Goal: Task Accomplishment & Management: Use online tool/utility

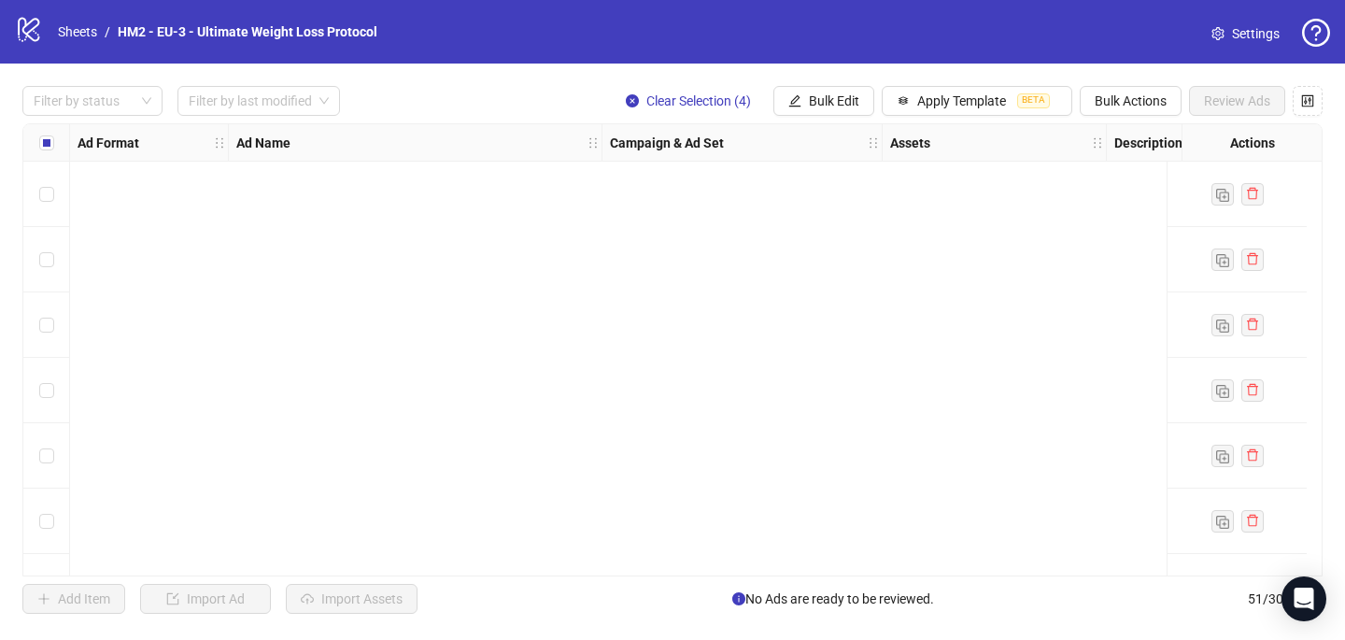
scroll to position [2929, 0]
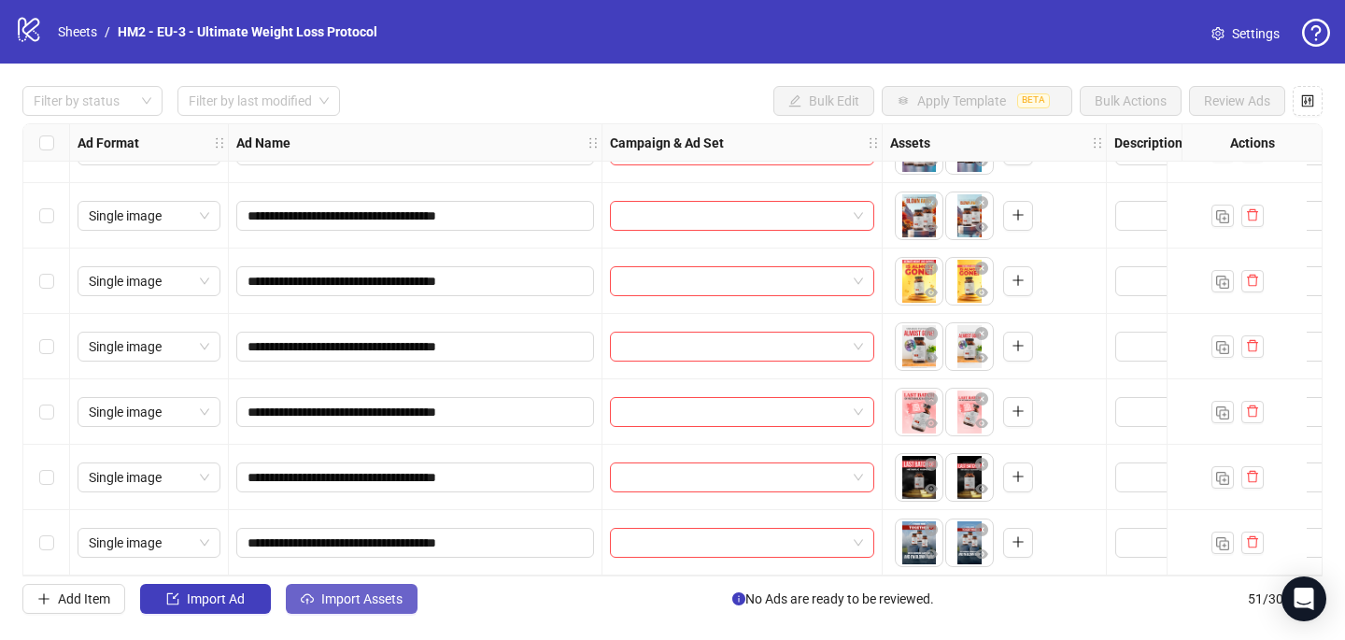
click at [397, 587] on button "Import Assets" at bounding box center [352, 599] width 132 height 30
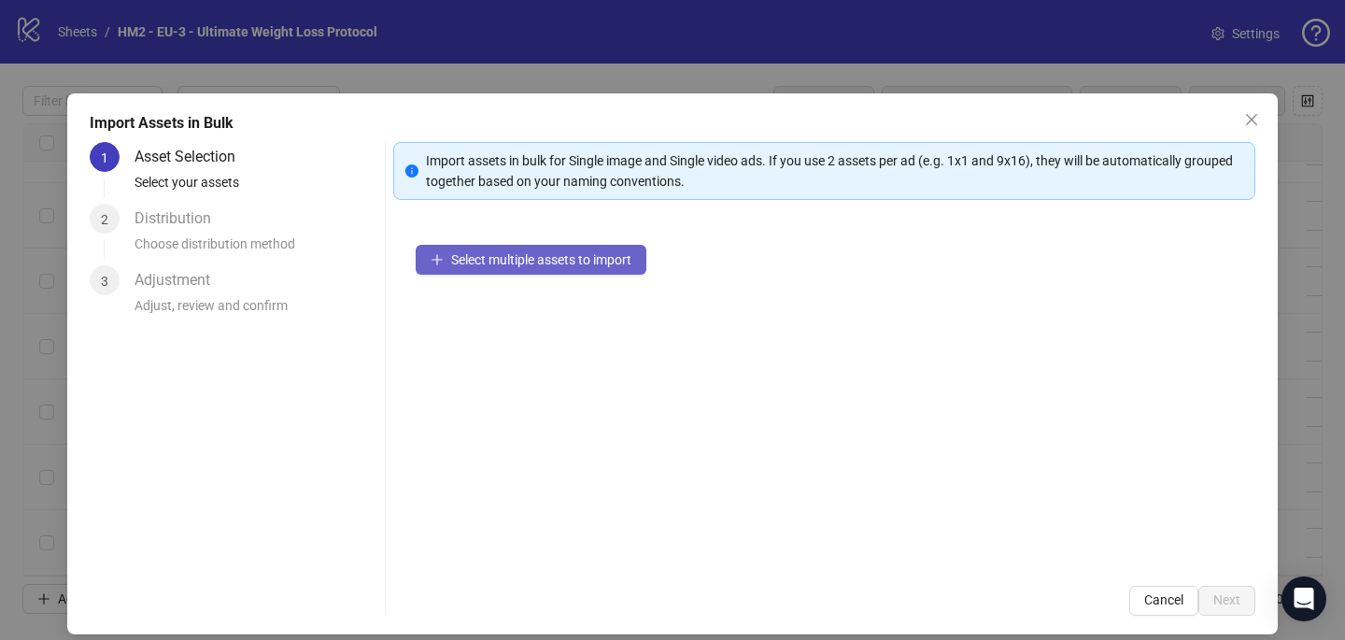
click at [550, 252] on span "Select multiple assets to import" at bounding box center [541, 259] width 180 height 15
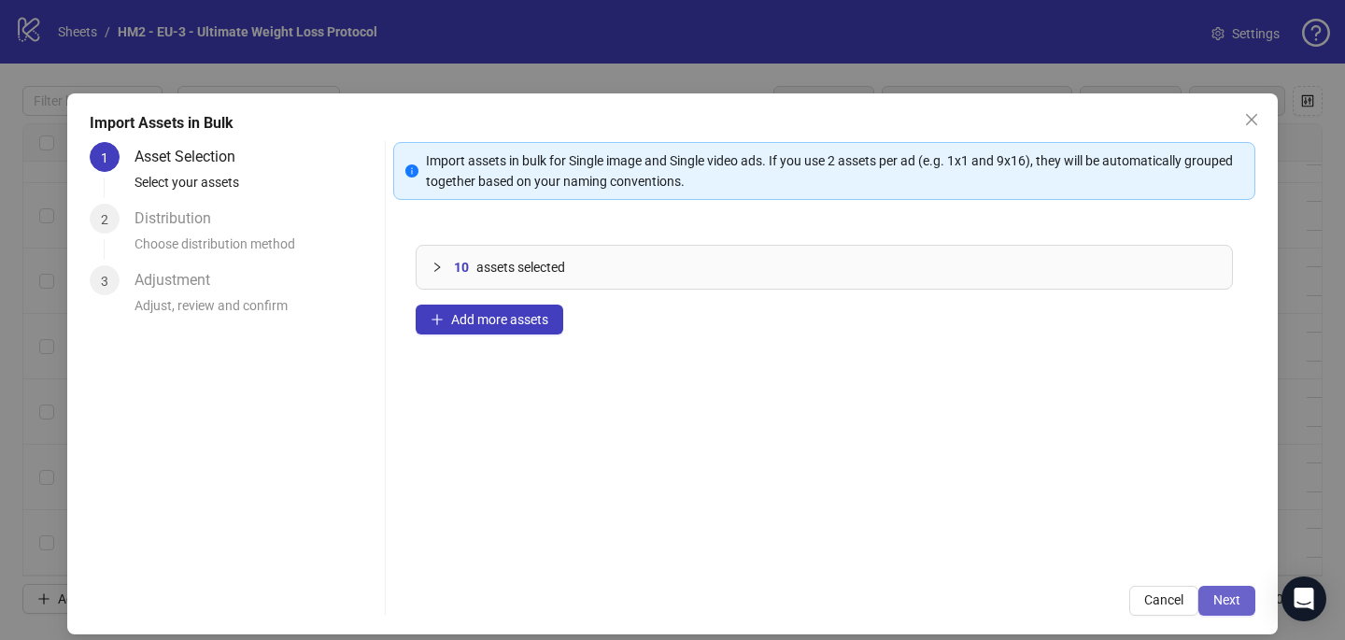
click at [1221, 591] on button "Next" at bounding box center [1227, 601] width 57 height 30
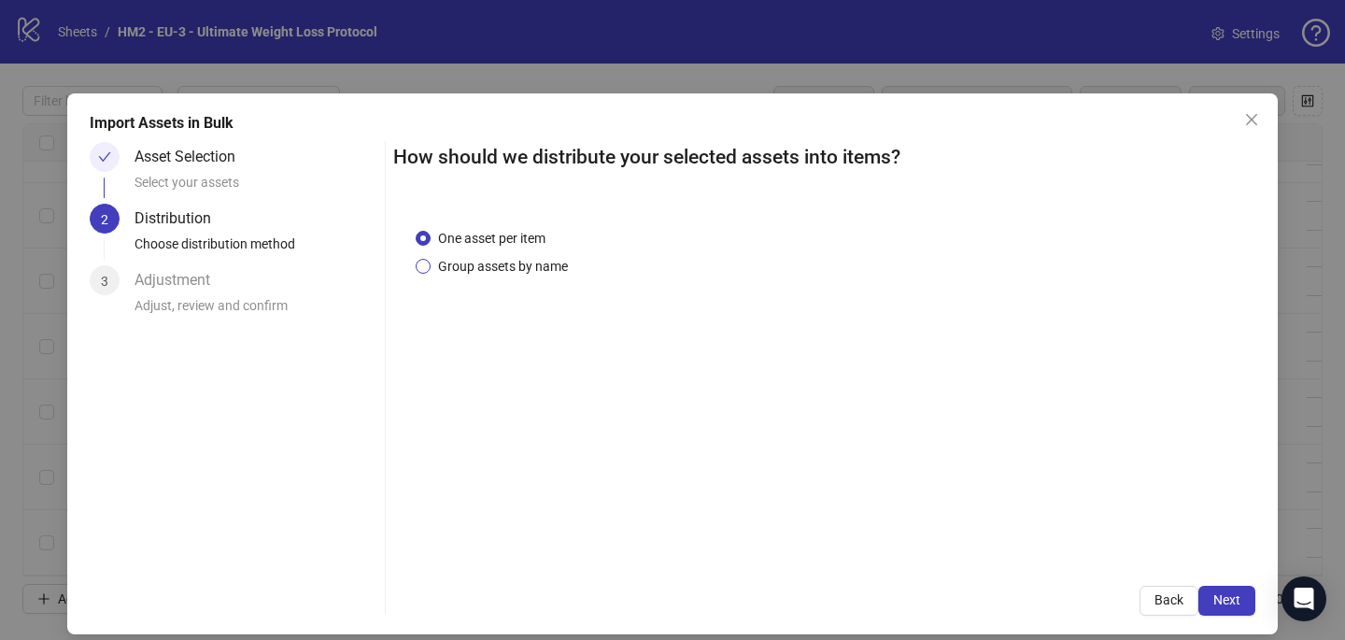
click at [517, 266] on span "Group assets by name" at bounding box center [503, 266] width 145 height 21
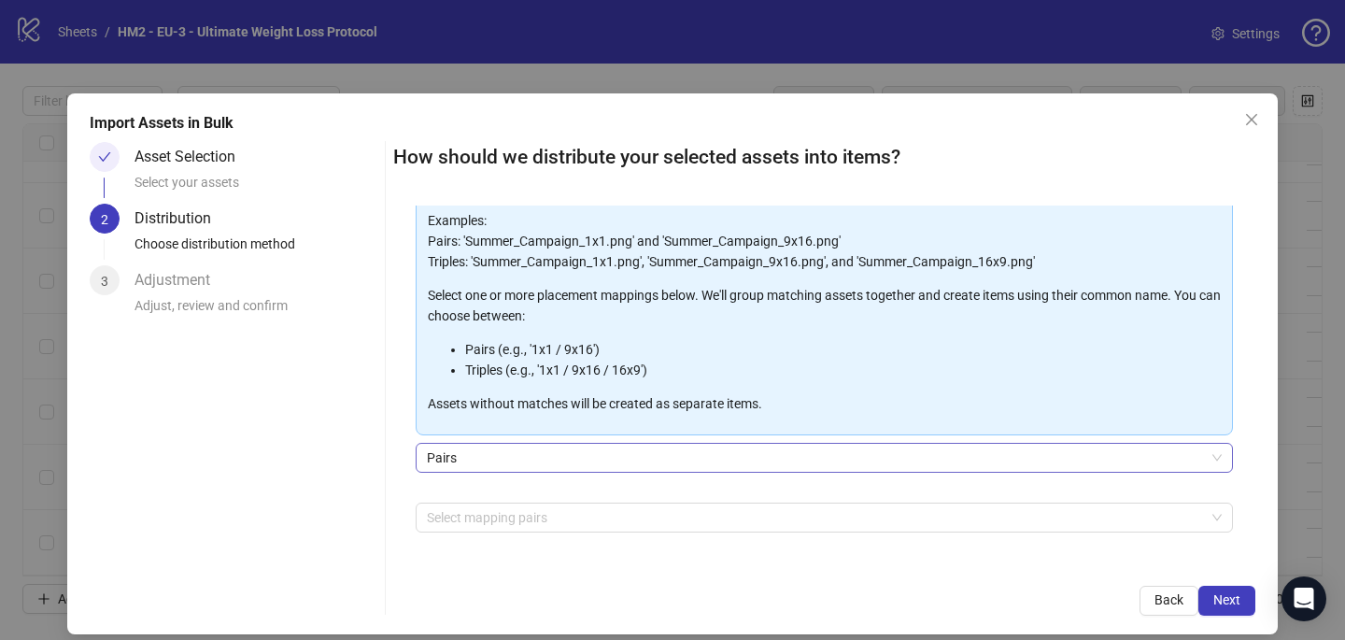
scroll to position [151, 0]
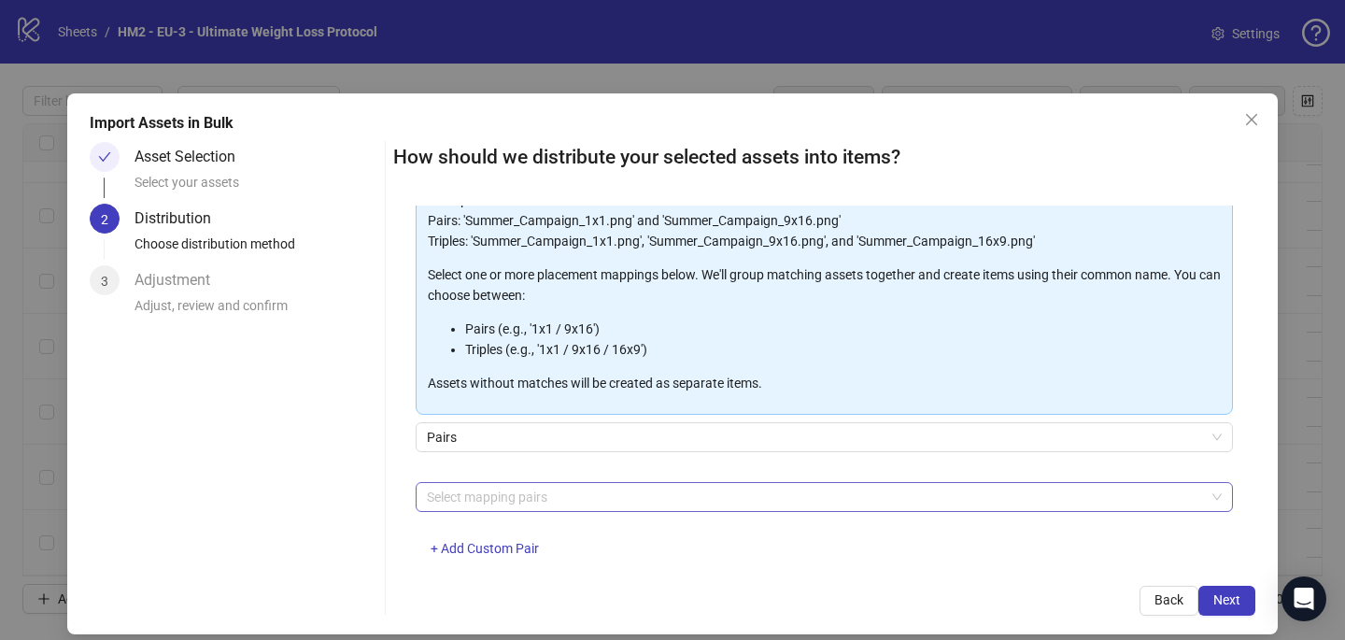
click at [493, 492] on div at bounding box center [814, 497] width 790 height 26
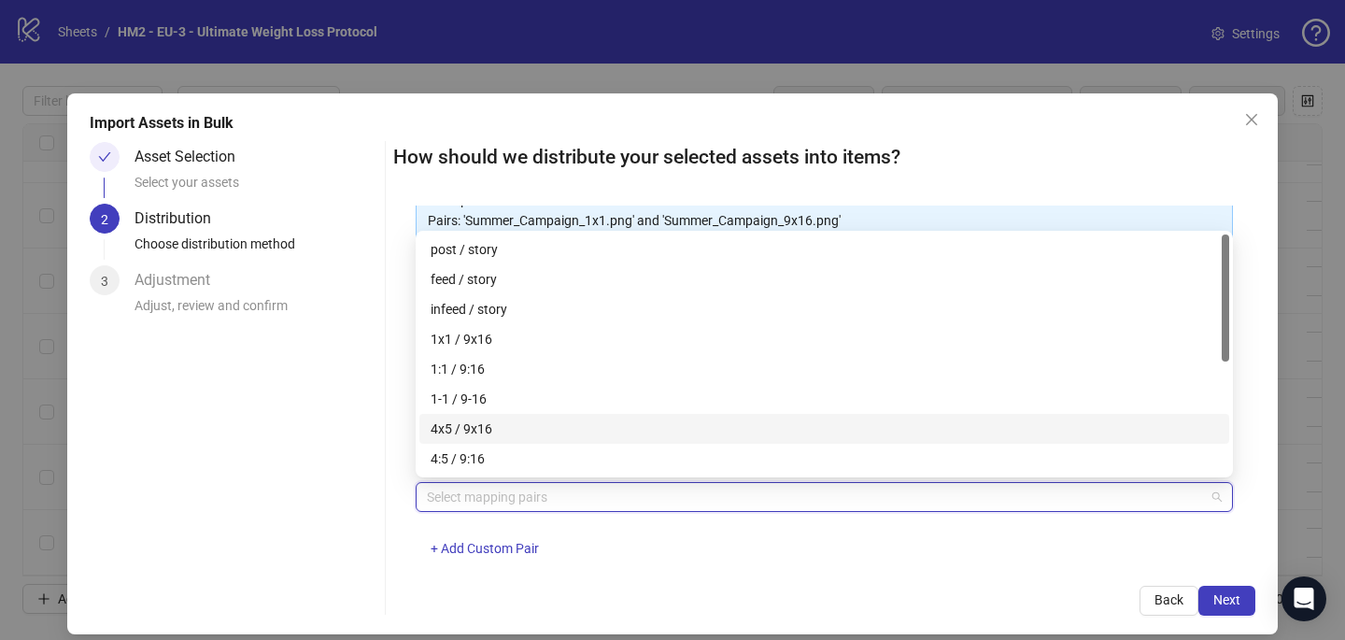
click at [497, 422] on div "4x5 / 9x16" at bounding box center [825, 429] width 788 height 21
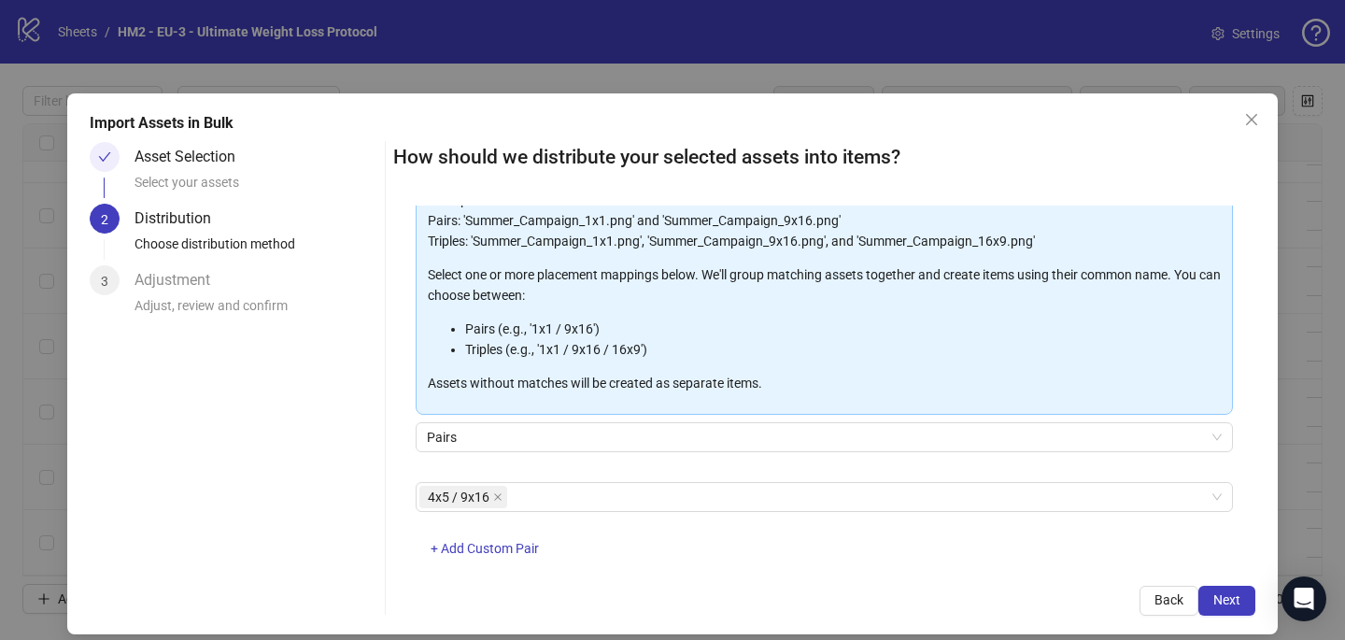
click at [785, 546] on div "4x5 / 9x16 + Add Custom Pair" at bounding box center [824, 530] width 817 height 97
click at [1223, 598] on span "Next" at bounding box center [1227, 599] width 27 height 15
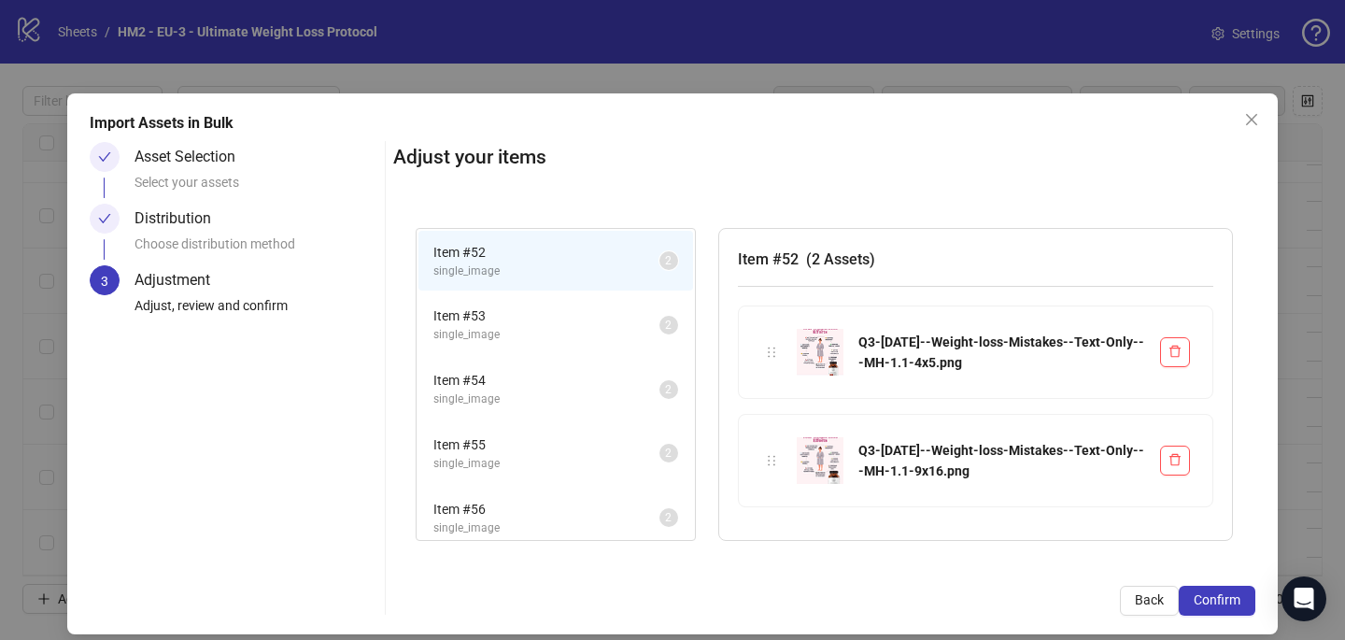
click at [1223, 598] on span "Confirm" at bounding box center [1217, 599] width 47 height 15
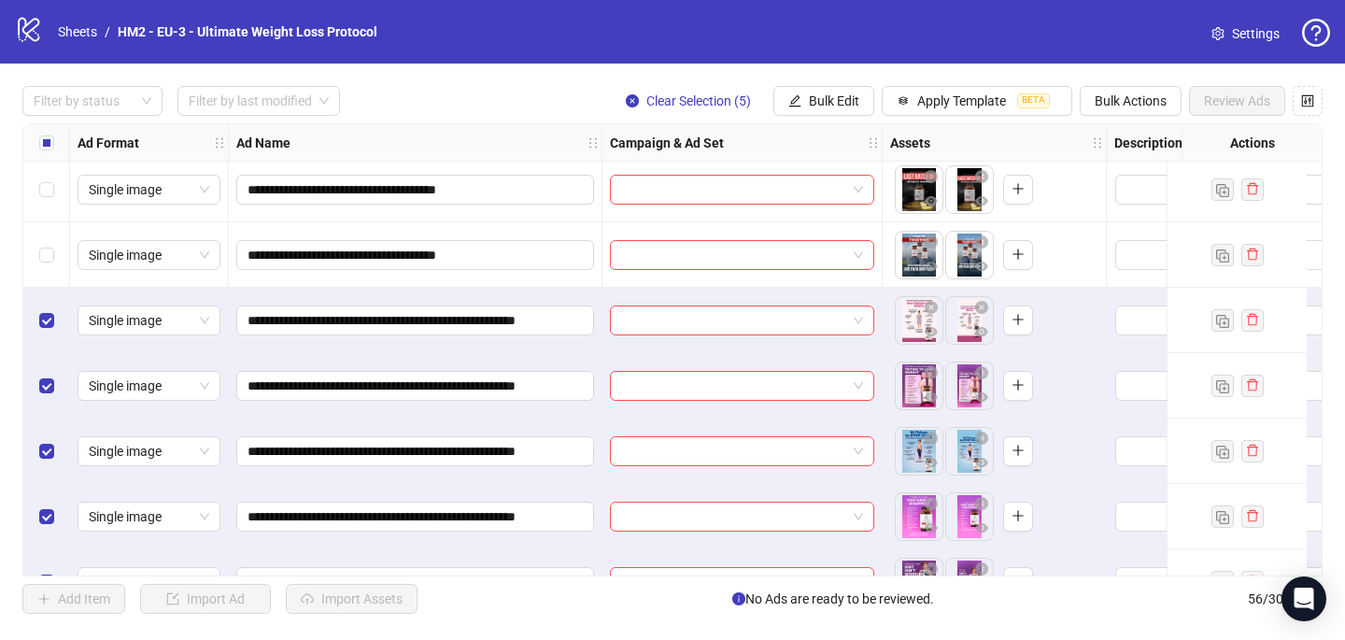
scroll to position [3256, 0]
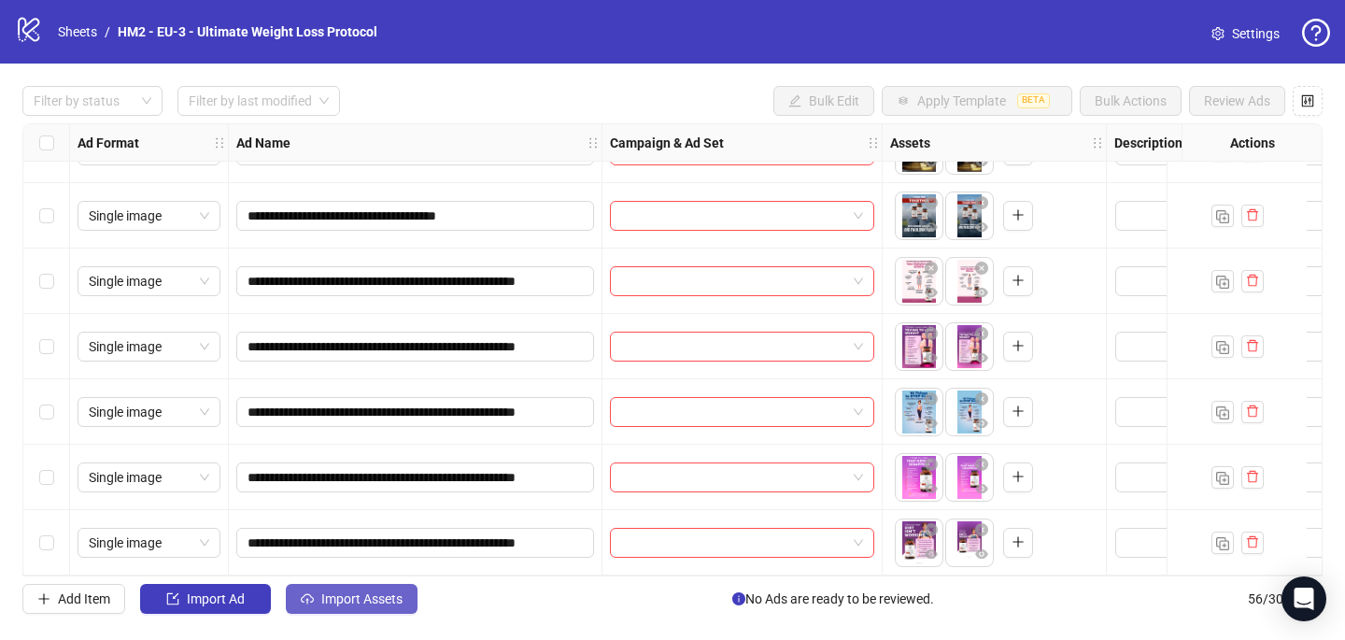
click at [350, 592] on span "Import Assets" at bounding box center [361, 598] width 81 height 15
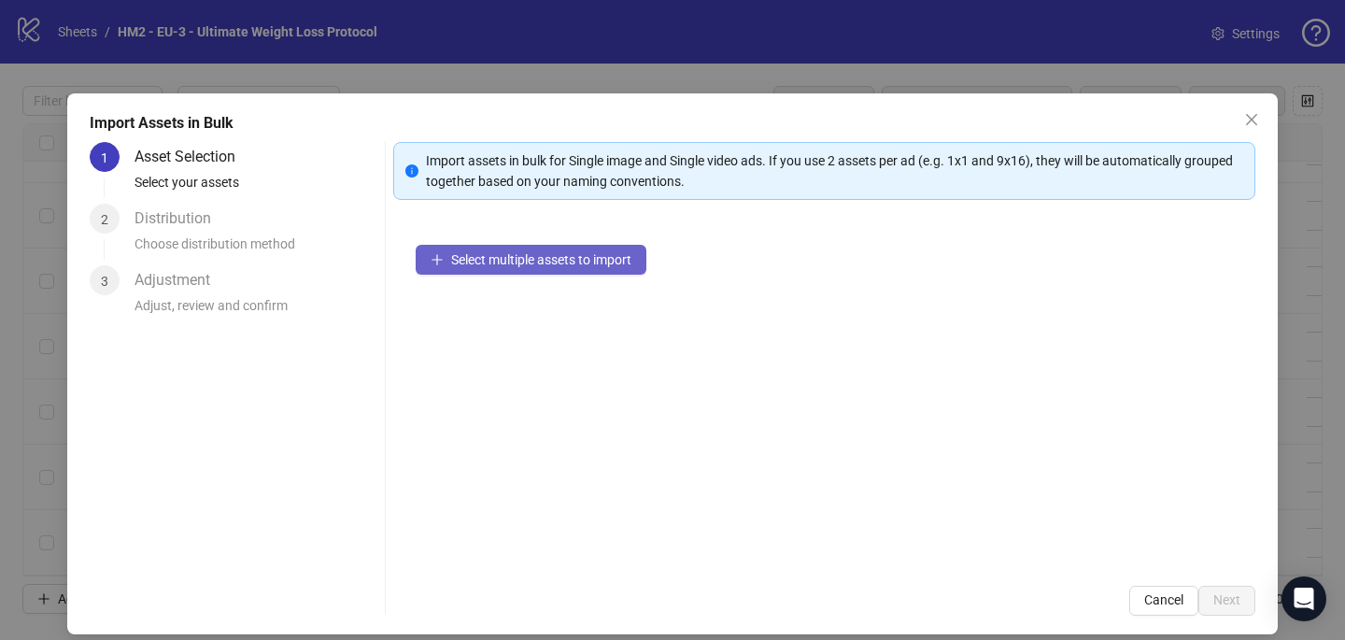
click at [586, 269] on button "Select multiple assets to import" at bounding box center [531, 260] width 231 height 30
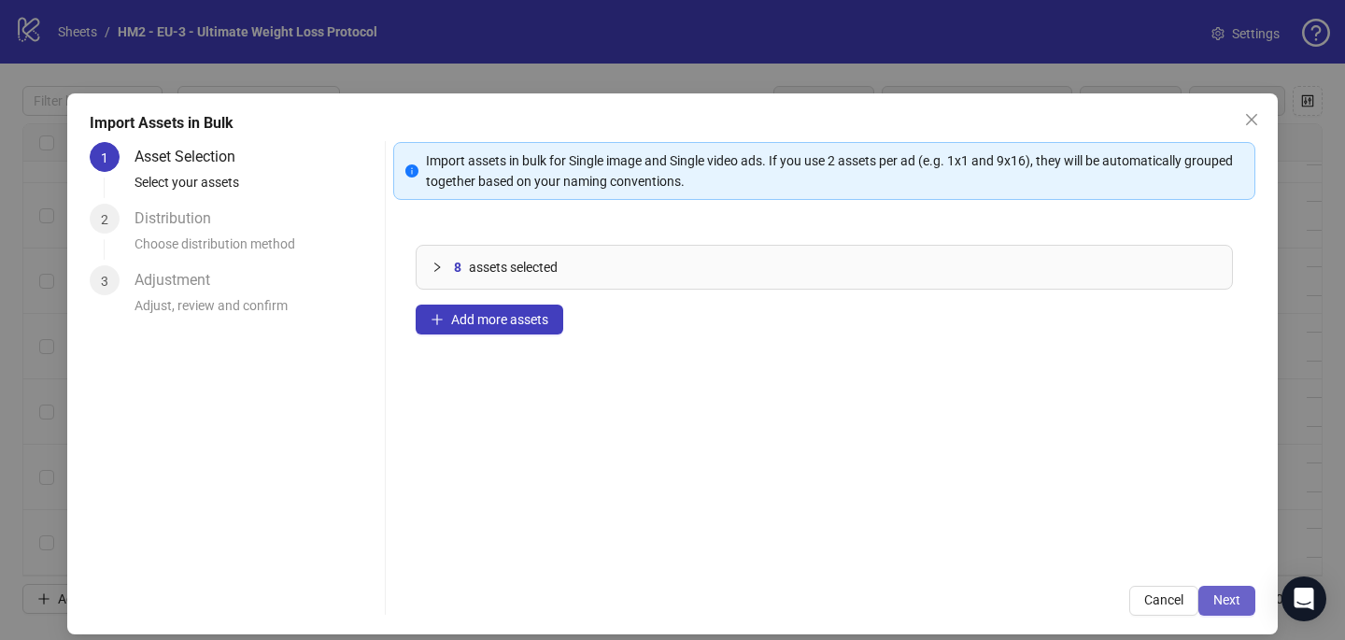
click at [1219, 599] on span "Next" at bounding box center [1227, 599] width 27 height 15
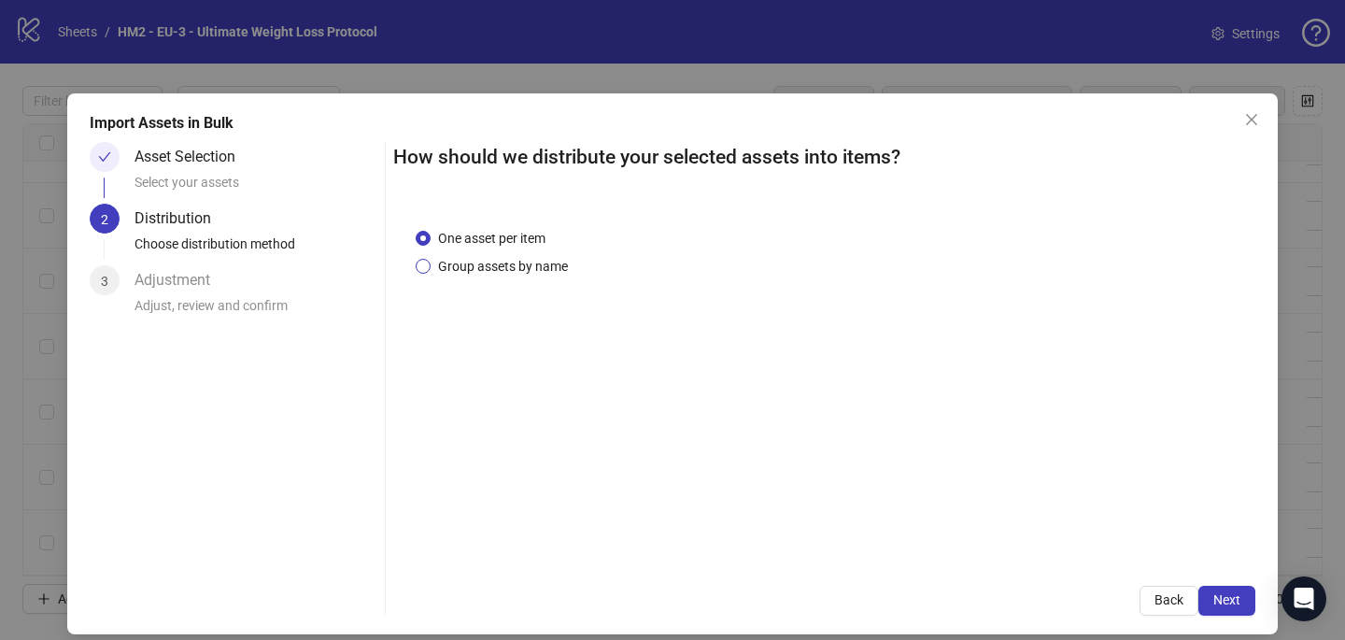
click at [518, 274] on span "Group assets by name" at bounding box center [503, 266] width 145 height 21
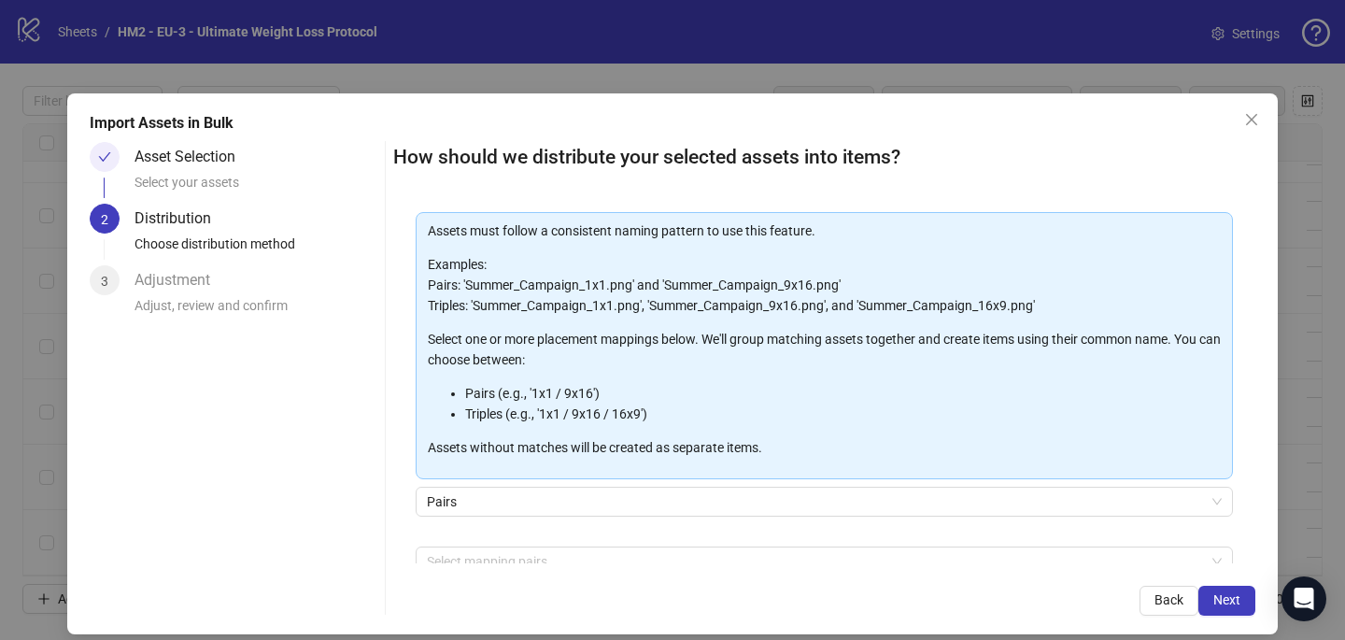
scroll to position [190, 0]
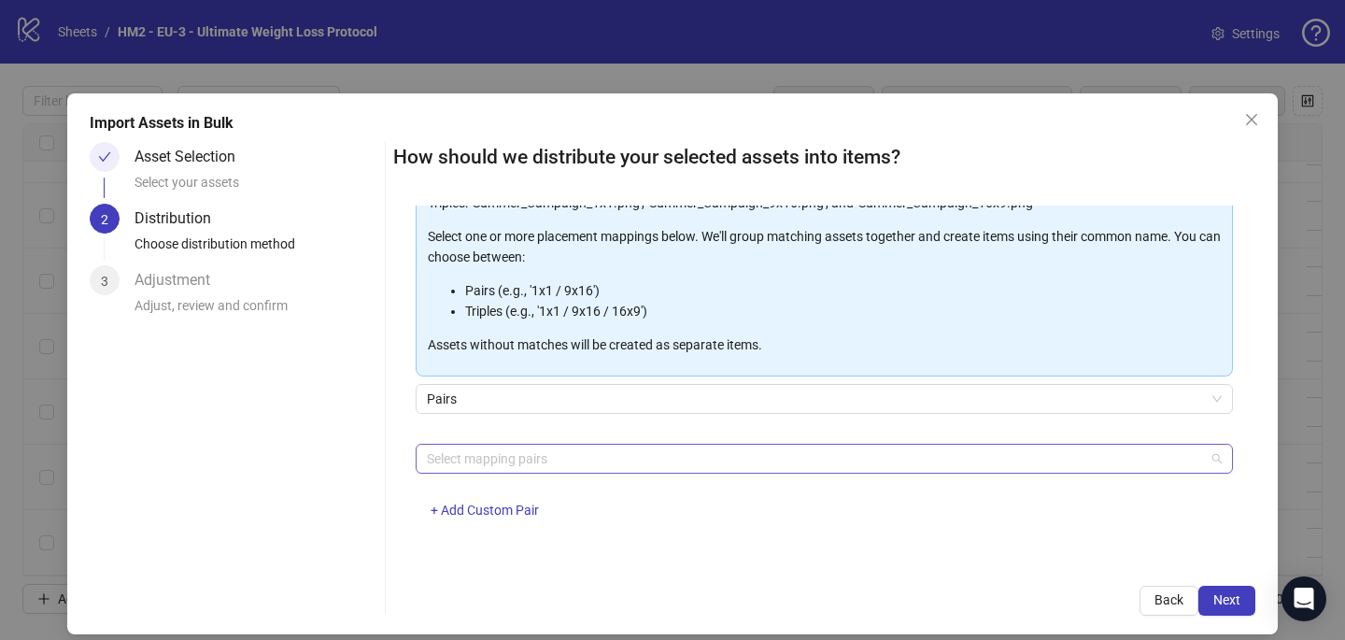
click at [487, 452] on div at bounding box center [814, 459] width 790 height 26
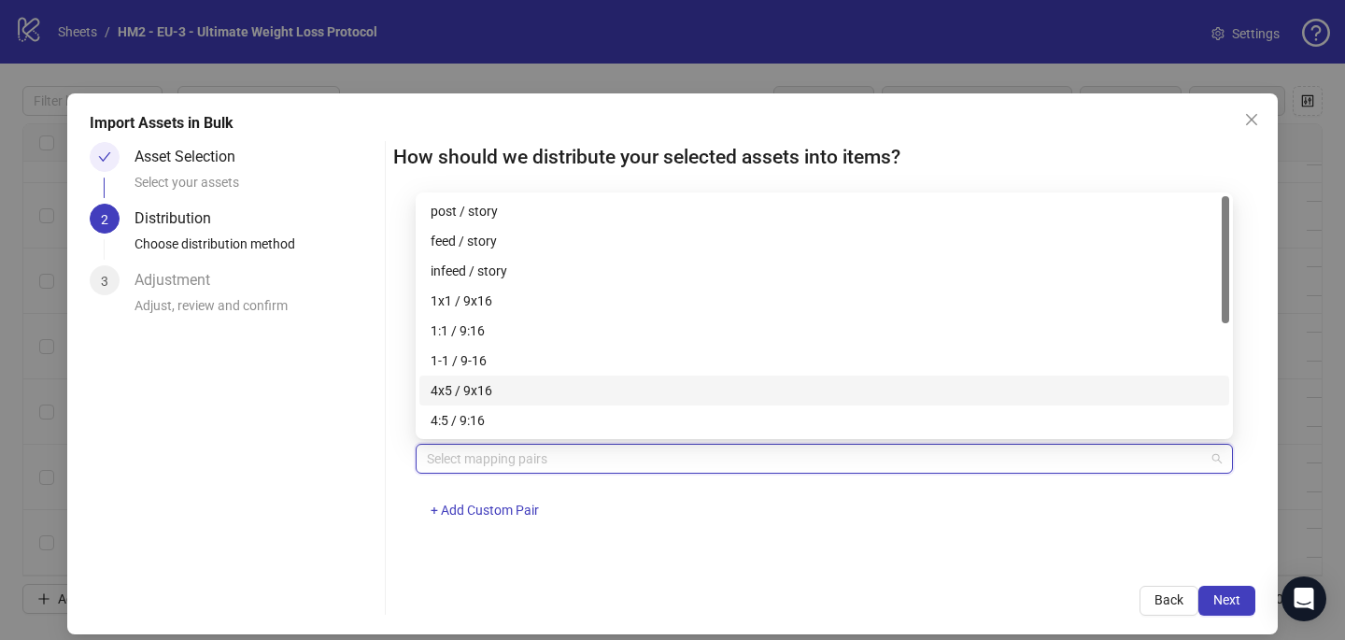
click at [494, 388] on div "4x5 / 9x16" at bounding box center [825, 390] width 788 height 21
click at [755, 514] on div "4x5 / 9x16 + Add Custom Pair" at bounding box center [824, 492] width 817 height 97
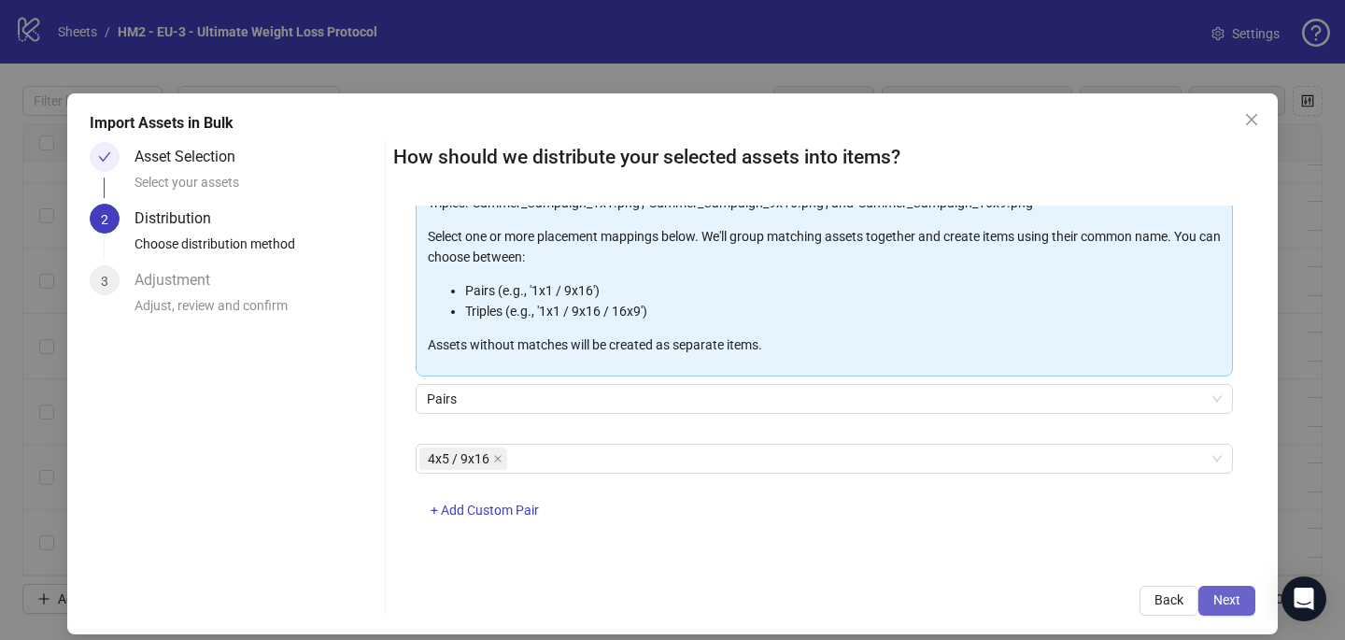
click at [1218, 594] on span "Next" at bounding box center [1227, 599] width 27 height 15
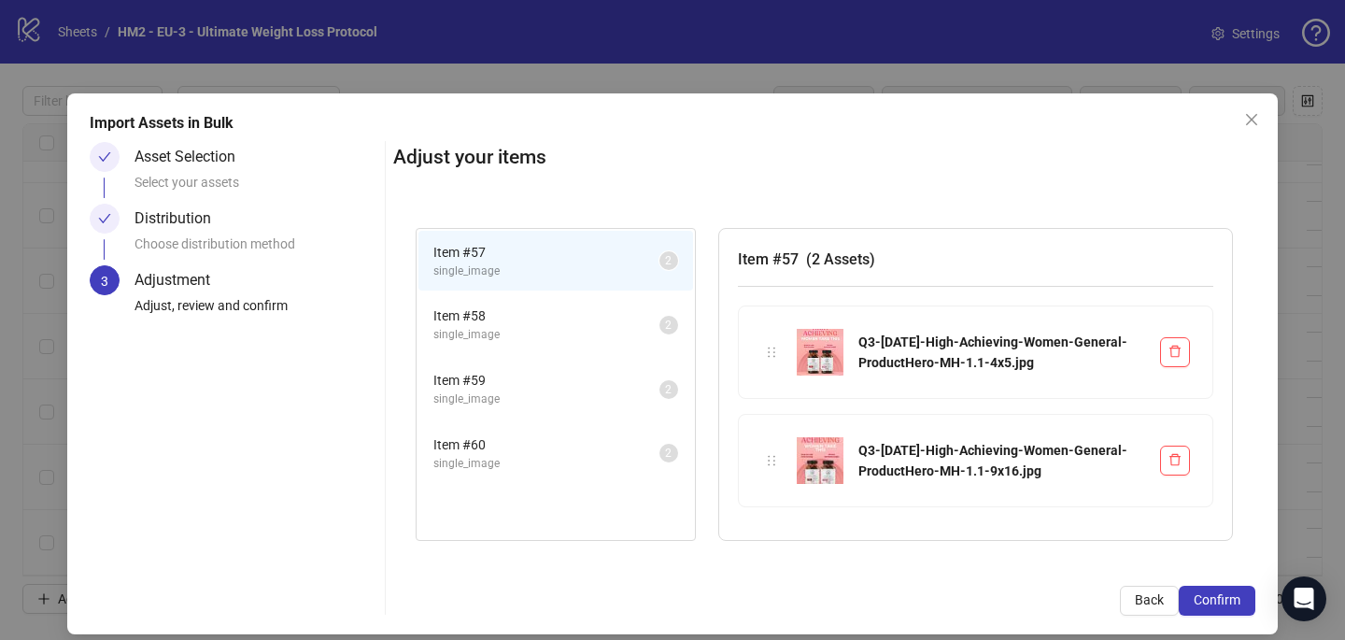
click at [1219, 594] on span "Confirm" at bounding box center [1217, 599] width 47 height 15
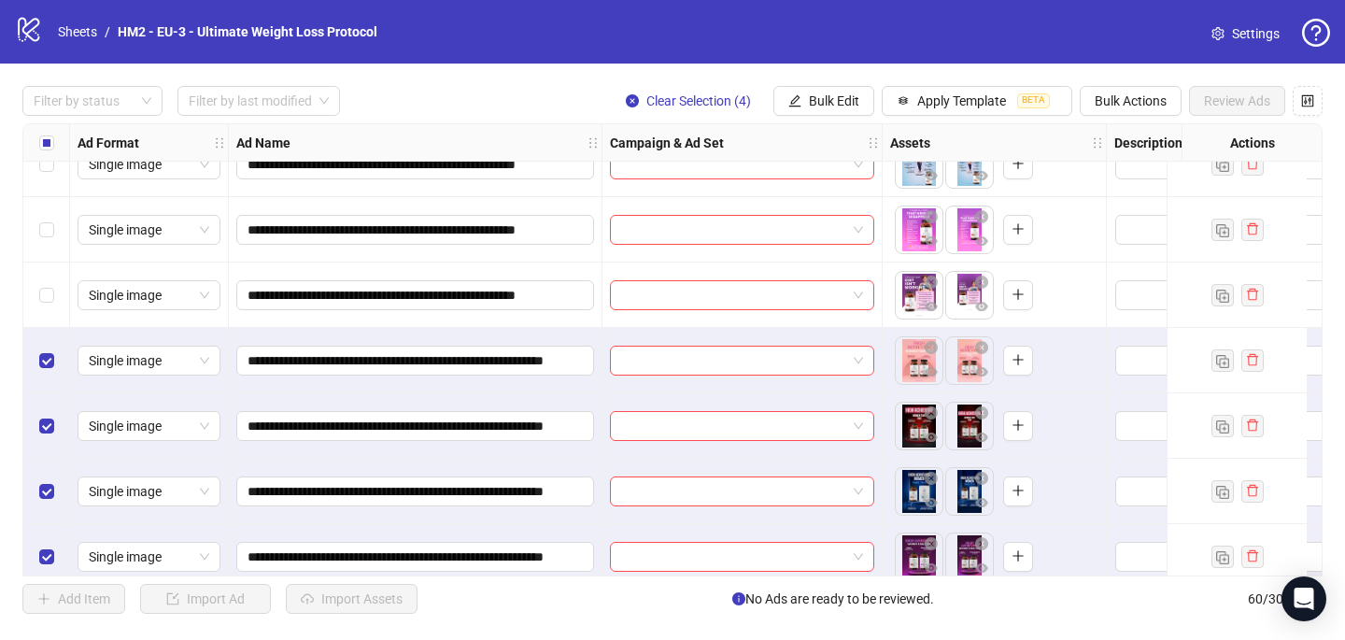
scroll to position [3517, 0]
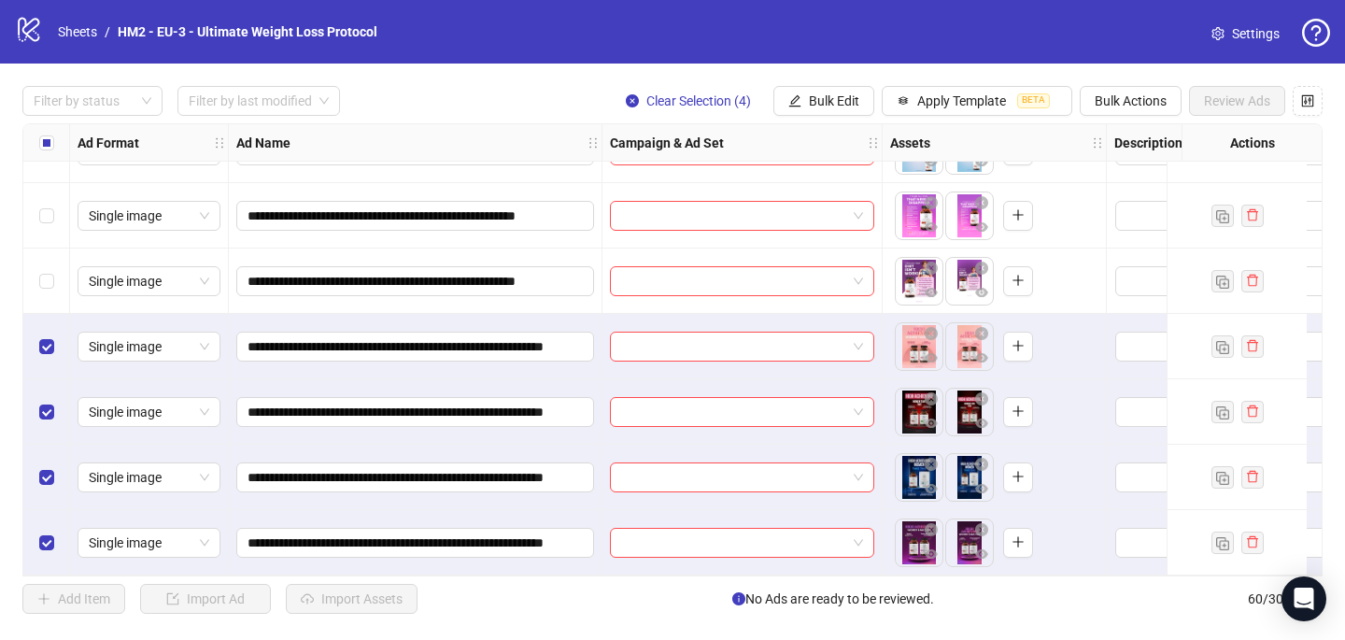
click at [54, 135] on div "Select all rows" at bounding box center [46, 142] width 47 height 37
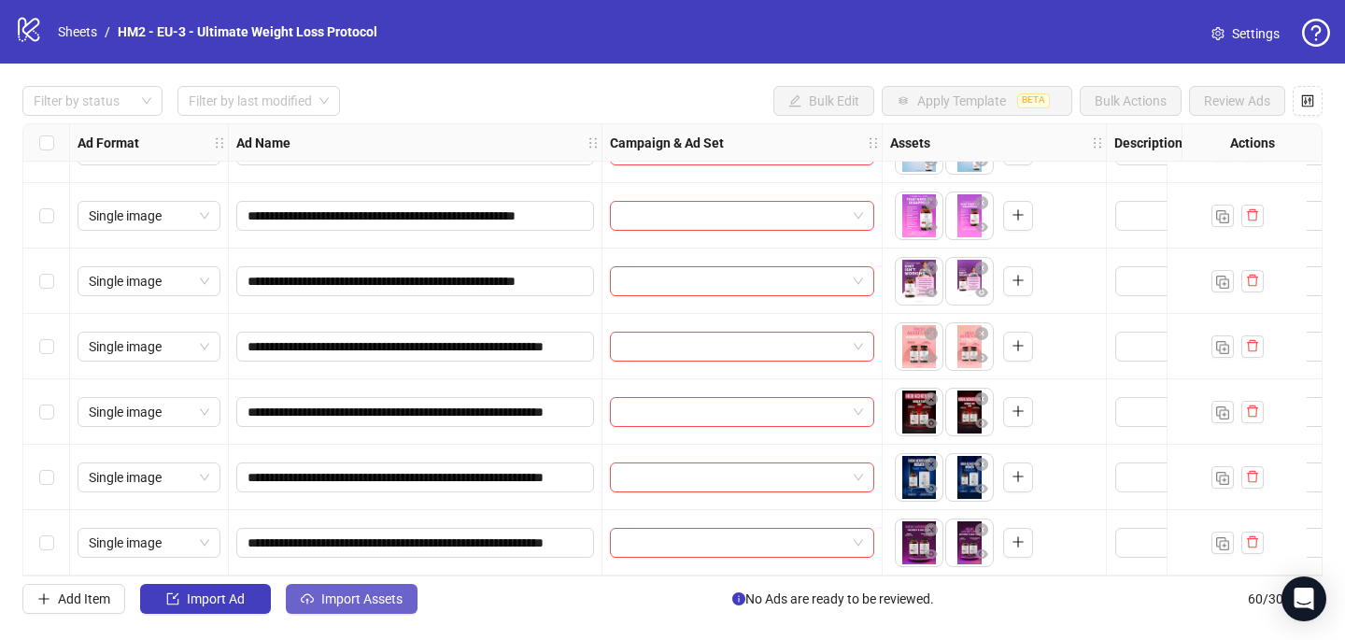
click at [356, 593] on span "Import Assets" at bounding box center [361, 598] width 81 height 15
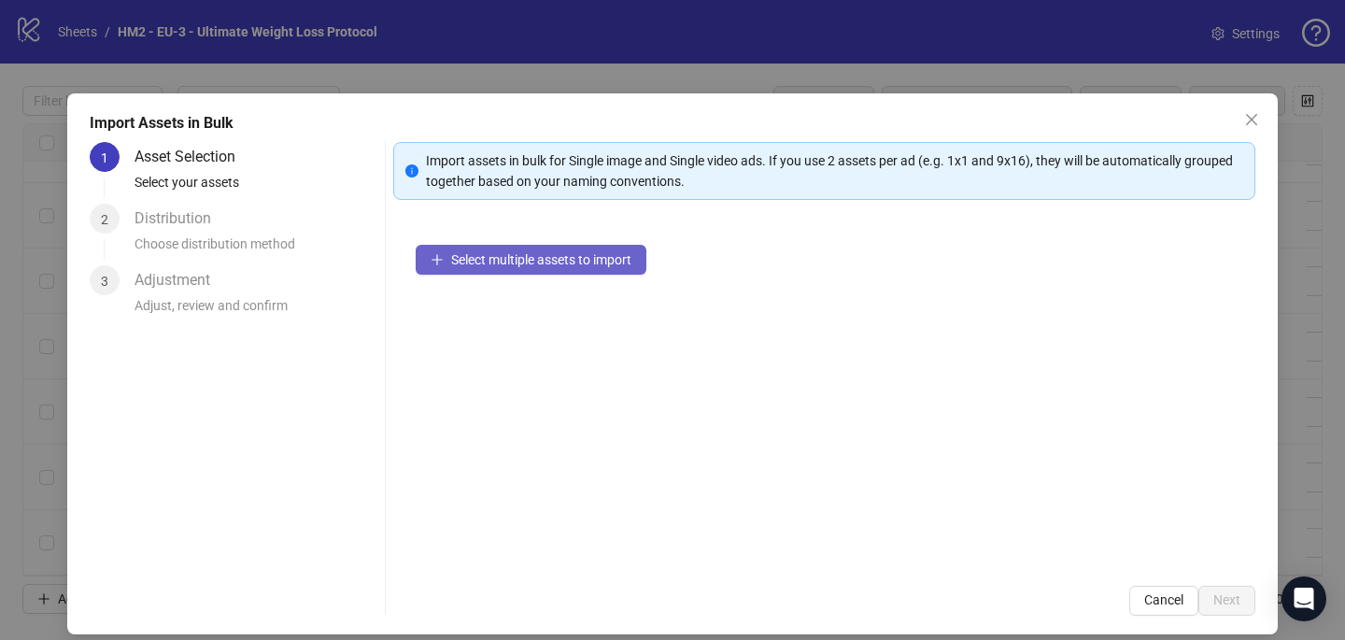
click at [612, 263] on span "Select multiple assets to import" at bounding box center [541, 259] width 180 height 15
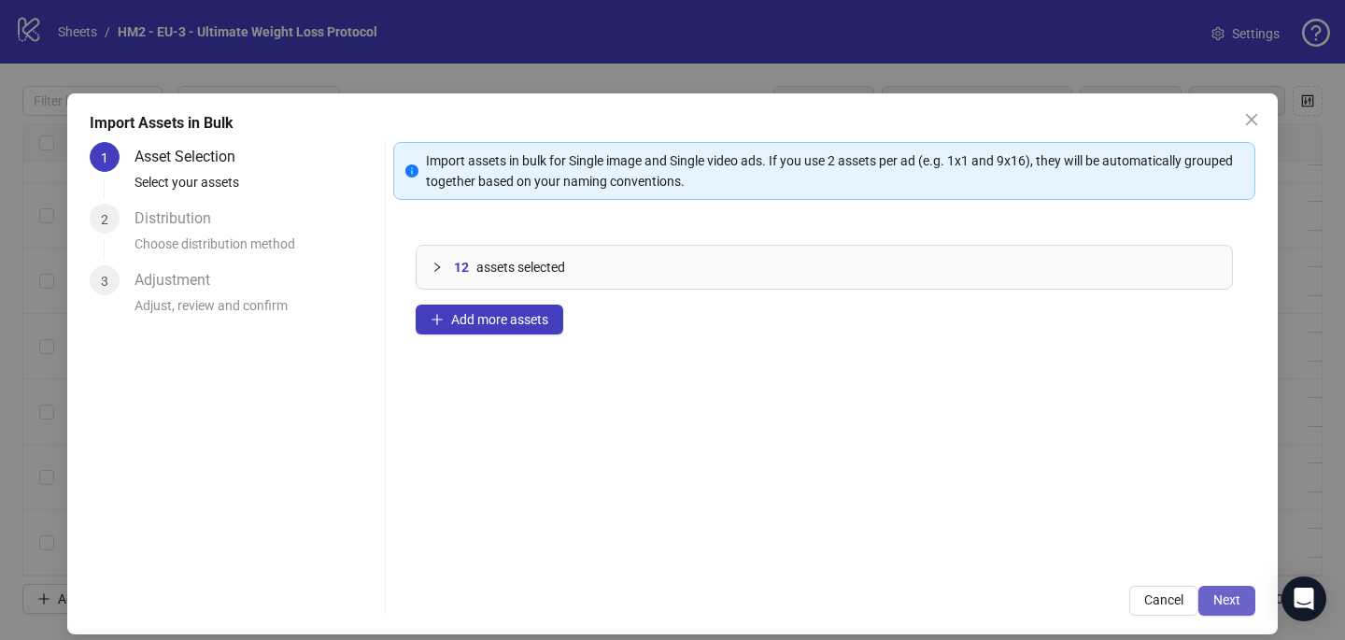
click at [1221, 596] on span "Next" at bounding box center [1227, 599] width 27 height 15
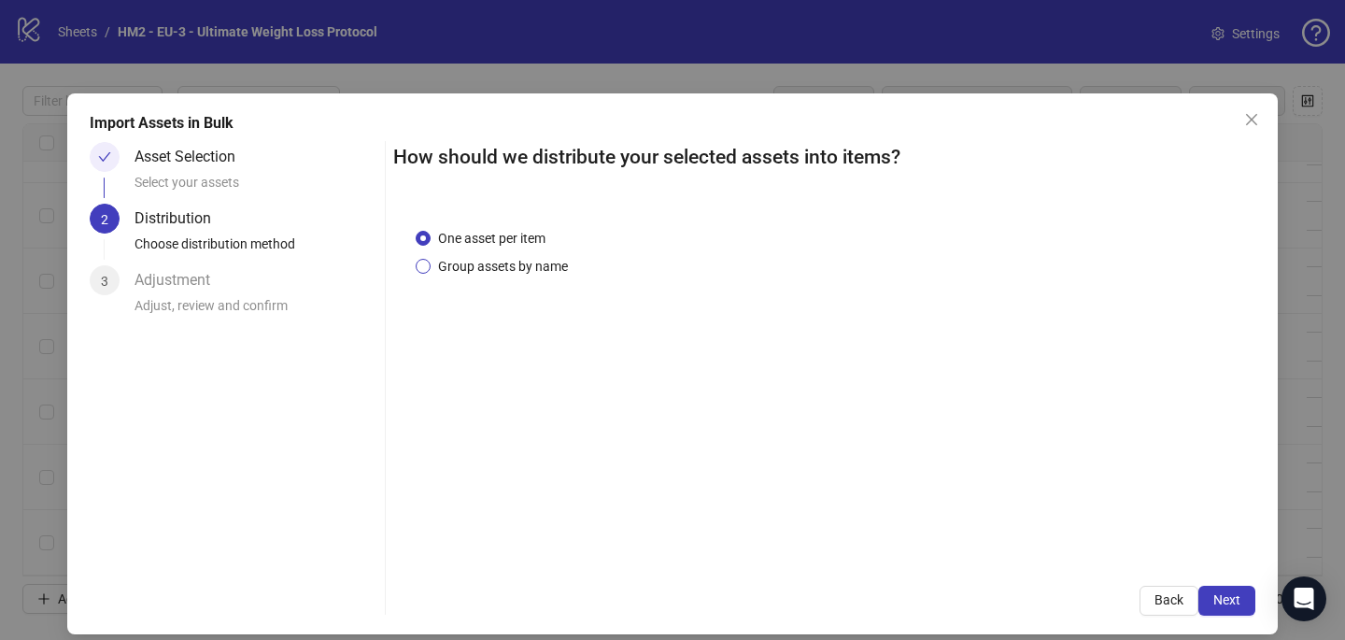
click at [529, 267] on span "Group assets by name" at bounding box center [503, 266] width 145 height 21
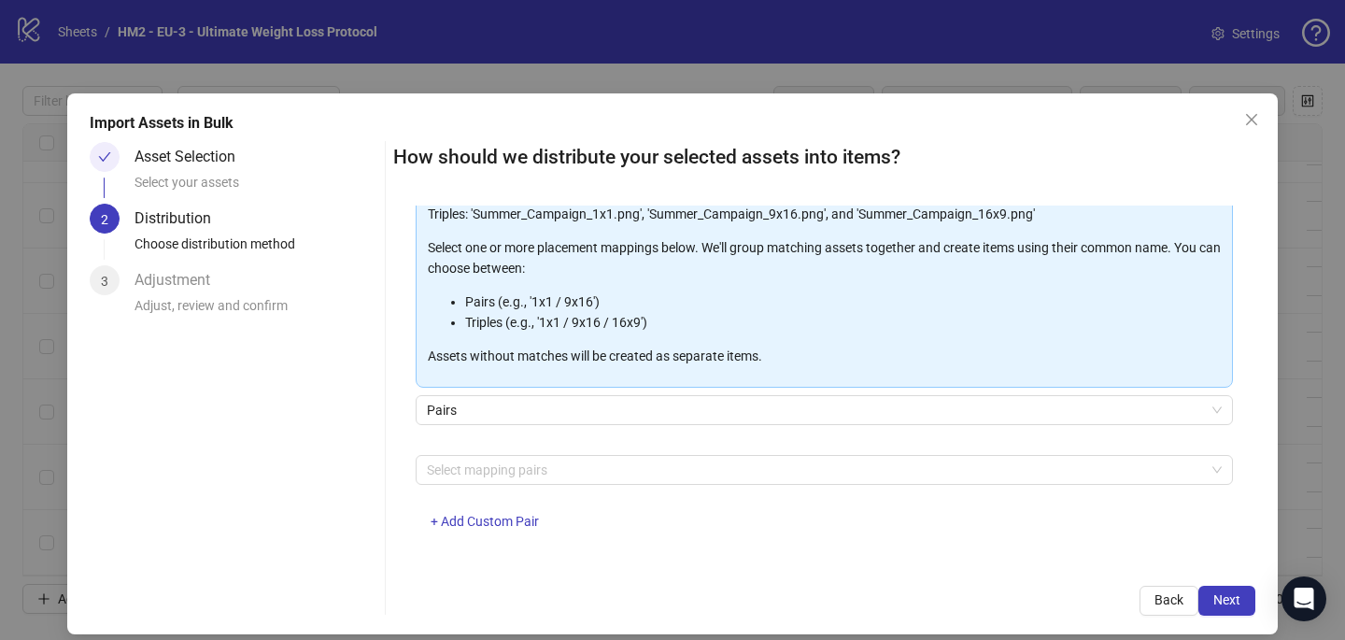
scroll to position [190, 0]
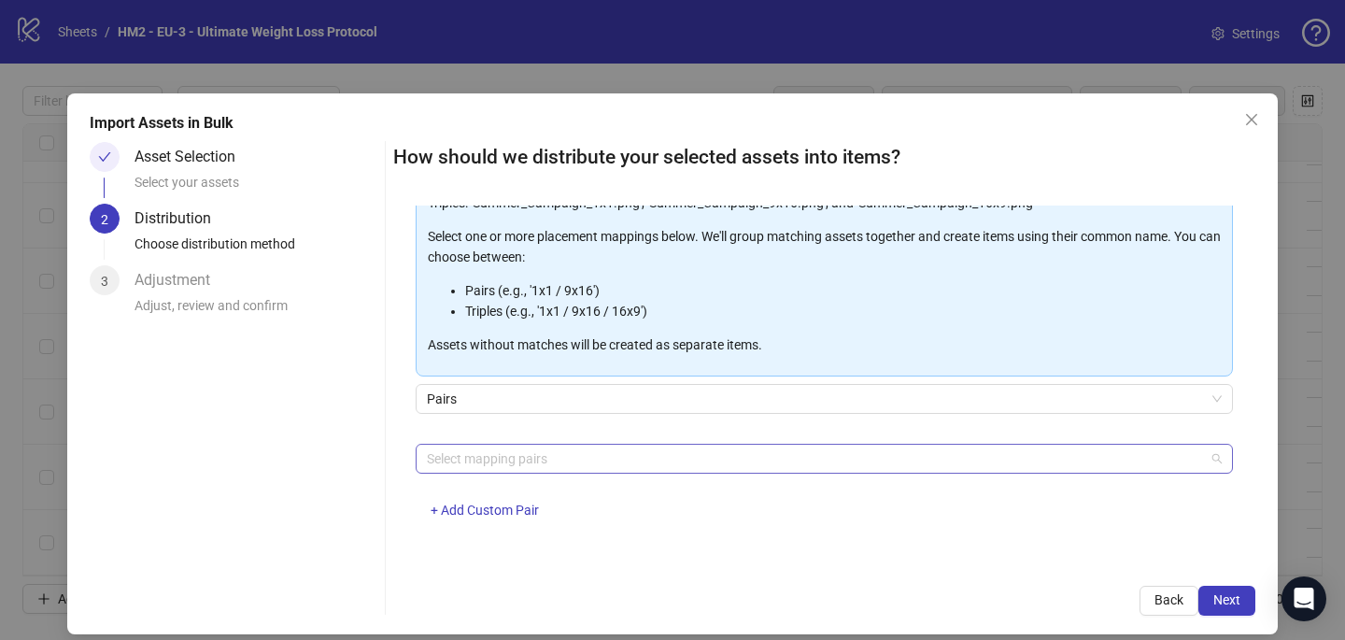
click at [495, 462] on div at bounding box center [814, 459] width 790 height 26
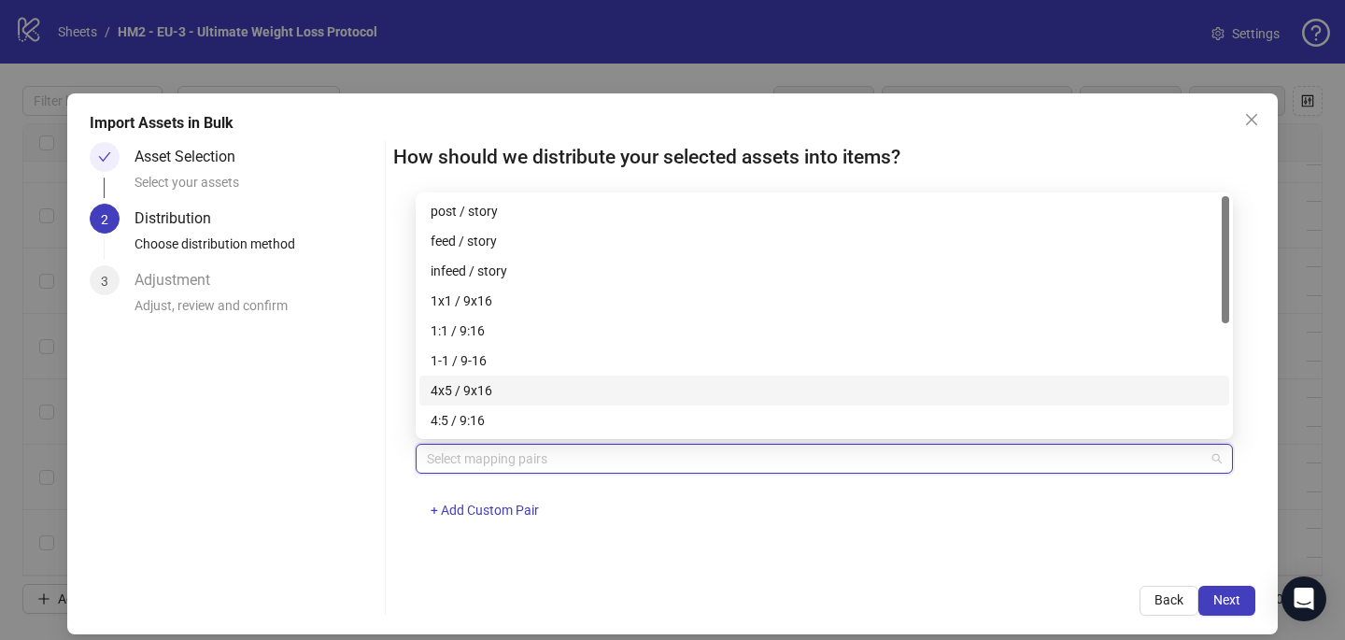
click at [502, 391] on div "4x5 / 9x16" at bounding box center [825, 390] width 788 height 21
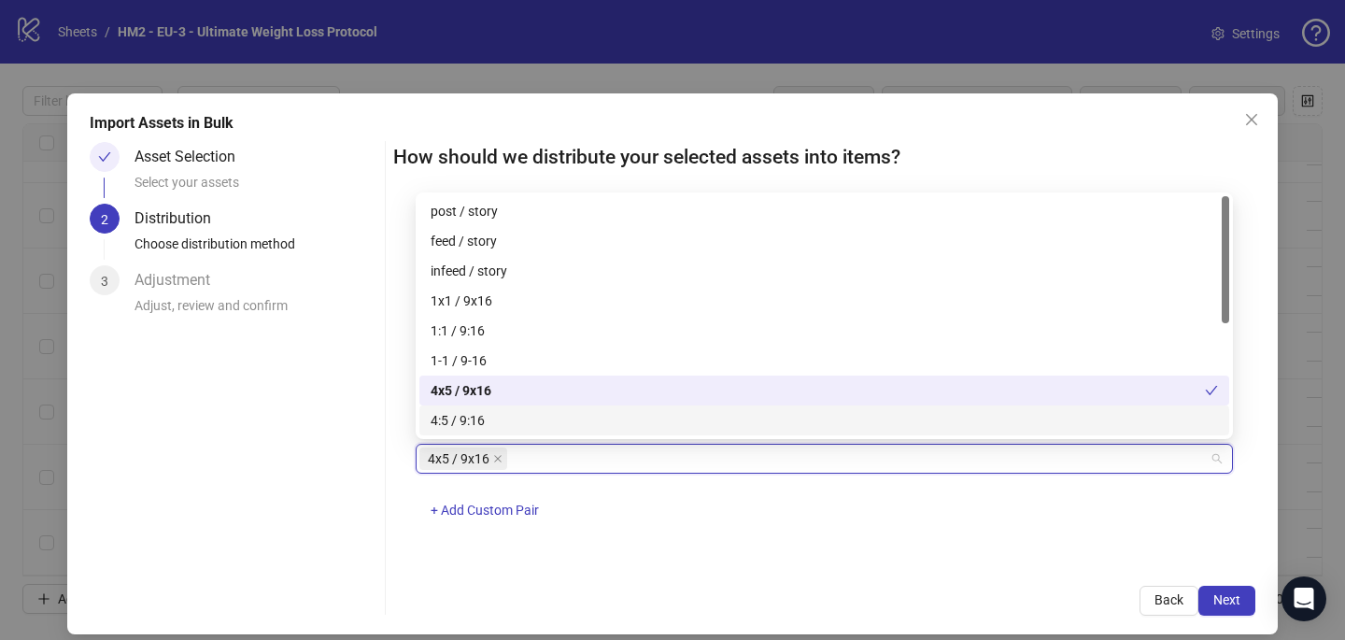
click at [783, 569] on div "How should we distribute your selected assets into items? One asset per item Gr…" at bounding box center [824, 379] width 862 height 474
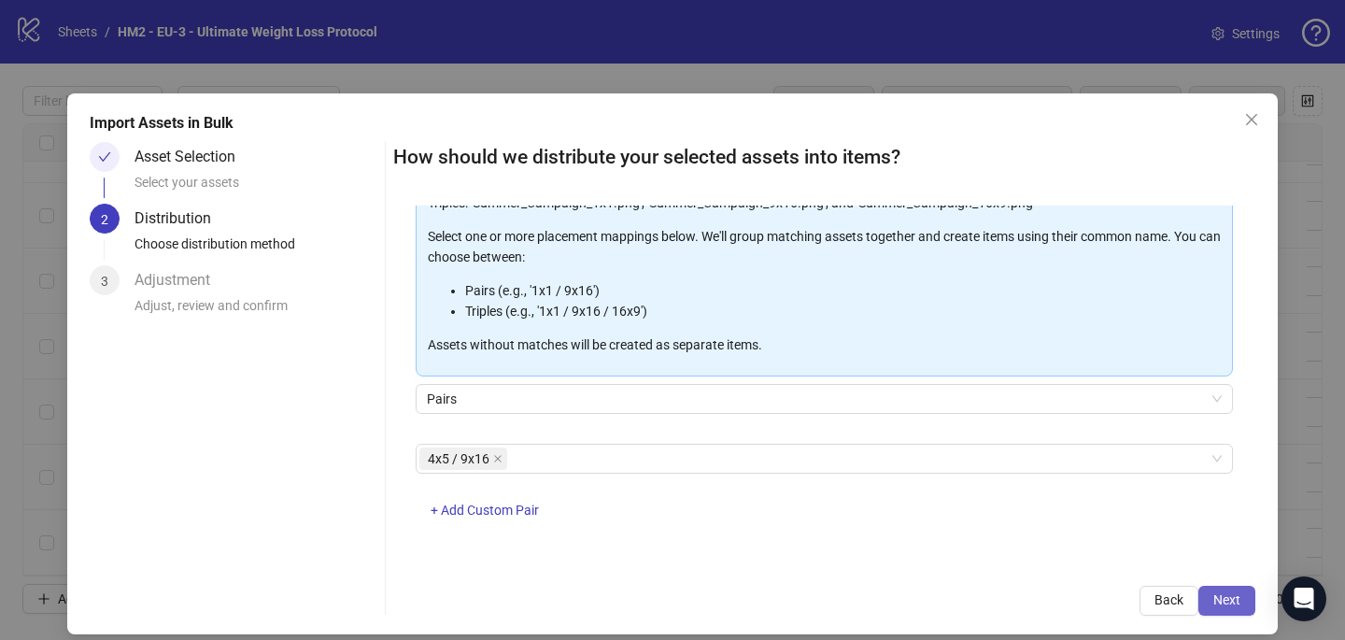
click at [1239, 595] on span "Next" at bounding box center [1227, 599] width 27 height 15
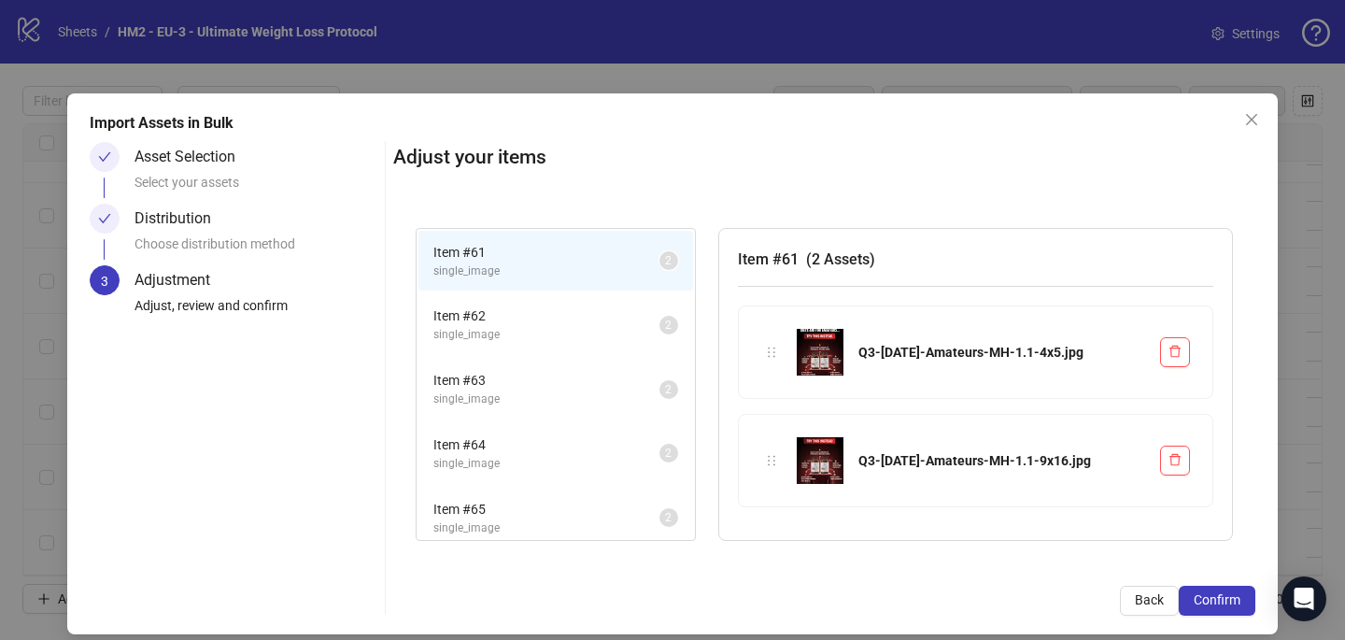
click at [1239, 595] on span "Confirm" at bounding box center [1217, 599] width 47 height 15
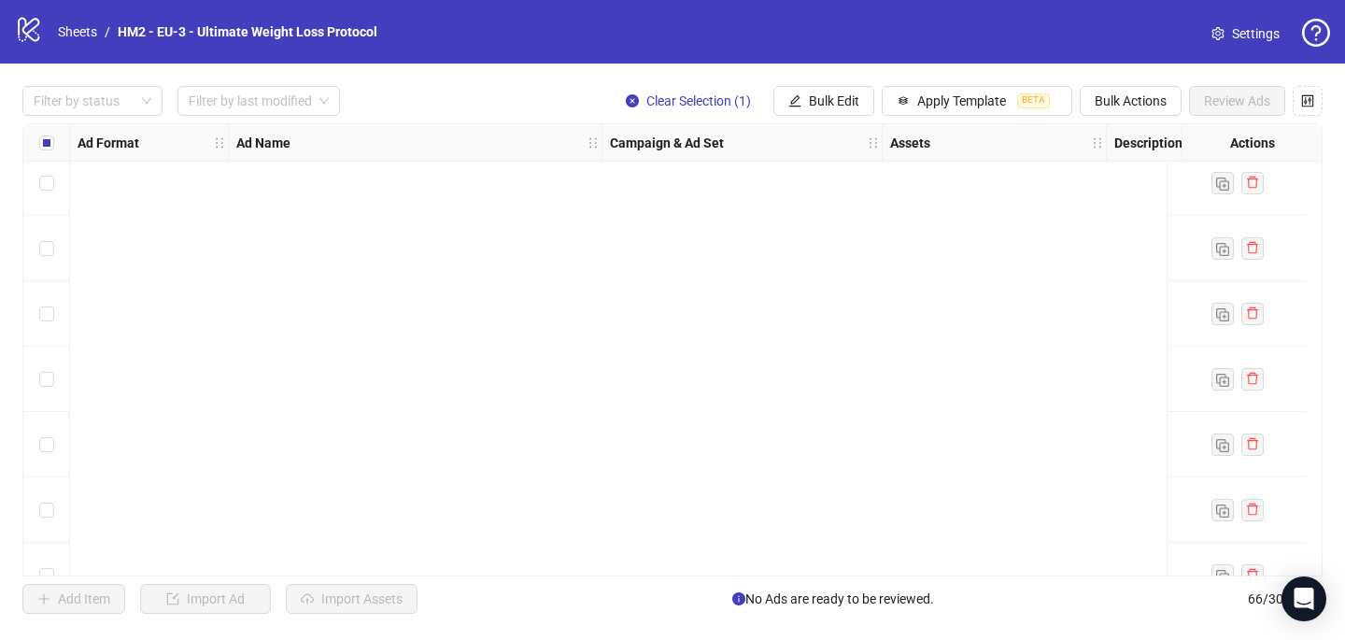
scroll to position [3910, 0]
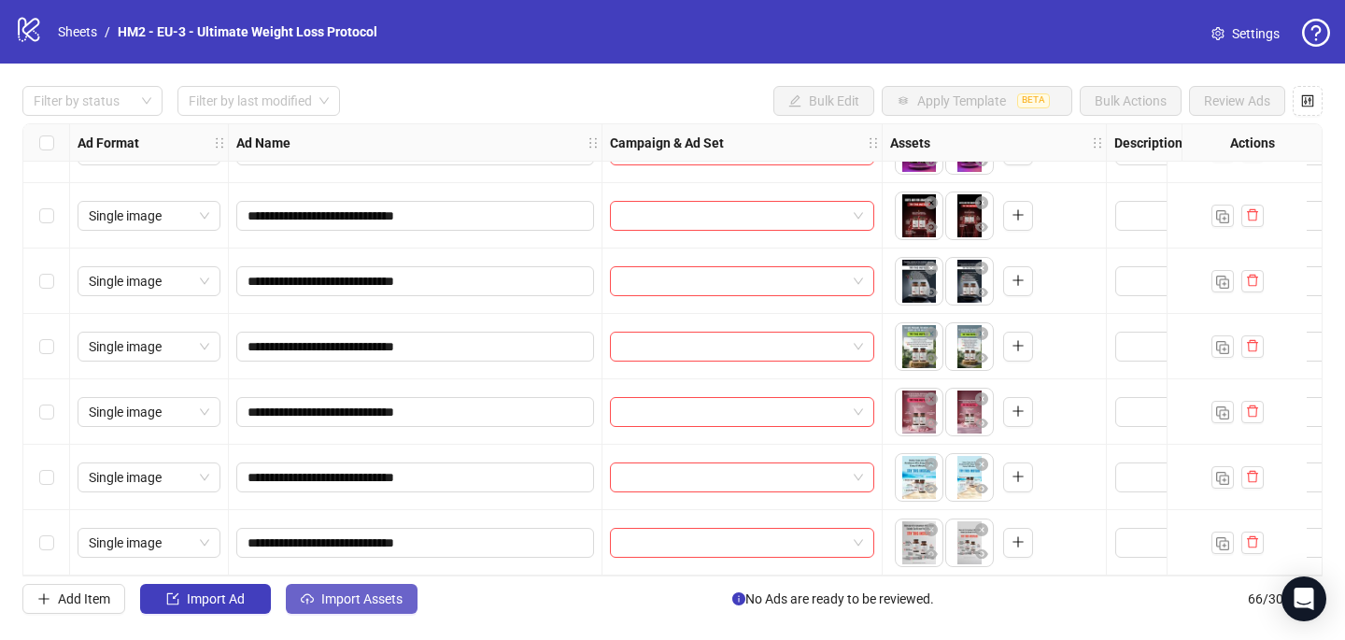
click at [359, 601] on span "Import Assets" at bounding box center [361, 598] width 81 height 15
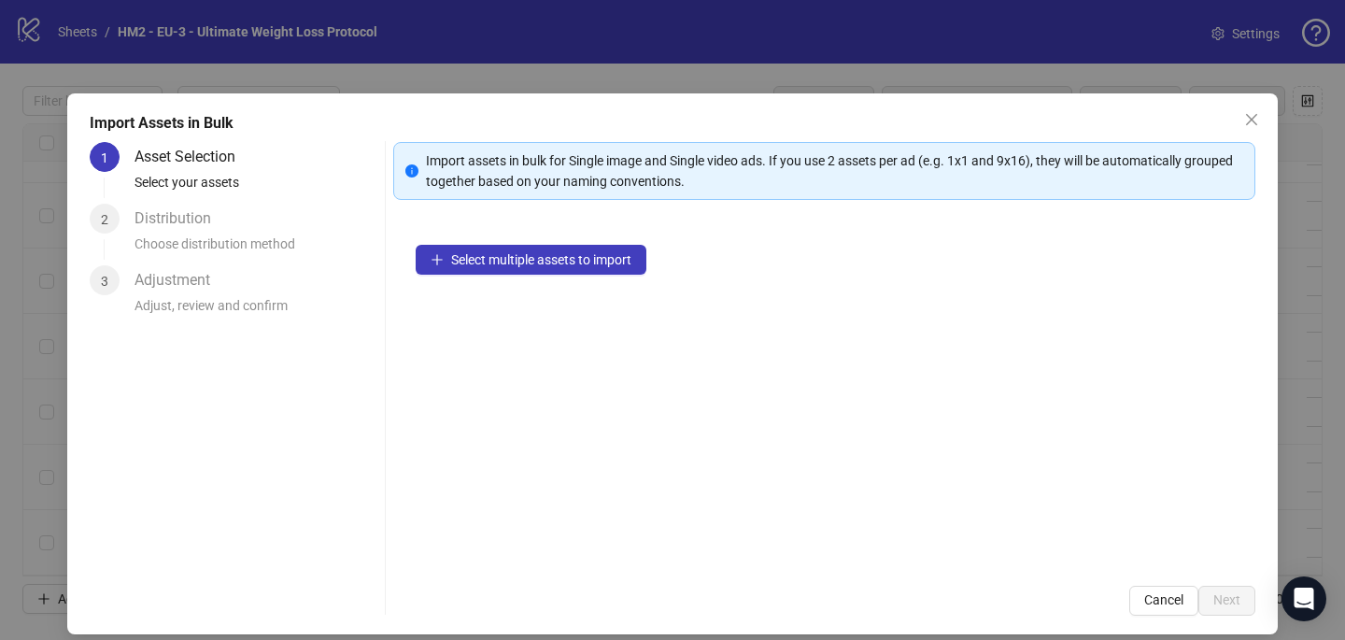
click at [511, 275] on div "Select multiple assets to import" at bounding box center [824, 392] width 862 height 341
click at [469, 260] on span "Select multiple assets to import" at bounding box center [541, 259] width 180 height 15
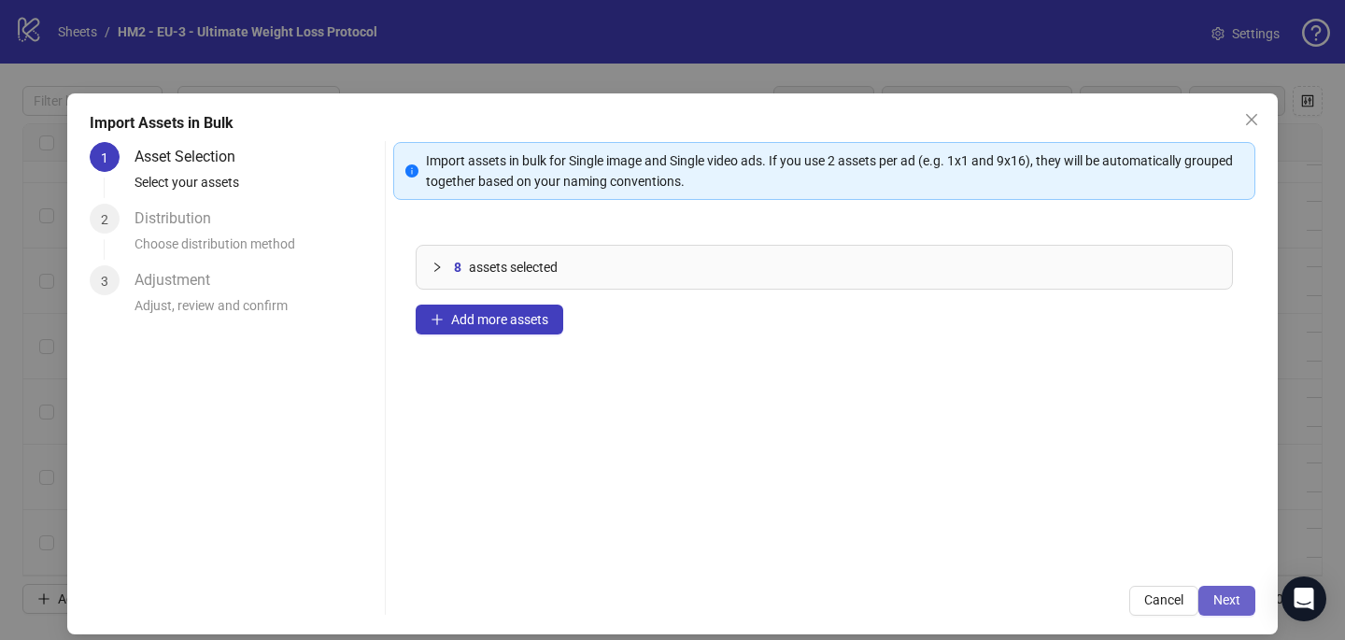
click at [1236, 590] on button "Next" at bounding box center [1227, 601] width 57 height 30
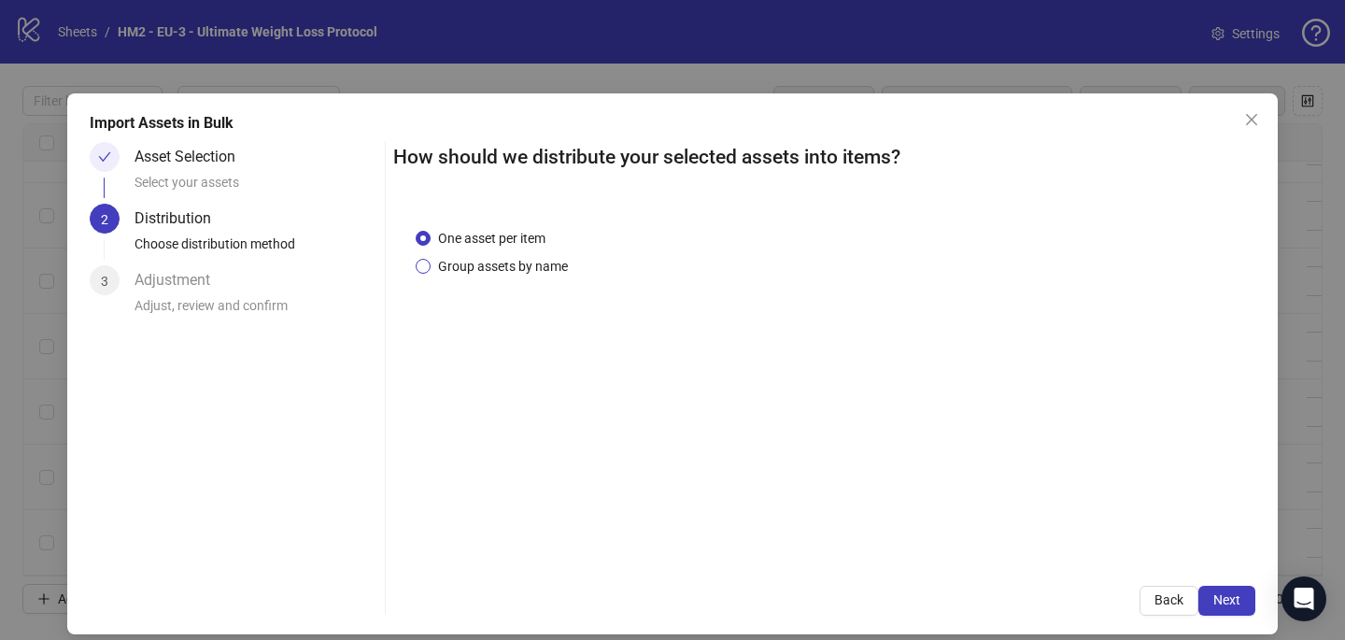
click at [544, 263] on span "Group assets by name" at bounding box center [503, 266] width 145 height 21
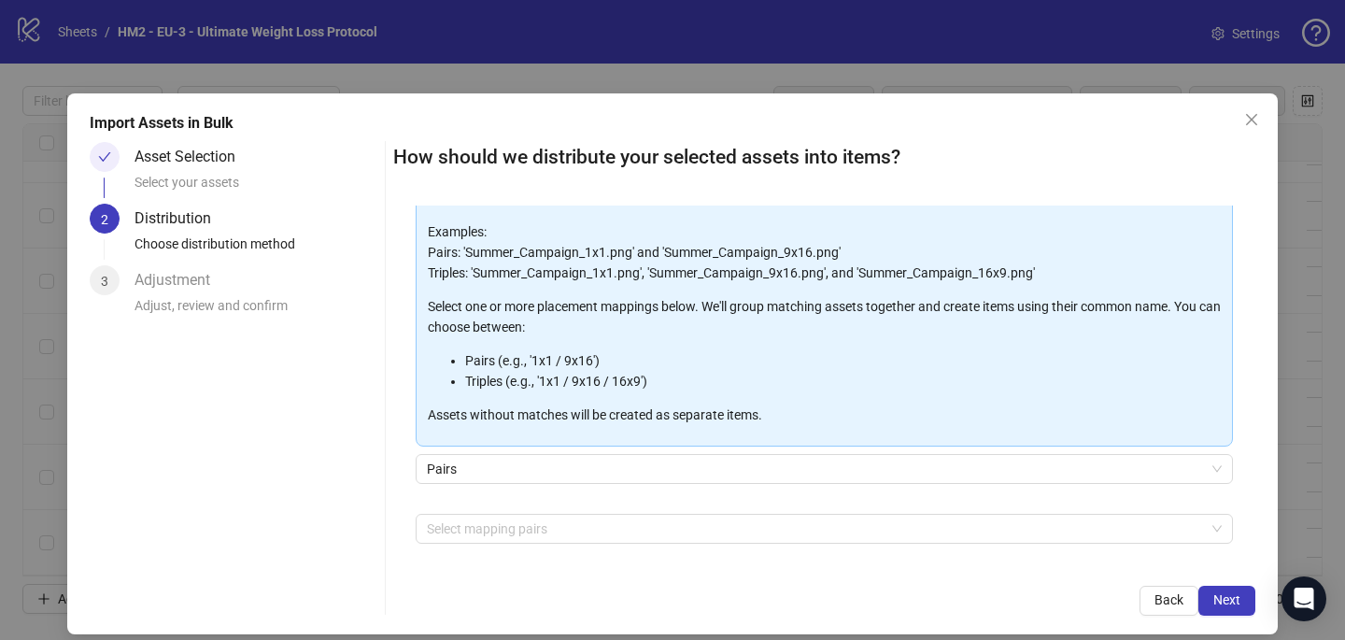
scroll to position [123, 0]
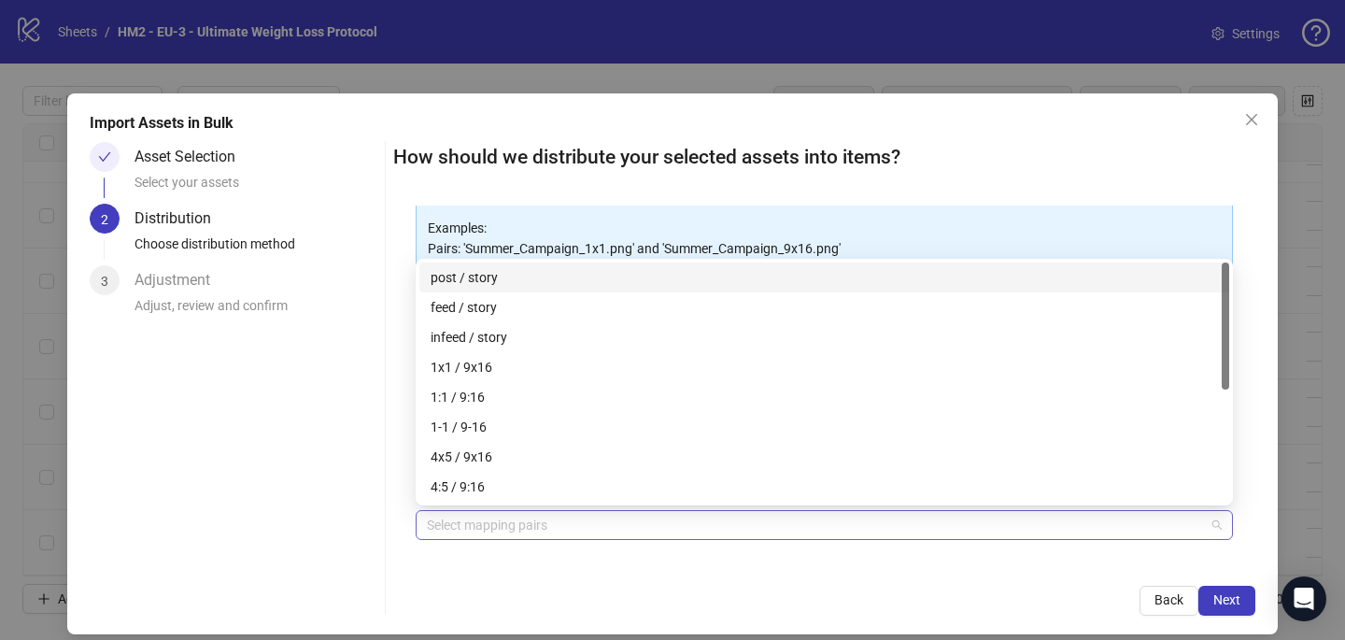
click at [527, 516] on div at bounding box center [814, 525] width 790 height 26
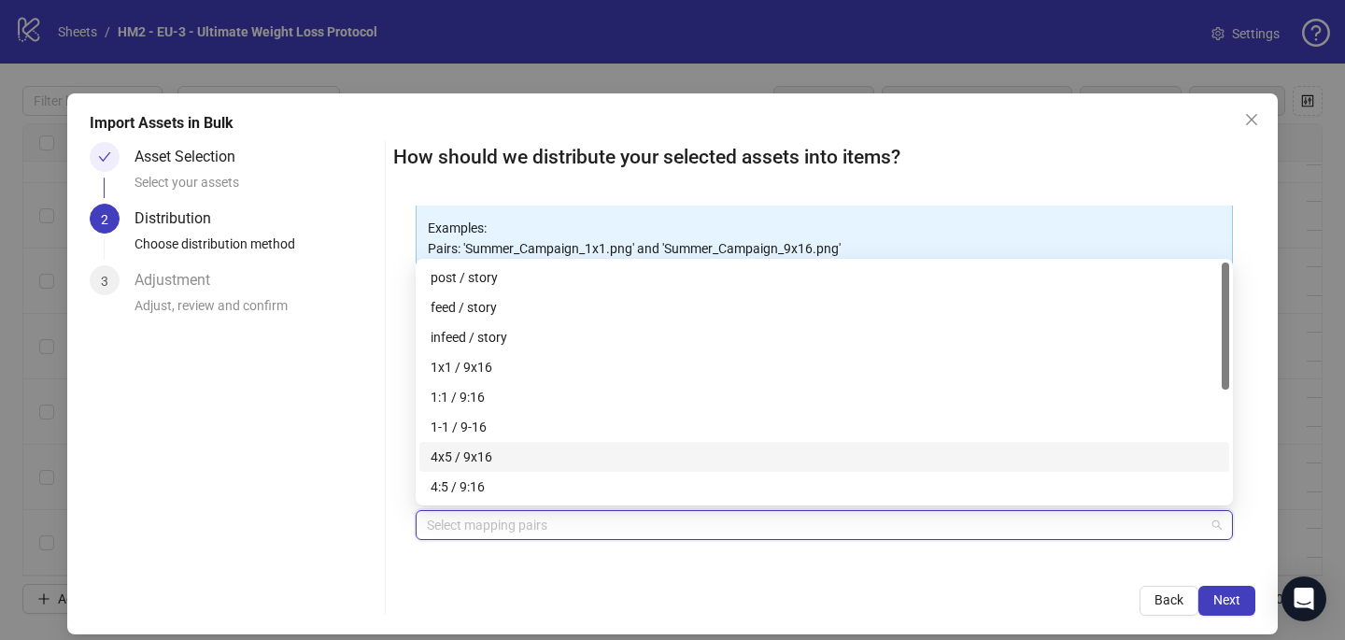
click at [538, 457] on div "4x5 / 9x16" at bounding box center [825, 457] width 788 height 21
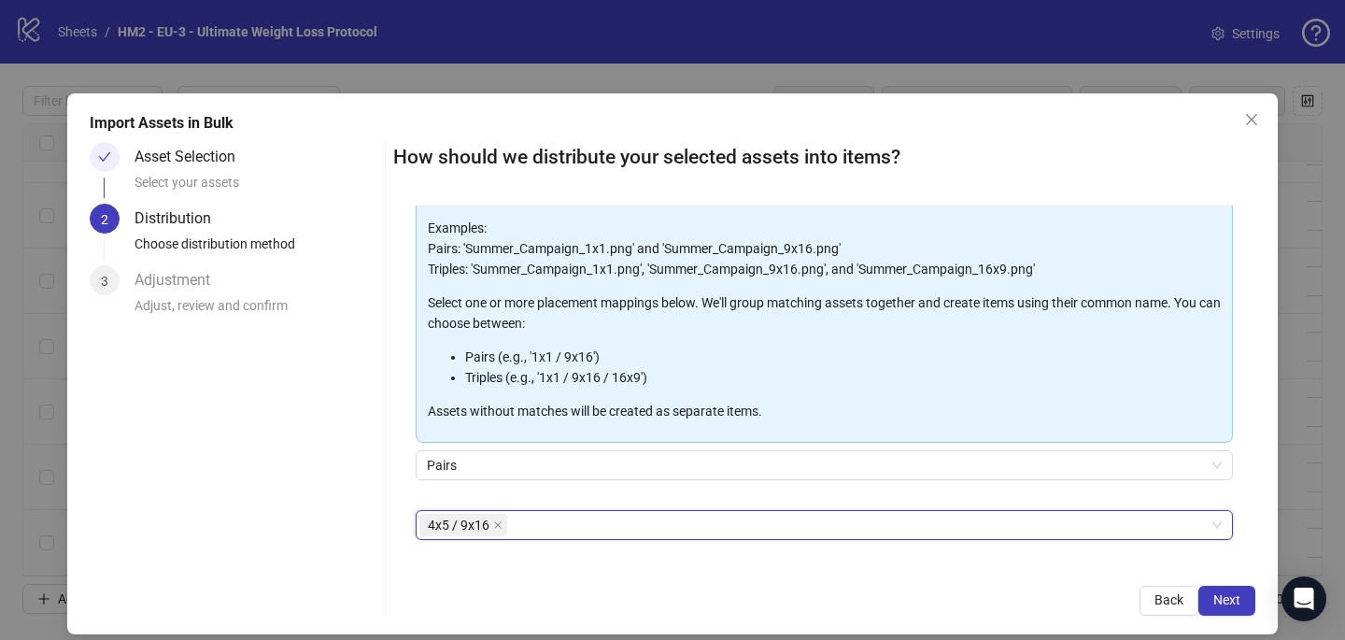
click at [722, 575] on div "How should we distribute your selected assets into items? One asset per item Gr…" at bounding box center [824, 379] width 862 height 474
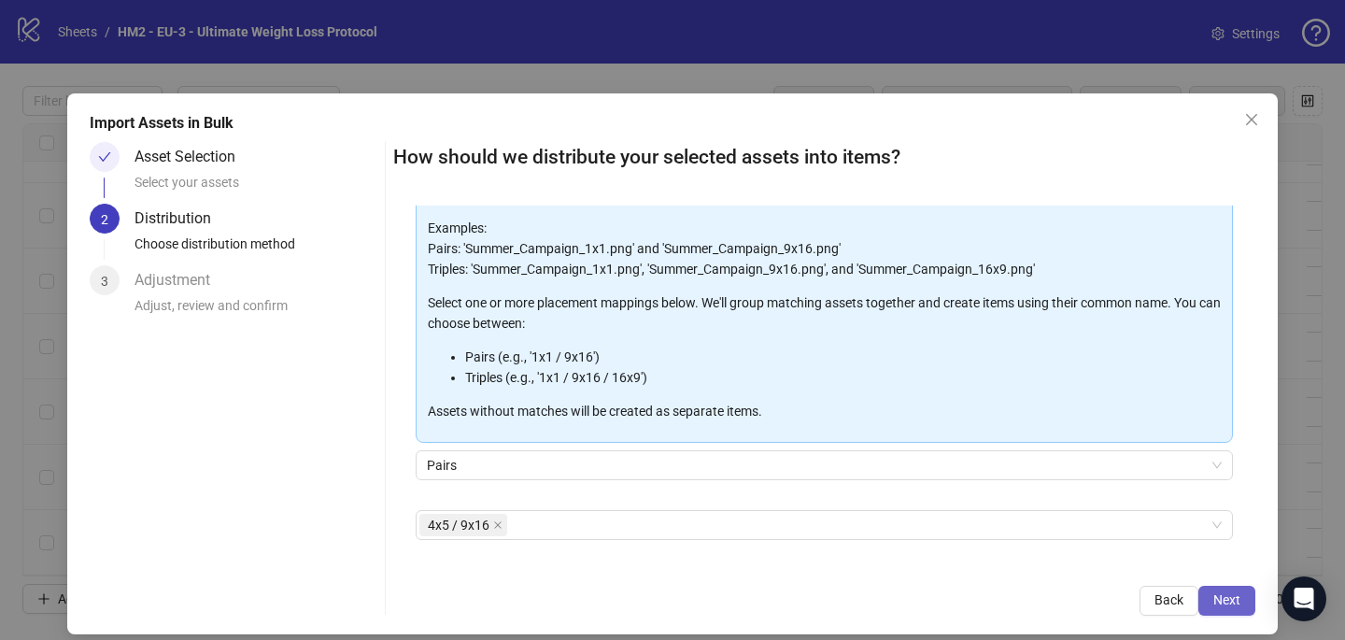
click at [1238, 600] on span "Next" at bounding box center [1227, 599] width 27 height 15
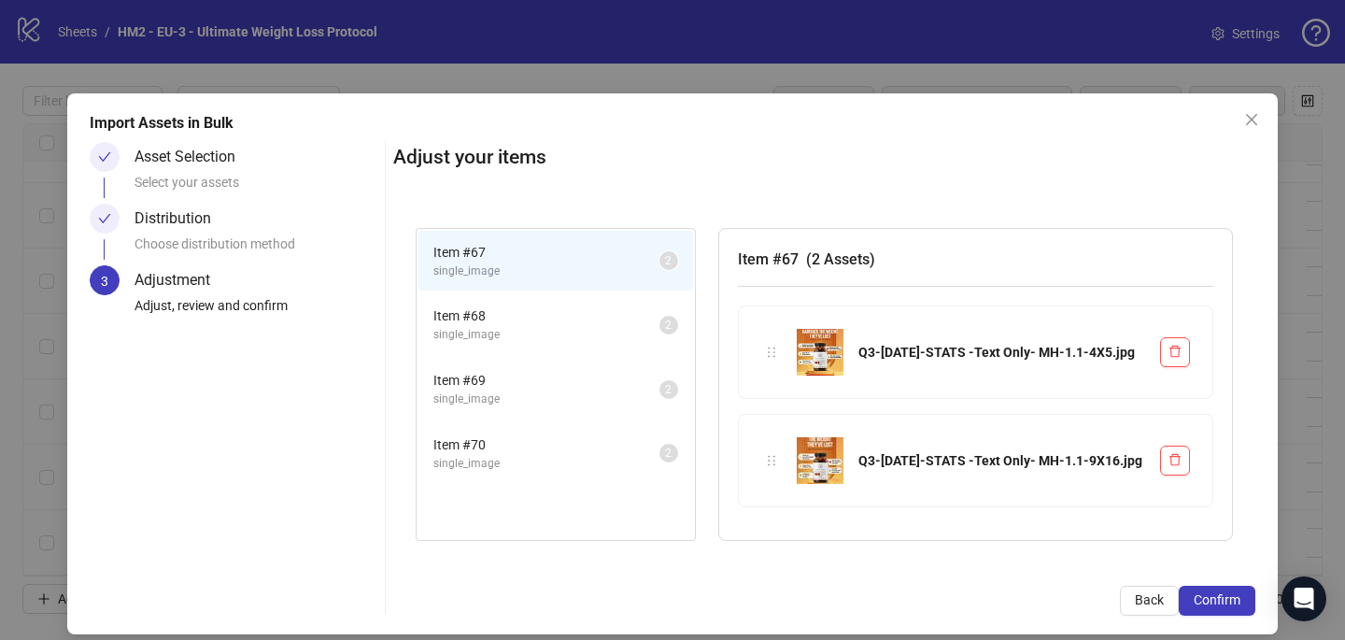
click at [1238, 600] on span "Confirm" at bounding box center [1217, 599] width 47 height 15
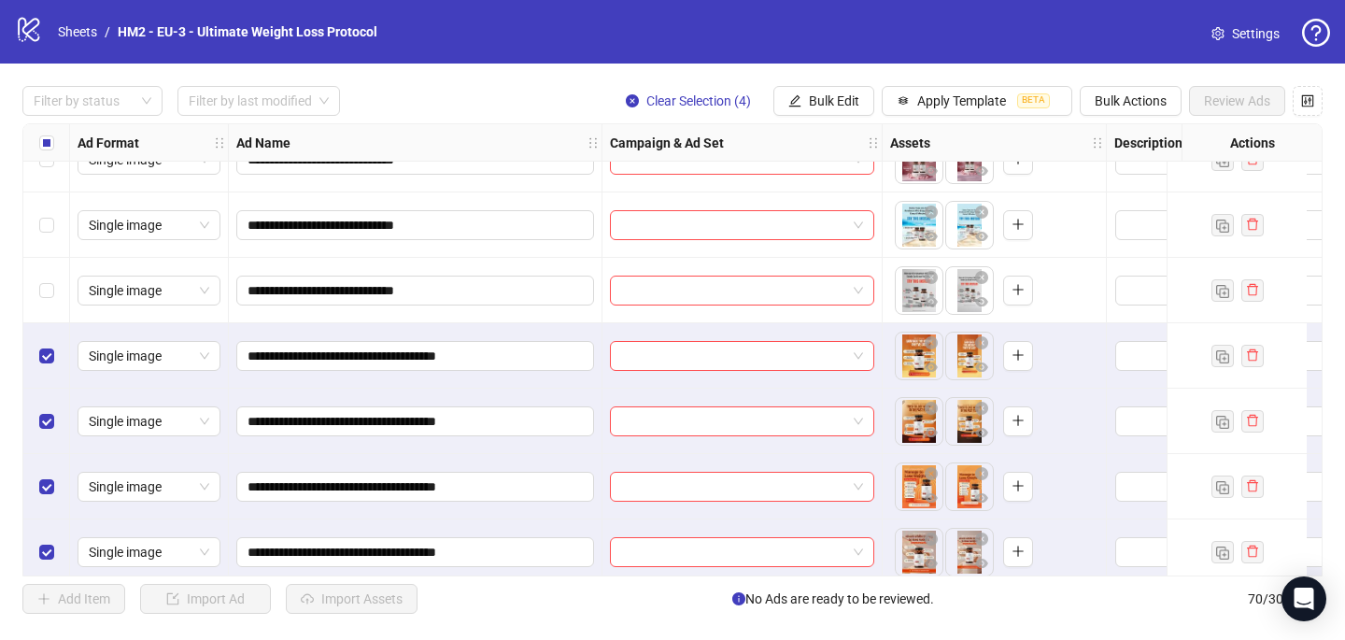
scroll to position [4171, 0]
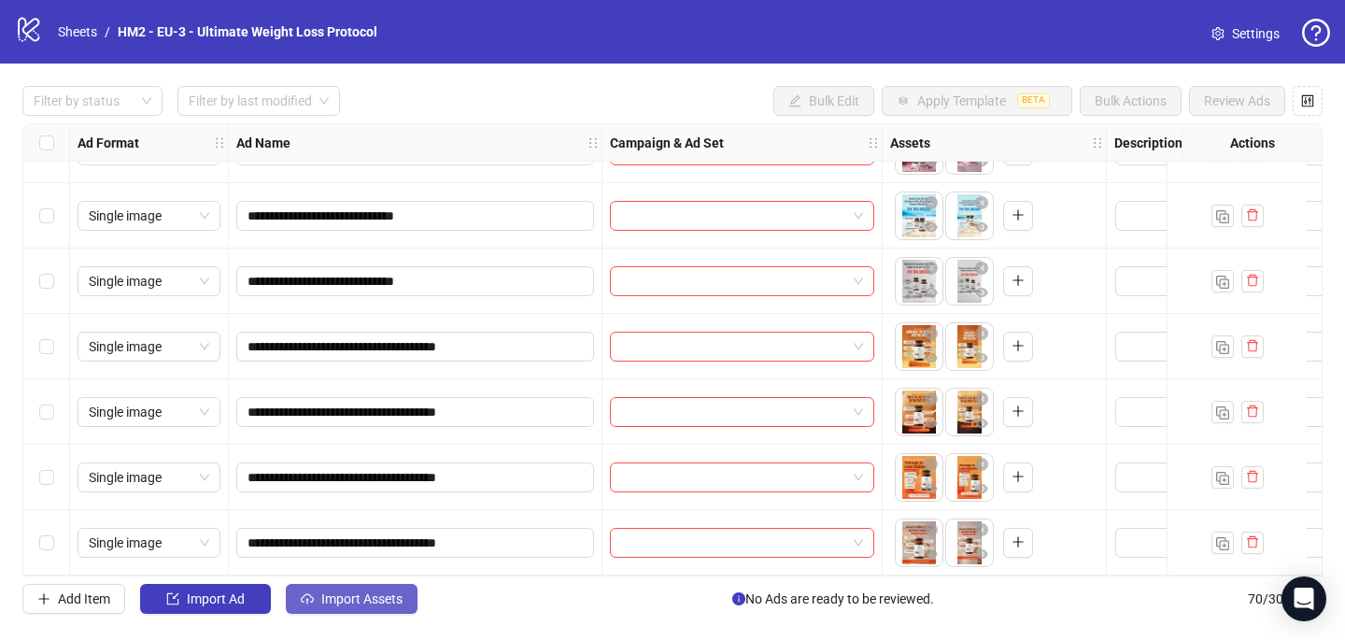
click at [369, 609] on button "Import Assets" at bounding box center [352, 599] width 132 height 30
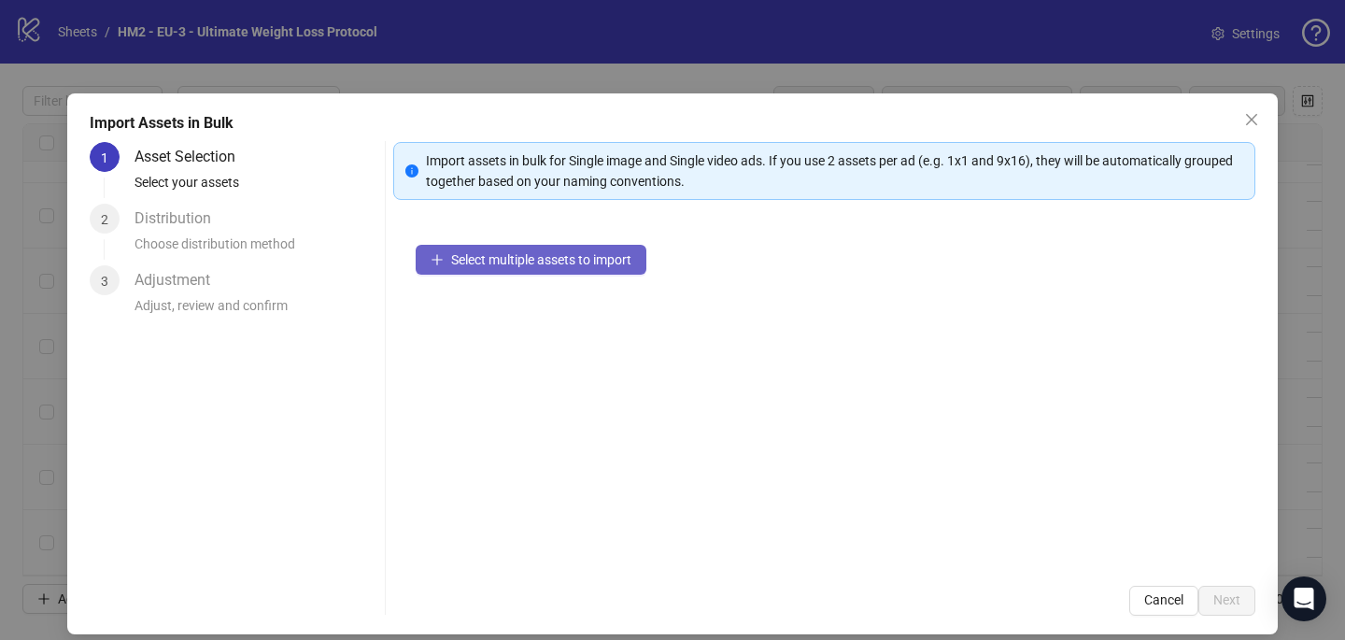
click at [589, 273] on button "Select multiple assets to import" at bounding box center [531, 260] width 231 height 30
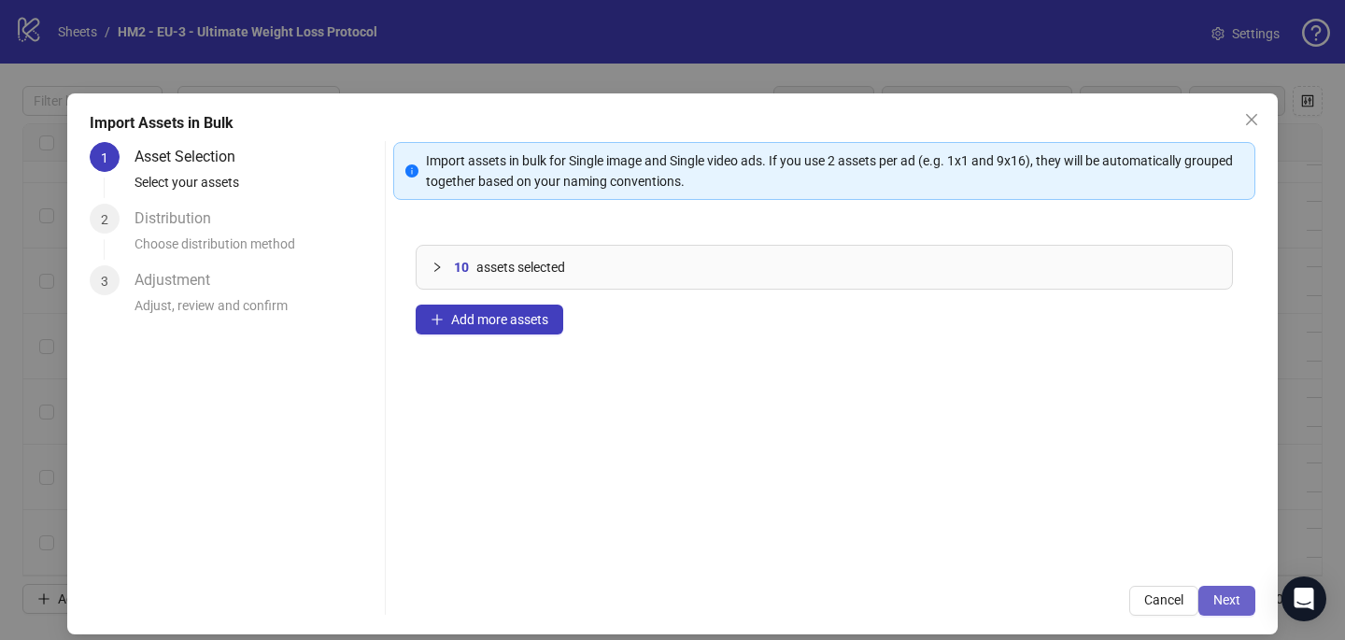
click at [1212, 609] on button "Next" at bounding box center [1227, 601] width 57 height 30
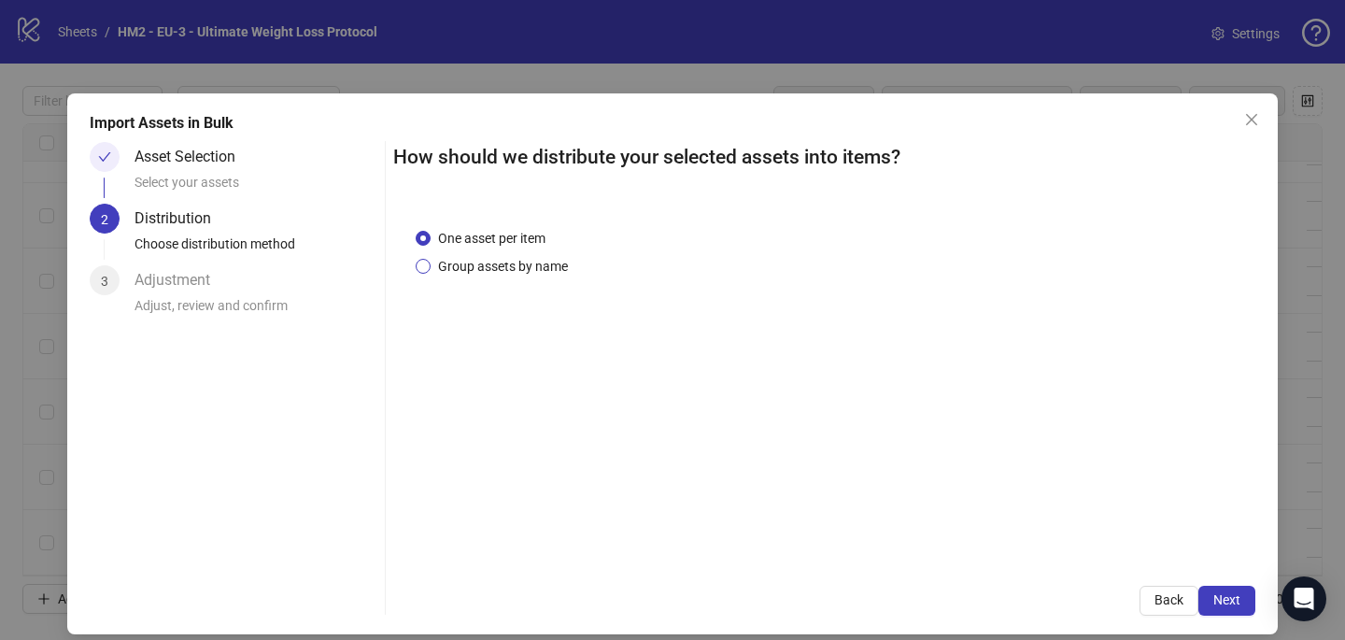
click at [513, 256] on span "Group assets by name" at bounding box center [503, 266] width 145 height 21
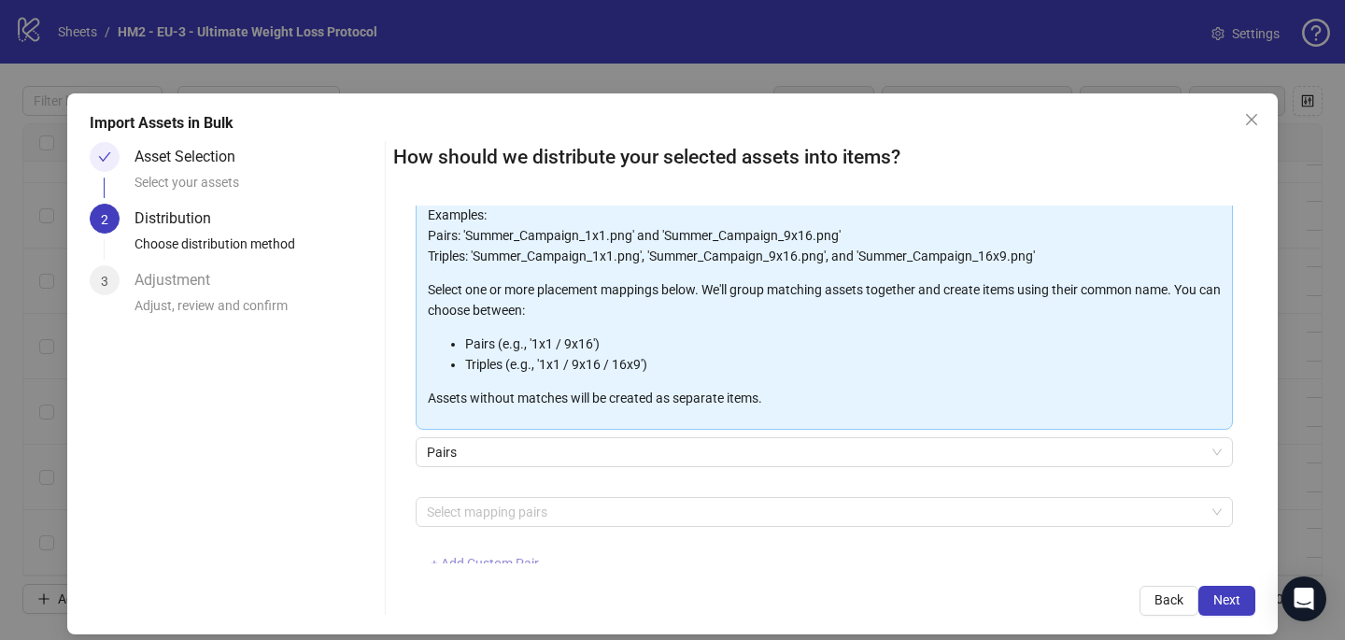
scroll to position [151, 0]
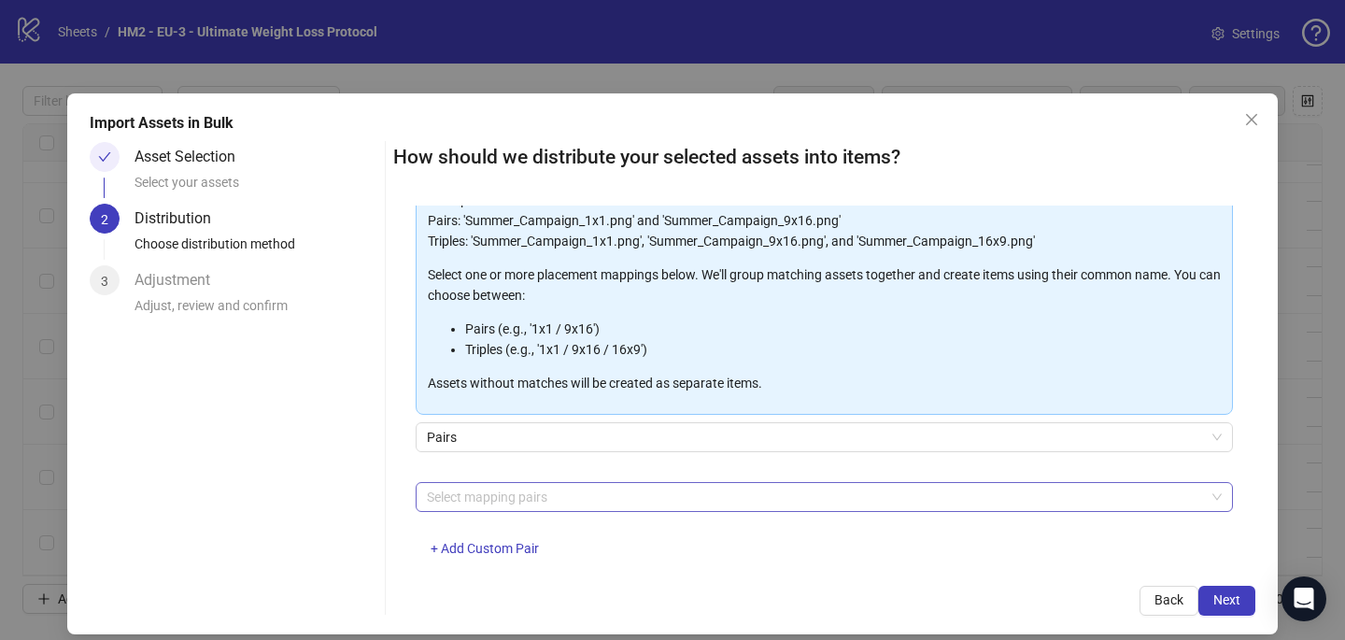
click at [475, 494] on div at bounding box center [814, 497] width 790 height 26
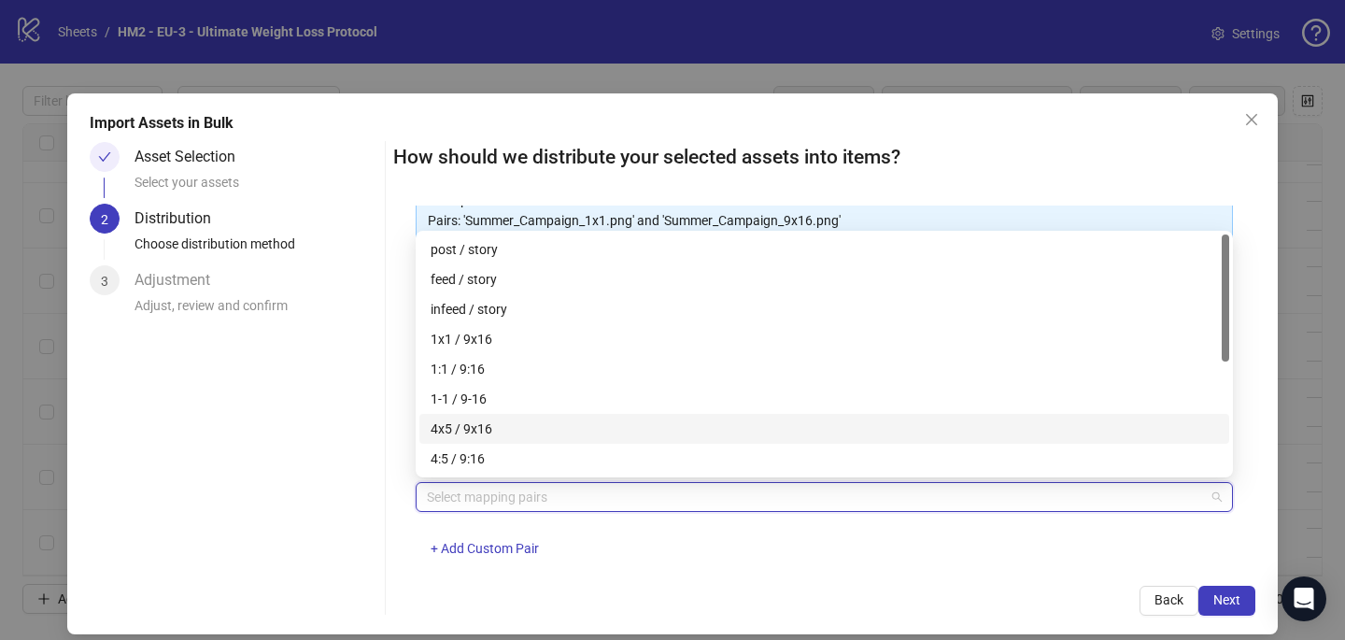
click at [499, 427] on div "4x5 / 9x16" at bounding box center [825, 429] width 788 height 21
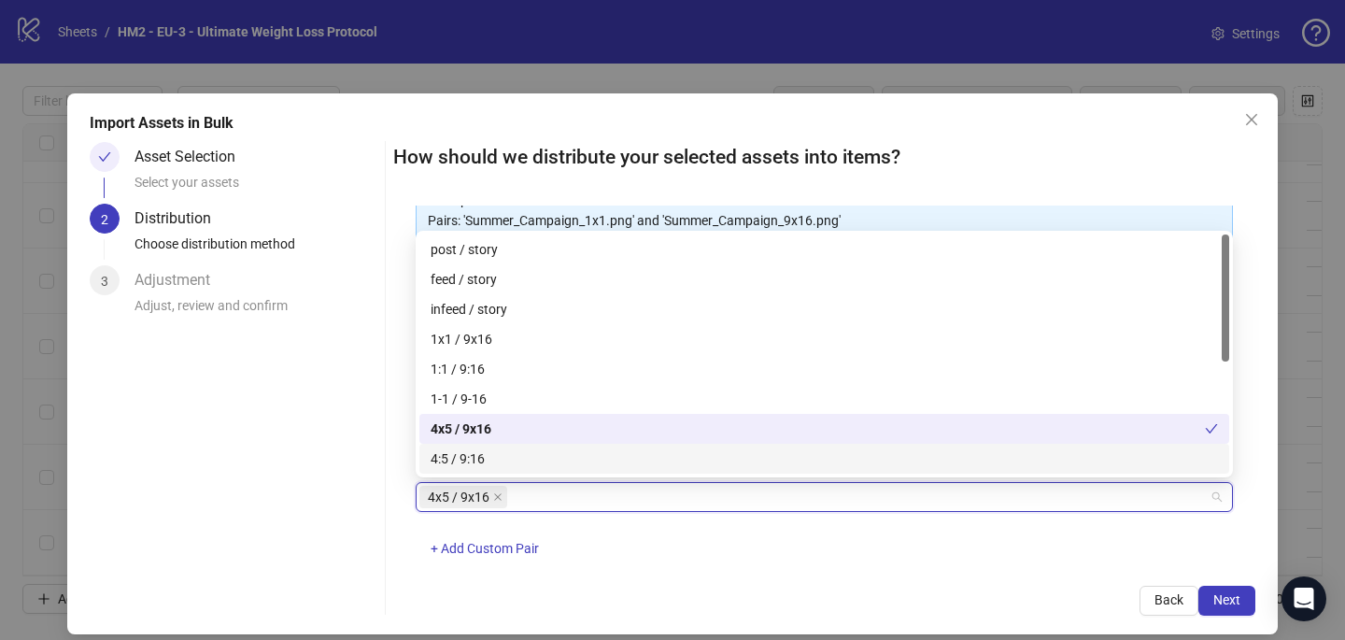
click at [711, 560] on div "4x5 / 9x16 + Add Custom Pair" at bounding box center [824, 530] width 817 height 97
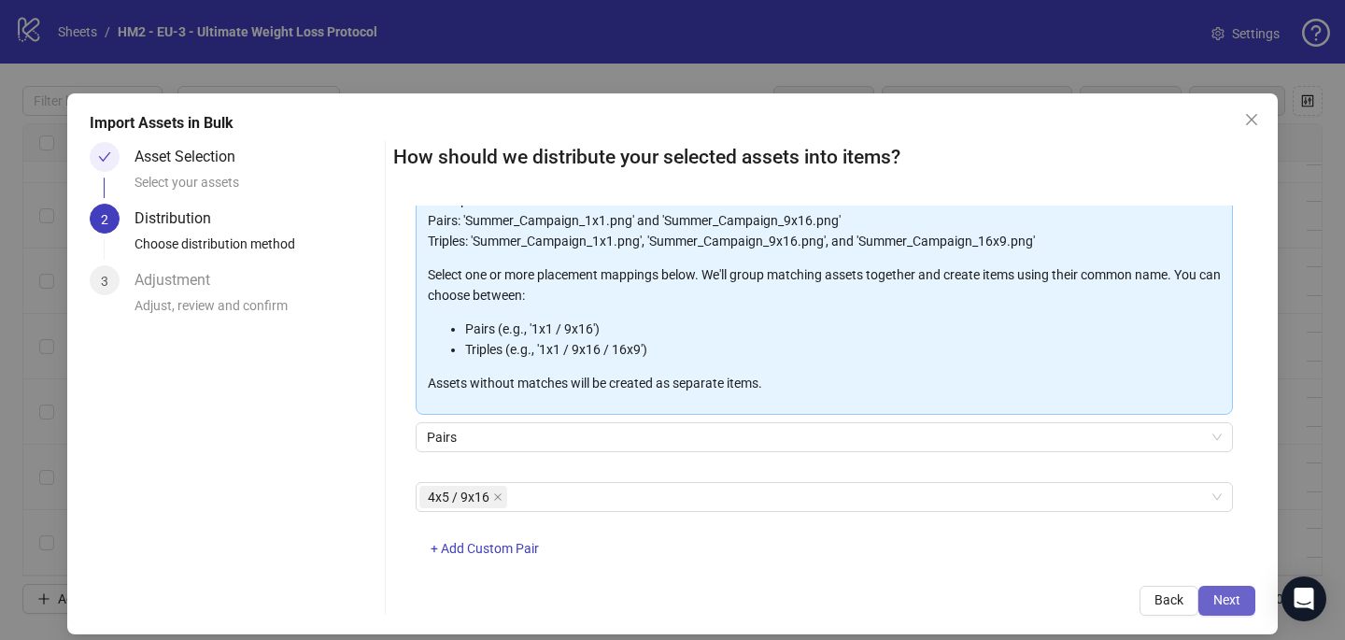
click at [1217, 604] on span "Next" at bounding box center [1227, 599] width 27 height 15
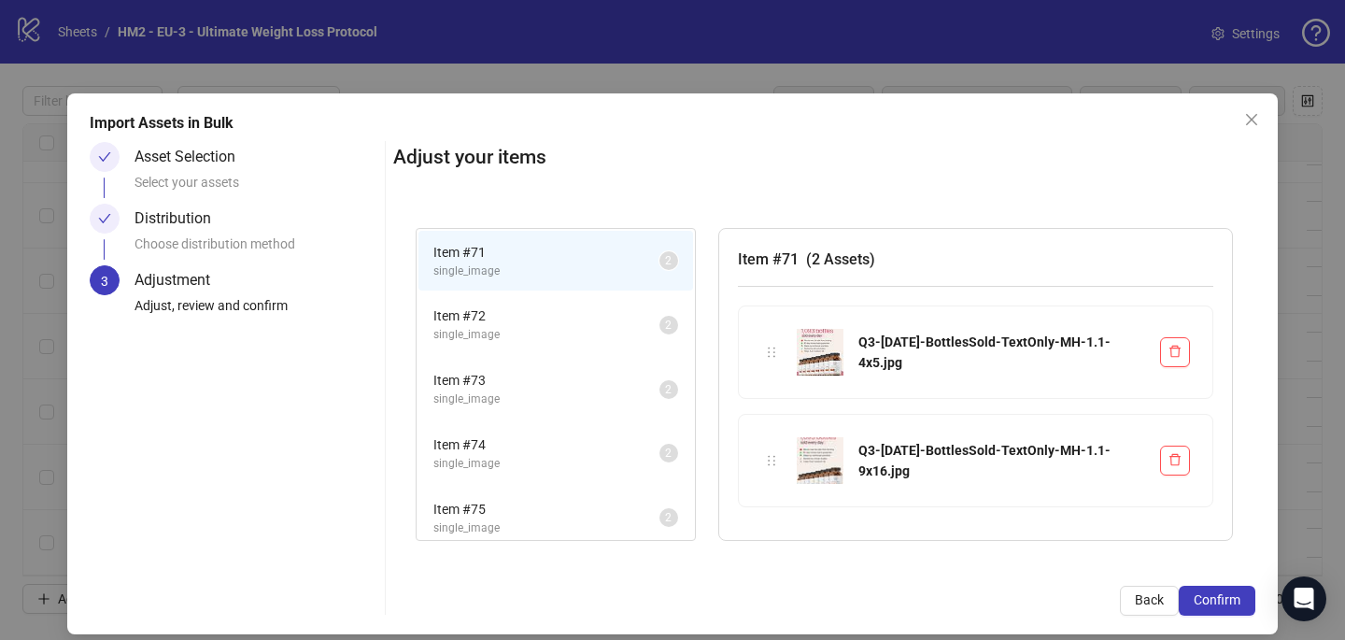
click at [1217, 604] on span "Confirm" at bounding box center [1217, 599] width 47 height 15
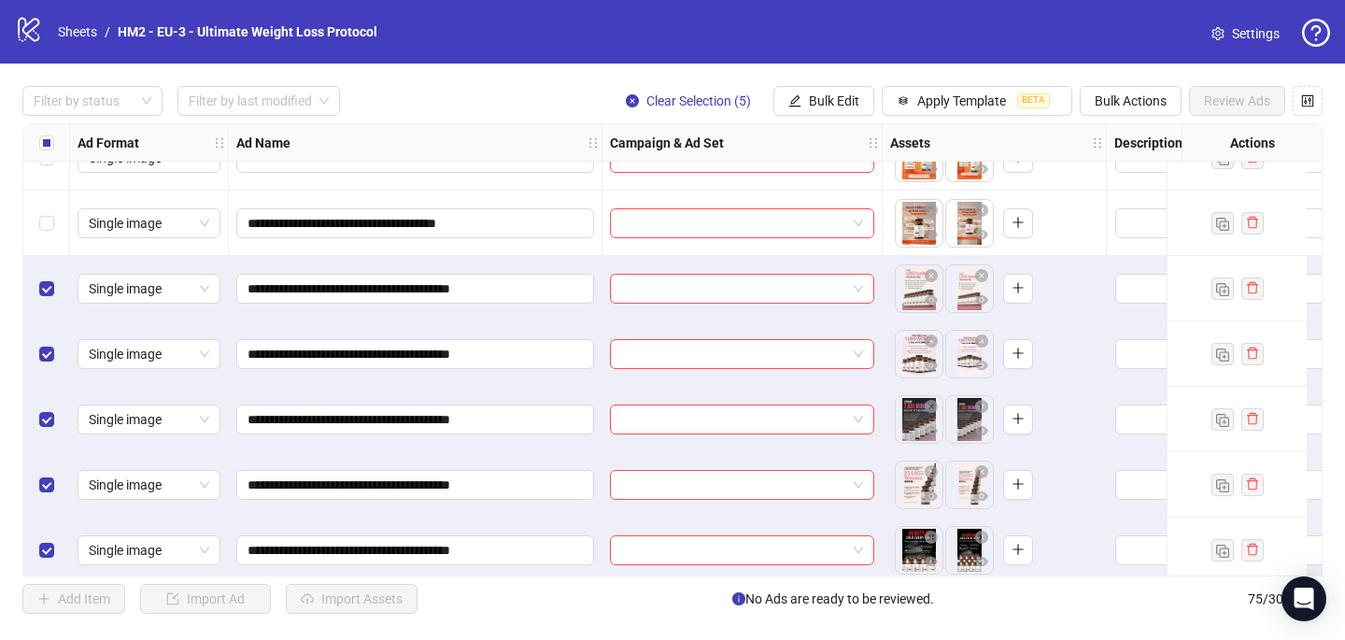
scroll to position [4498, 0]
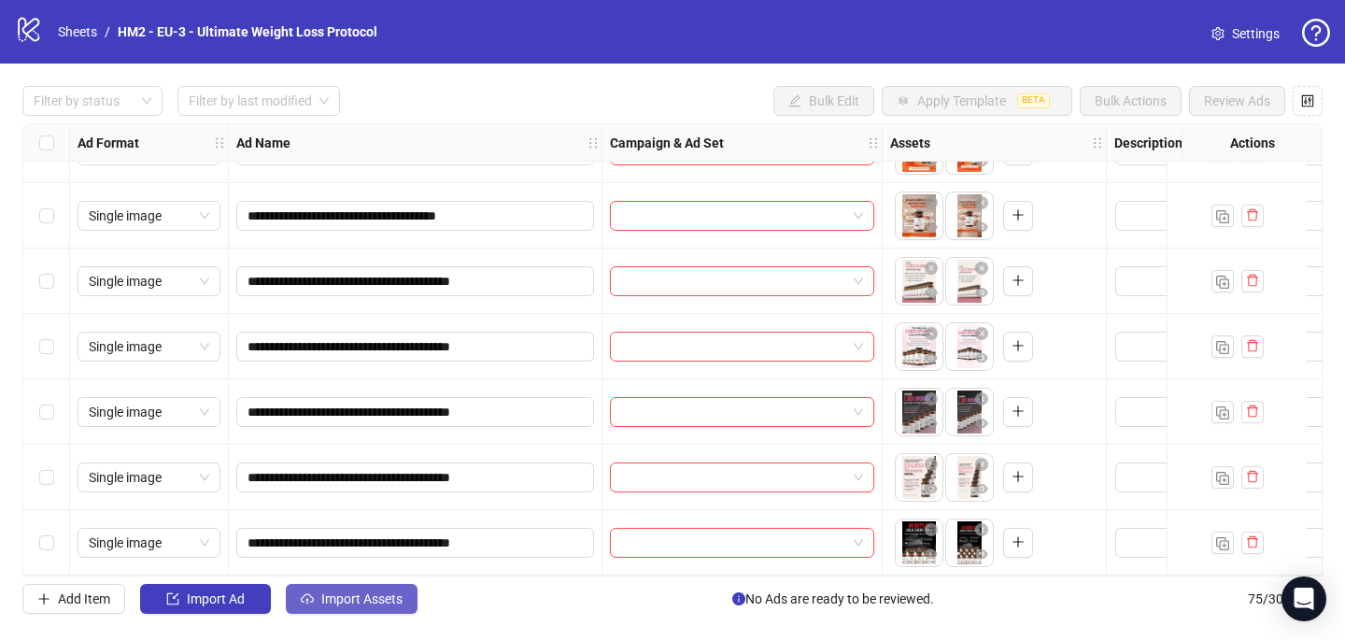
click at [350, 594] on span "Import Assets" at bounding box center [361, 598] width 81 height 15
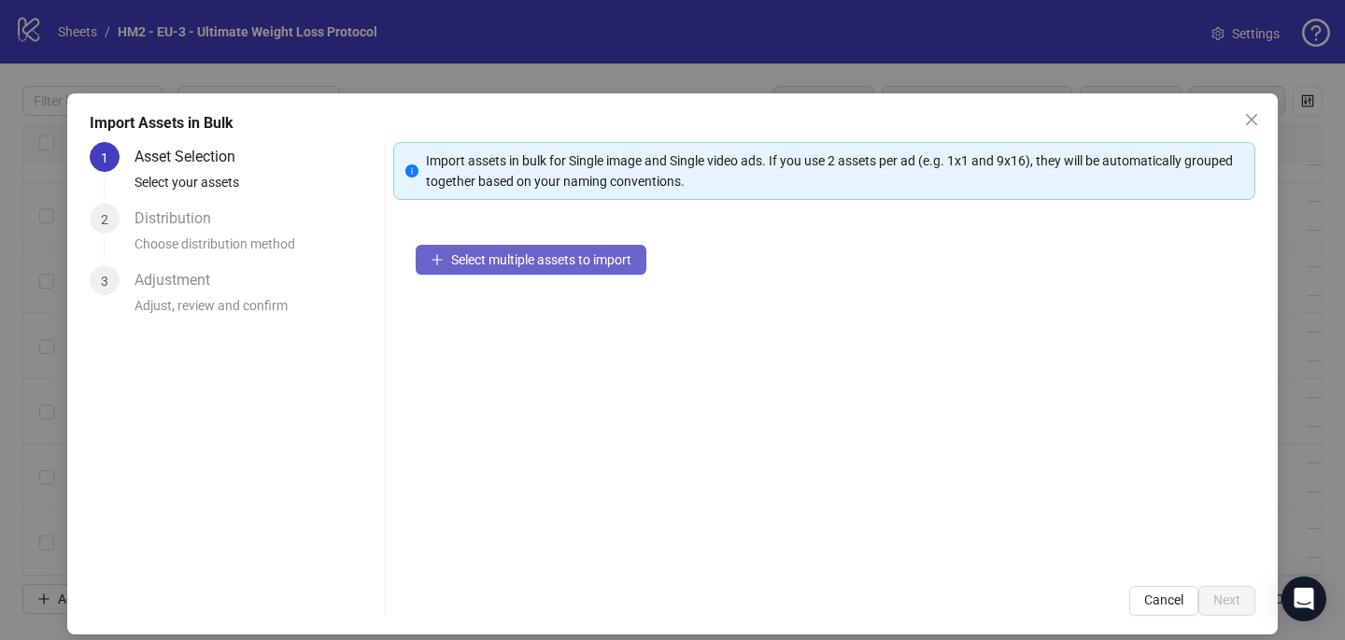
click at [491, 250] on button "Select multiple assets to import" at bounding box center [531, 260] width 231 height 30
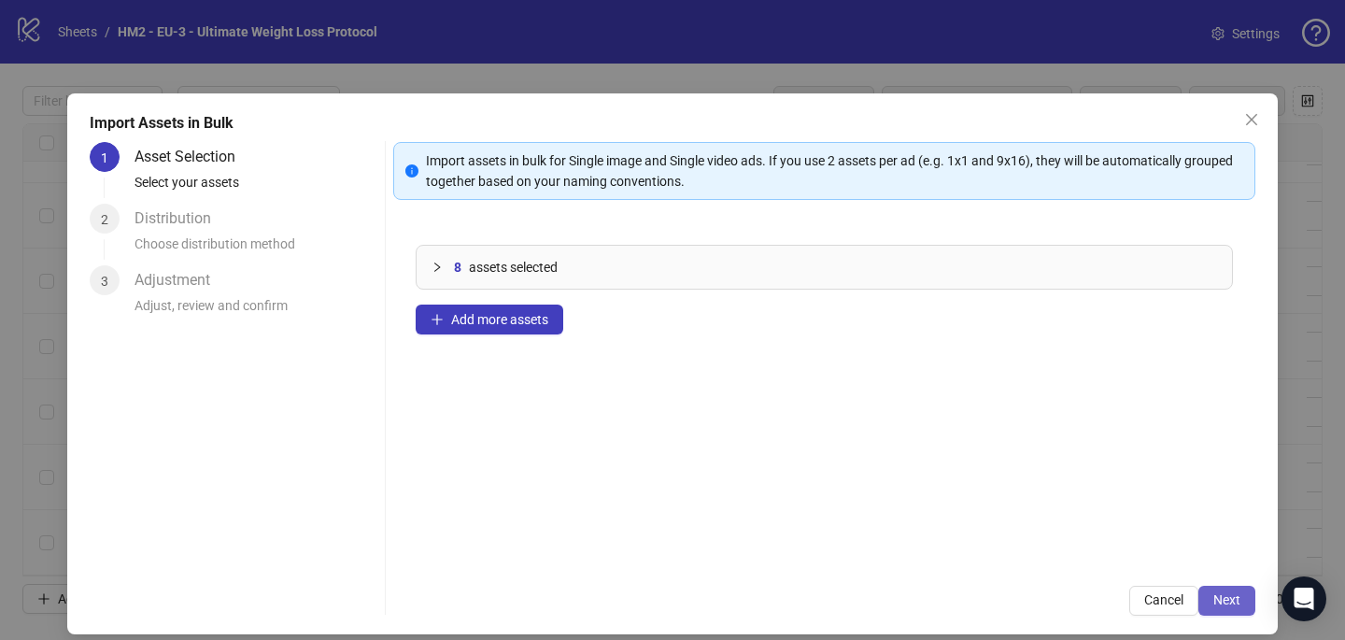
click at [1238, 598] on span "Next" at bounding box center [1227, 599] width 27 height 15
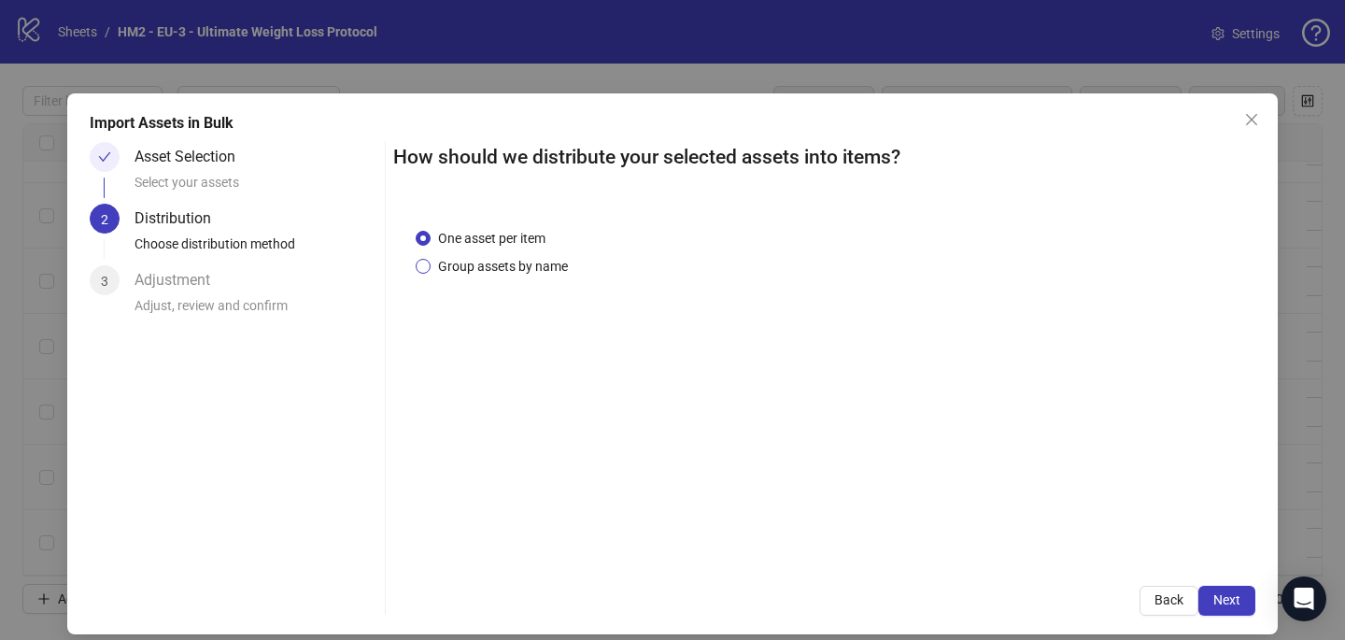
click at [547, 263] on span "Group assets by name" at bounding box center [503, 266] width 145 height 21
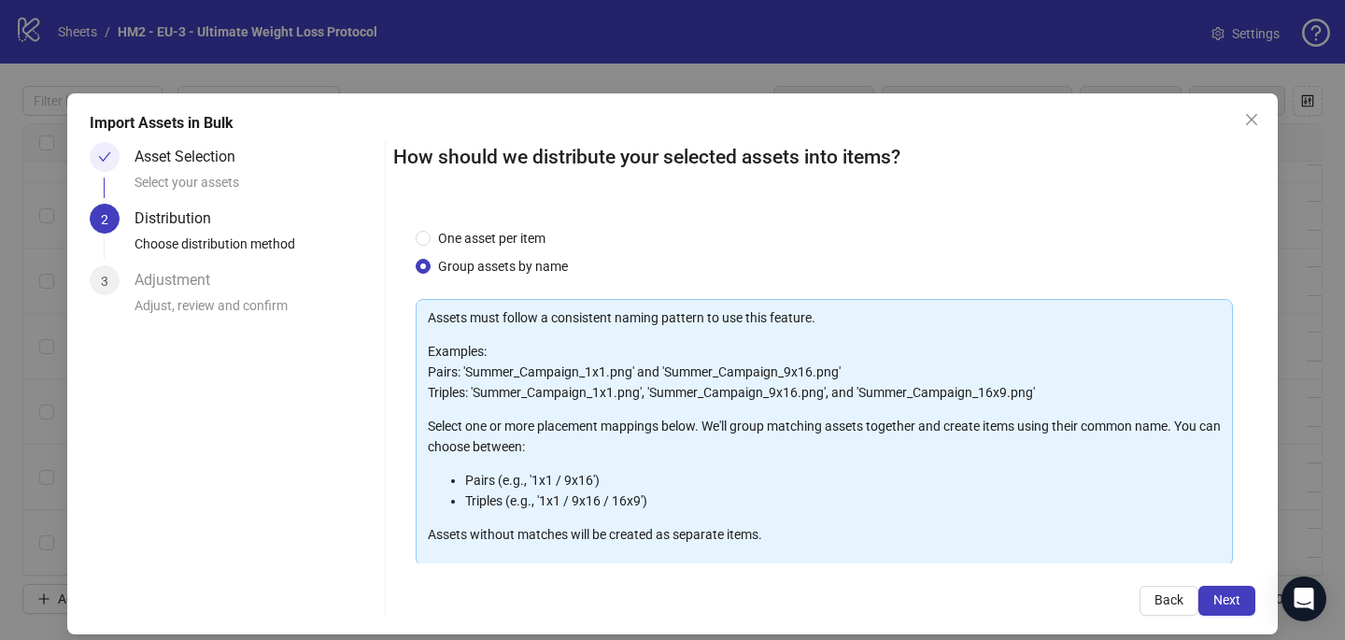
scroll to position [157, 0]
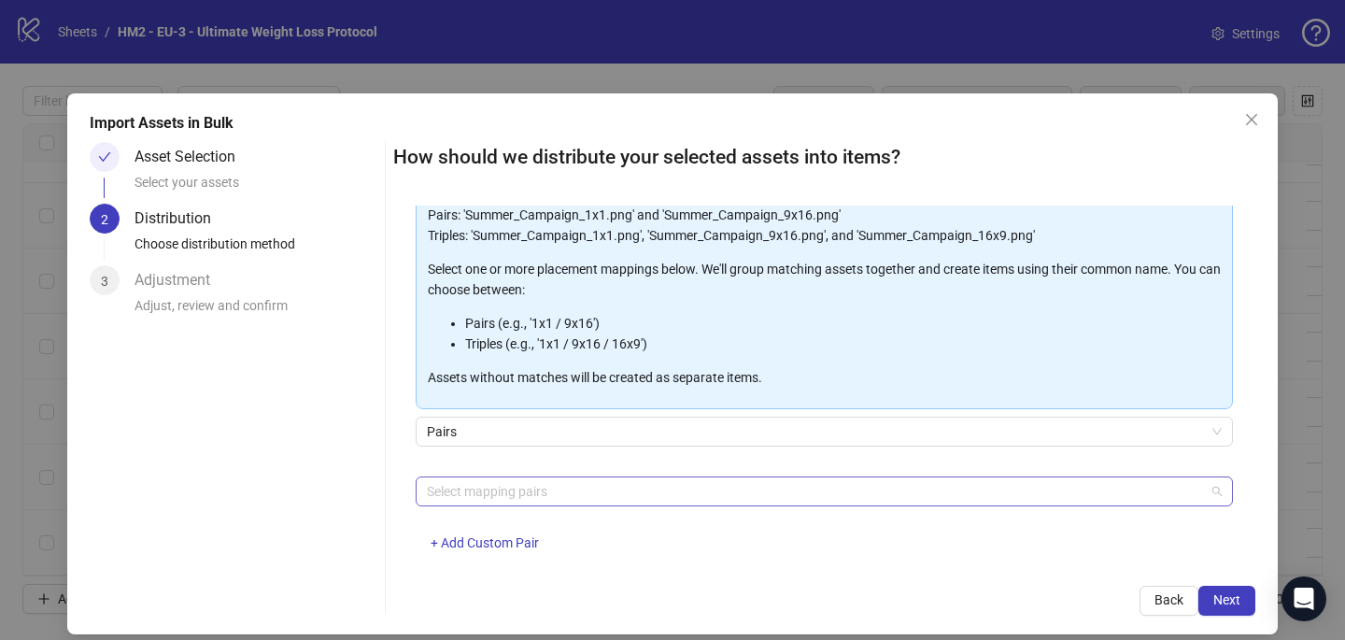
click at [542, 486] on div at bounding box center [814, 491] width 790 height 26
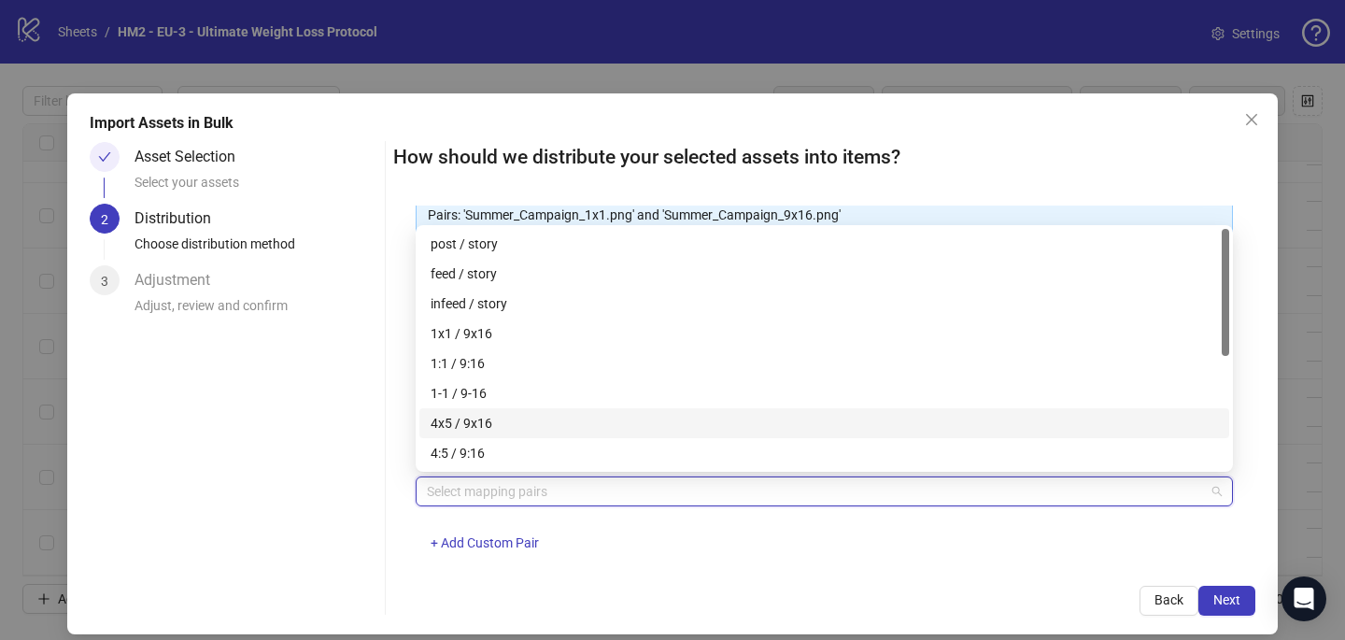
click at [541, 413] on div "4x5 / 9x16" at bounding box center [825, 423] width 788 height 21
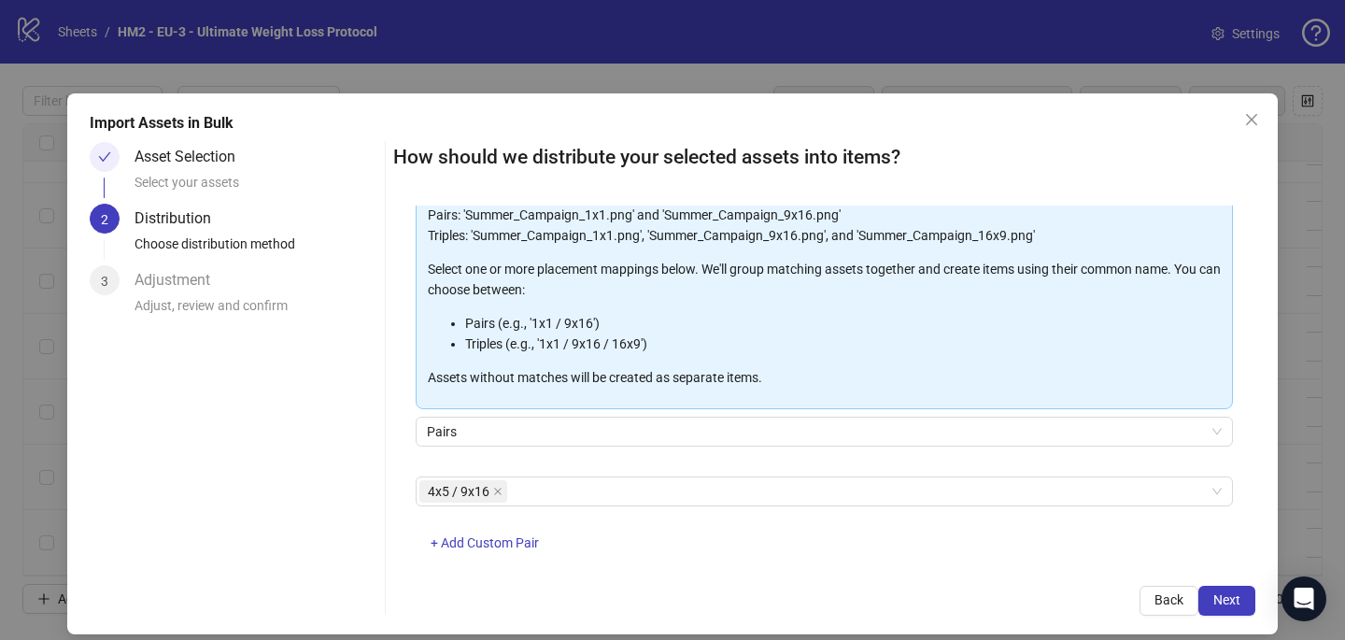
click at [732, 564] on div "How should we distribute your selected assets into items? One asset per item Gr…" at bounding box center [824, 379] width 862 height 474
click at [1236, 596] on span "Next" at bounding box center [1227, 599] width 27 height 15
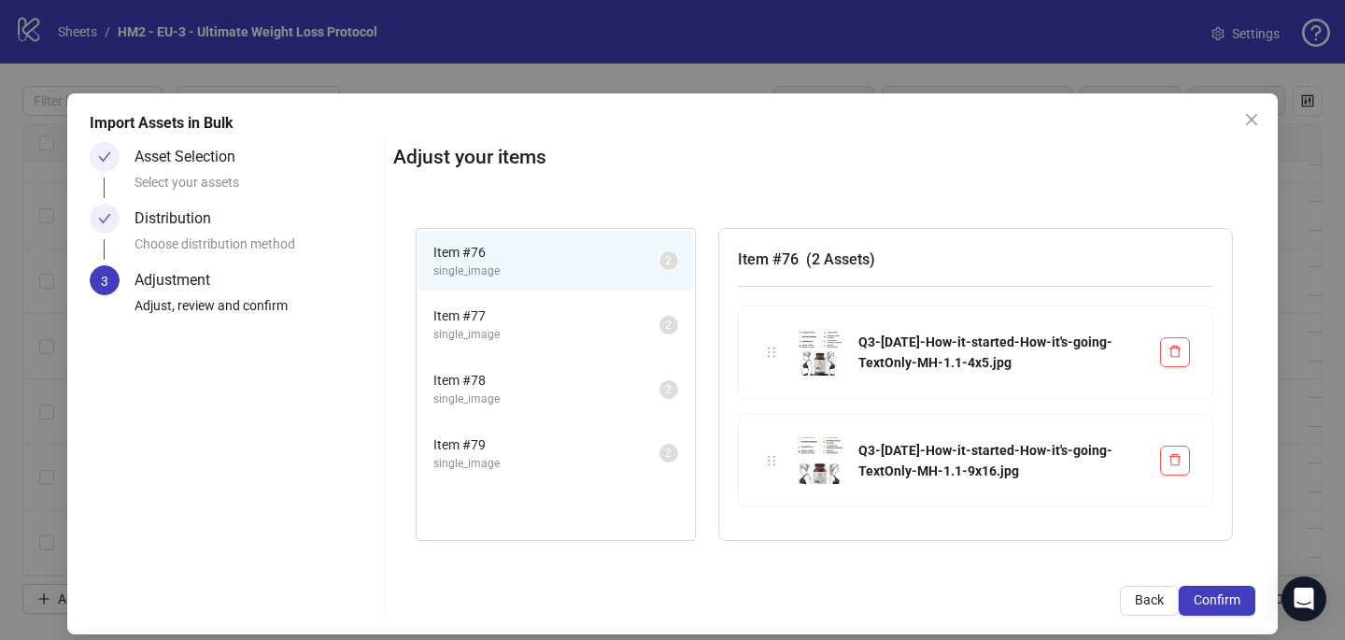
click at [1235, 597] on span "Confirm" at bounding box center [1217, 599] width 47 height 15
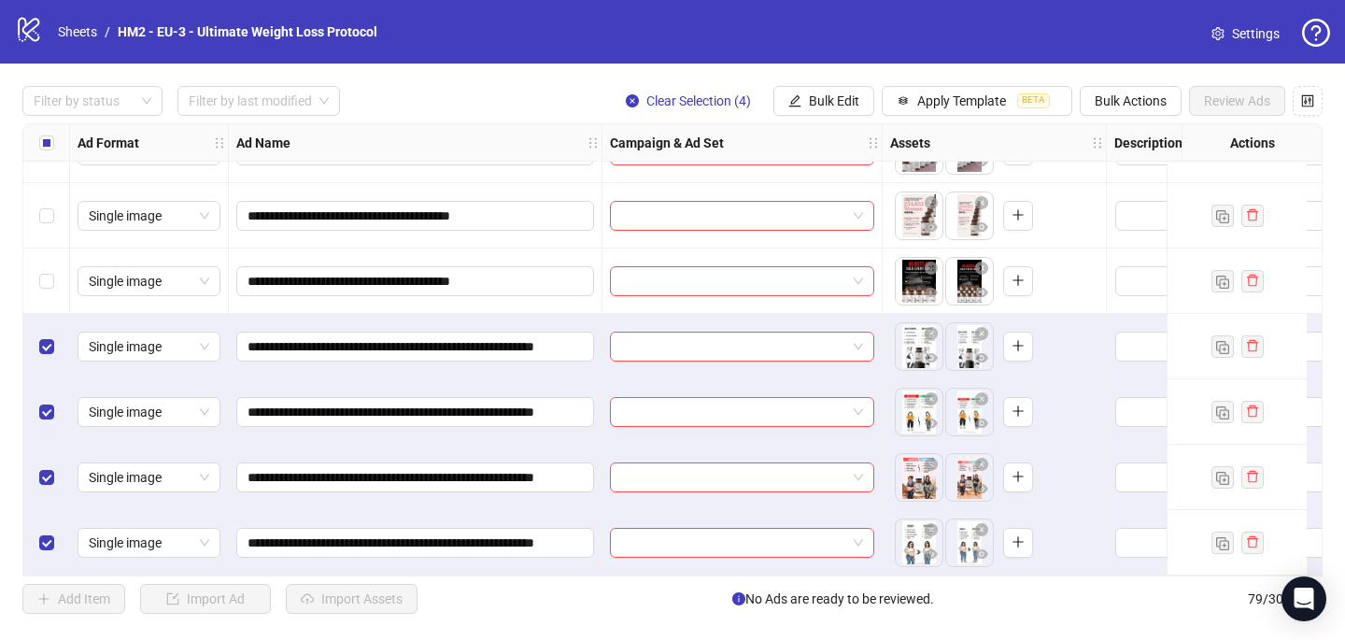
scroll to position [4760, 0]
click at [55, 144] on div "Select all rows" at bounding box center [46, 142] width 47 height 37
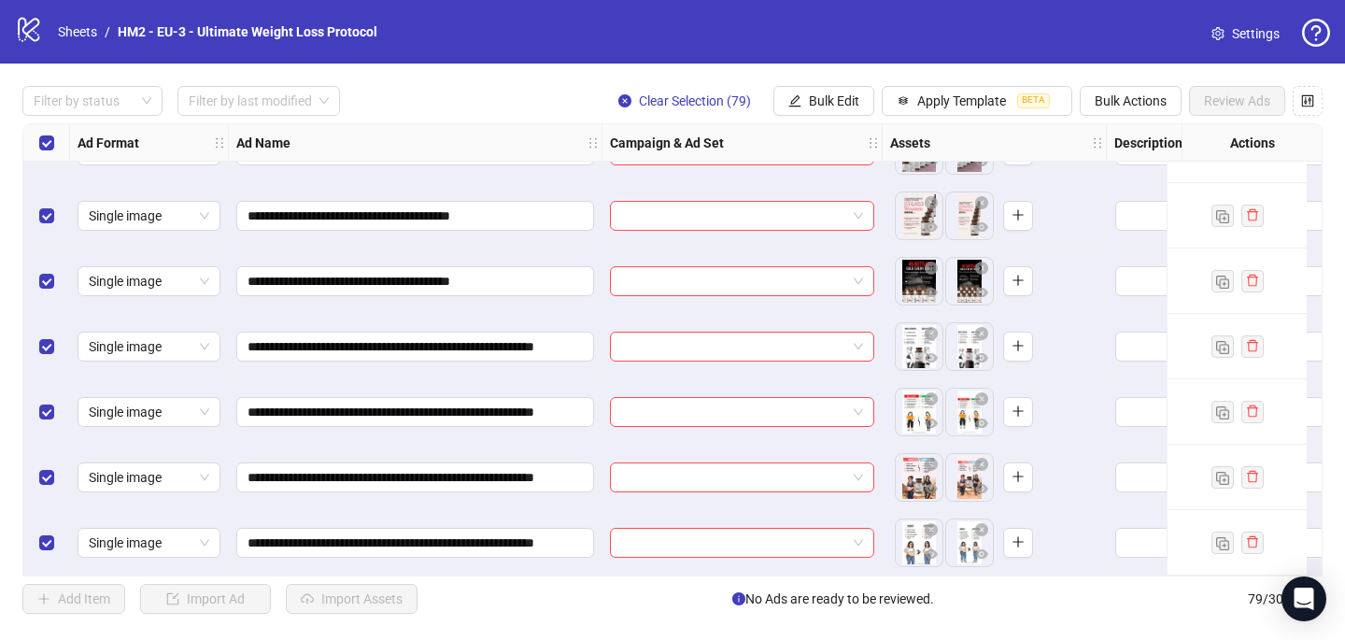
click at [54, 144] on div "Select all rows" at bounding box center [46, 142] width 47 height 37
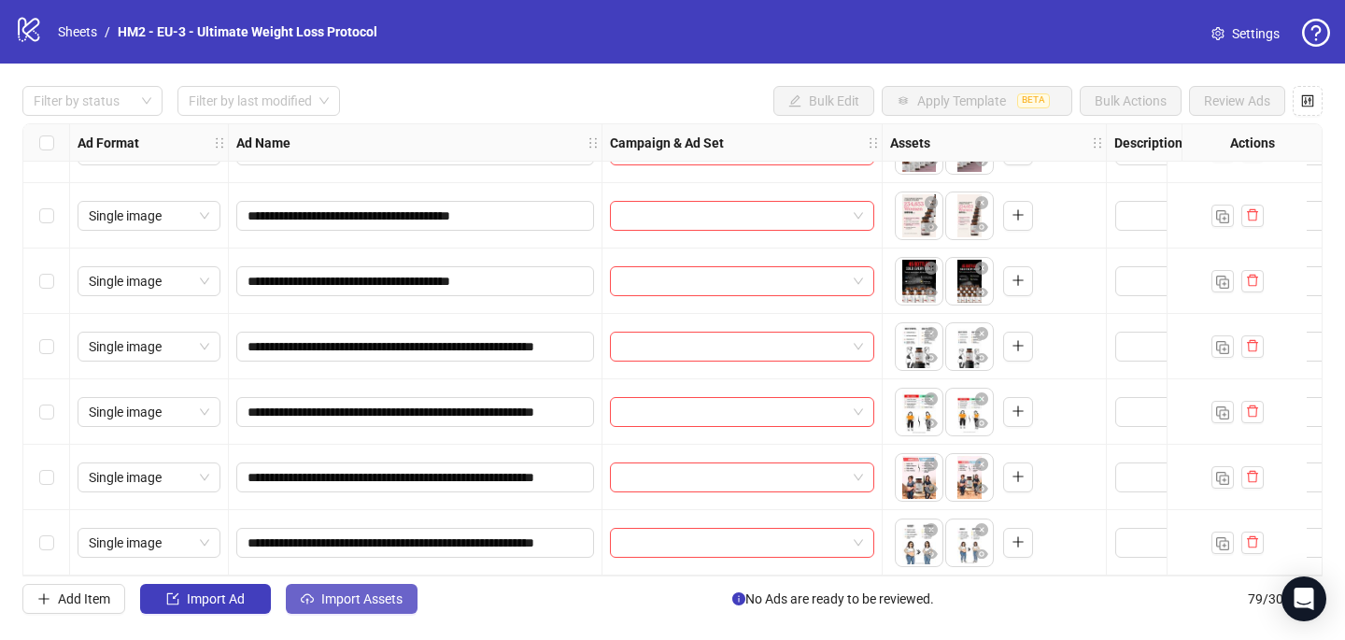
click at [372, 603] on span "Import Assets" at bounding box center [361, 598] width 81 height 15
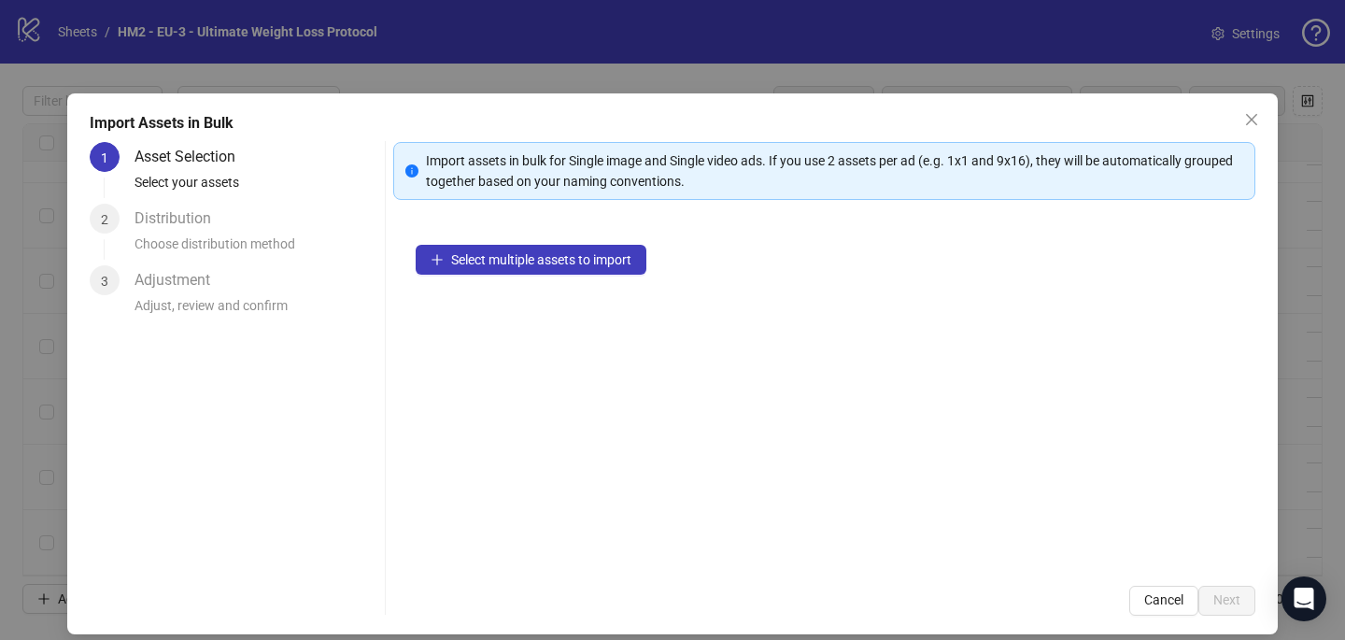
click at [1256, 112] on icon "close" at bounding box center [1251, 119] width 15 height 15
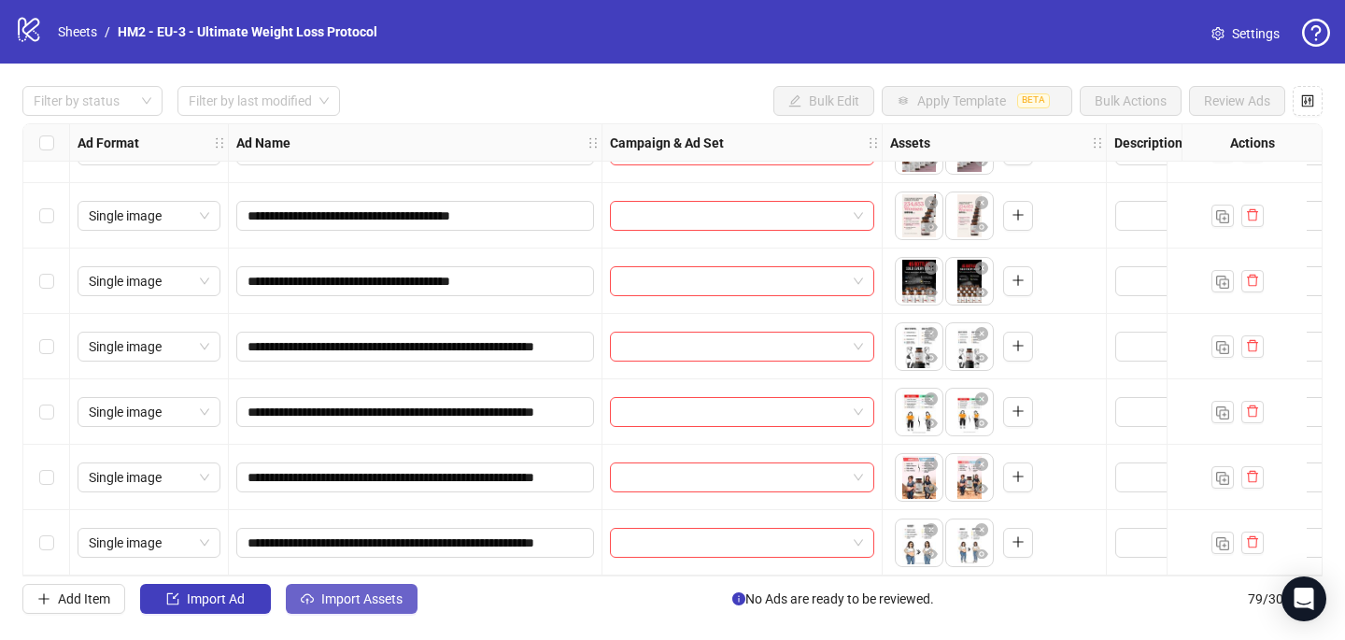
click at [395, 589] on button "Import Assets" at bounding box center [352, 599] width 132 height 30
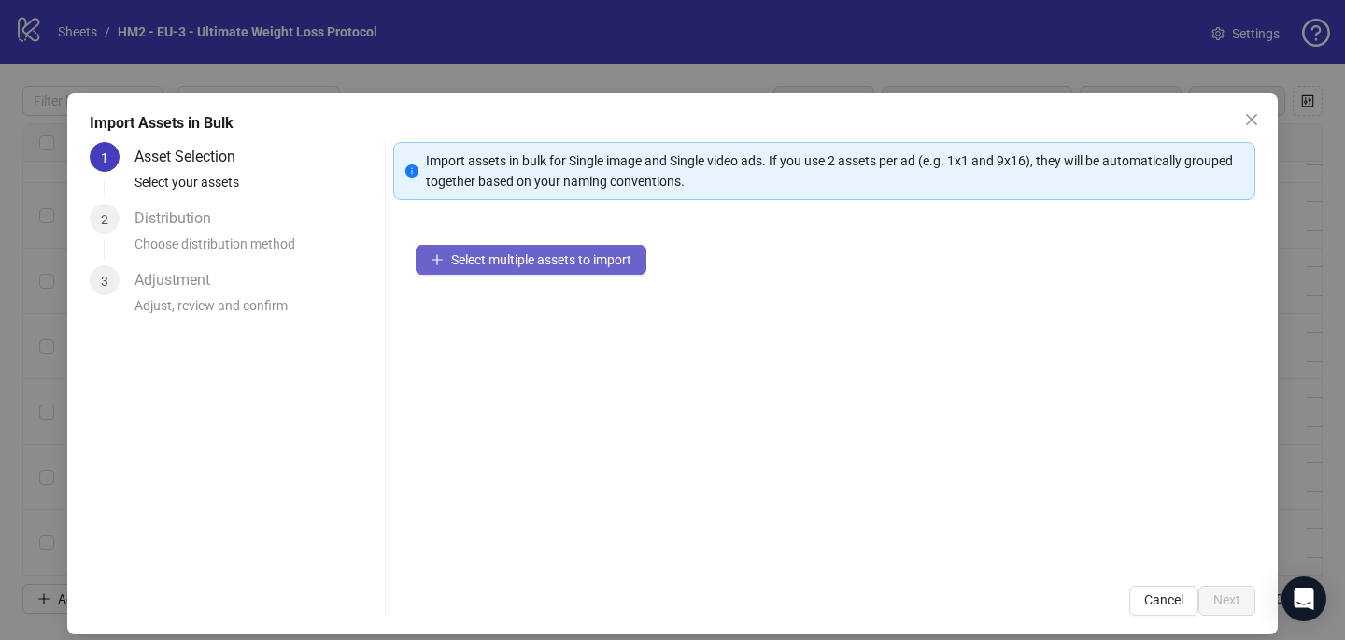
click at [518, 254] on span "Select multiple assets to import" at bounding box center [541, 259] width 180 height 15
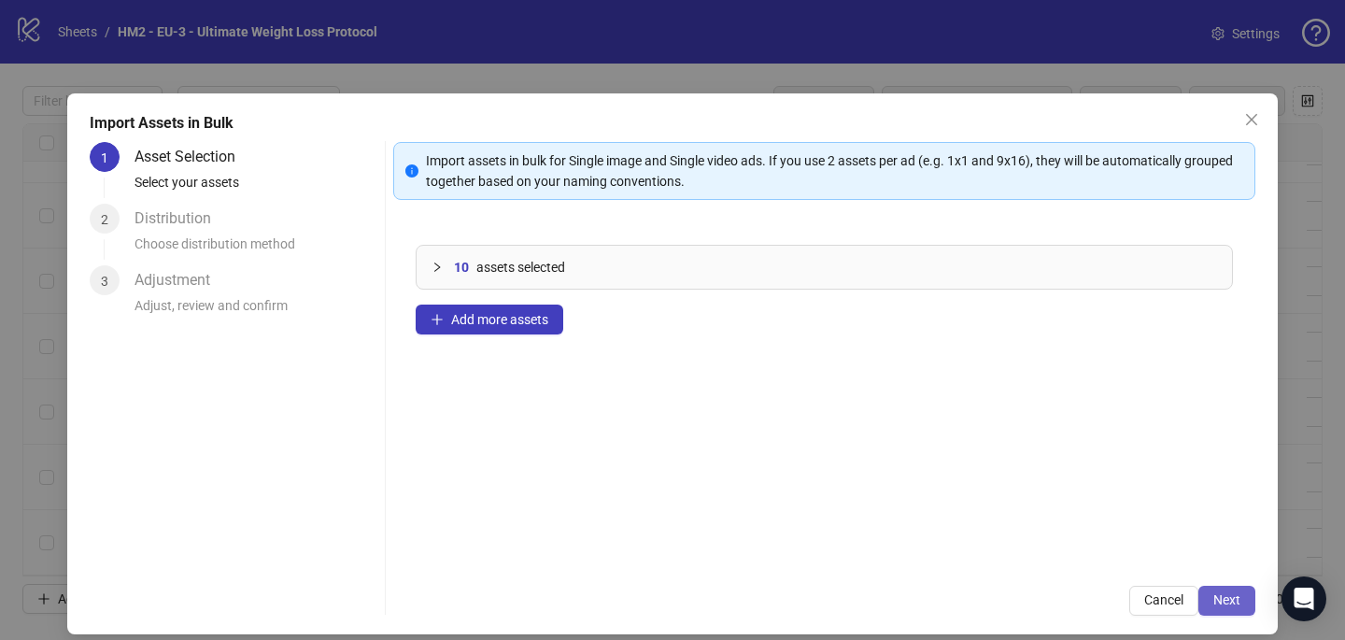
click at [1226, 588] on button "Next" at bounding box center [1227, 601] width 57 height 30
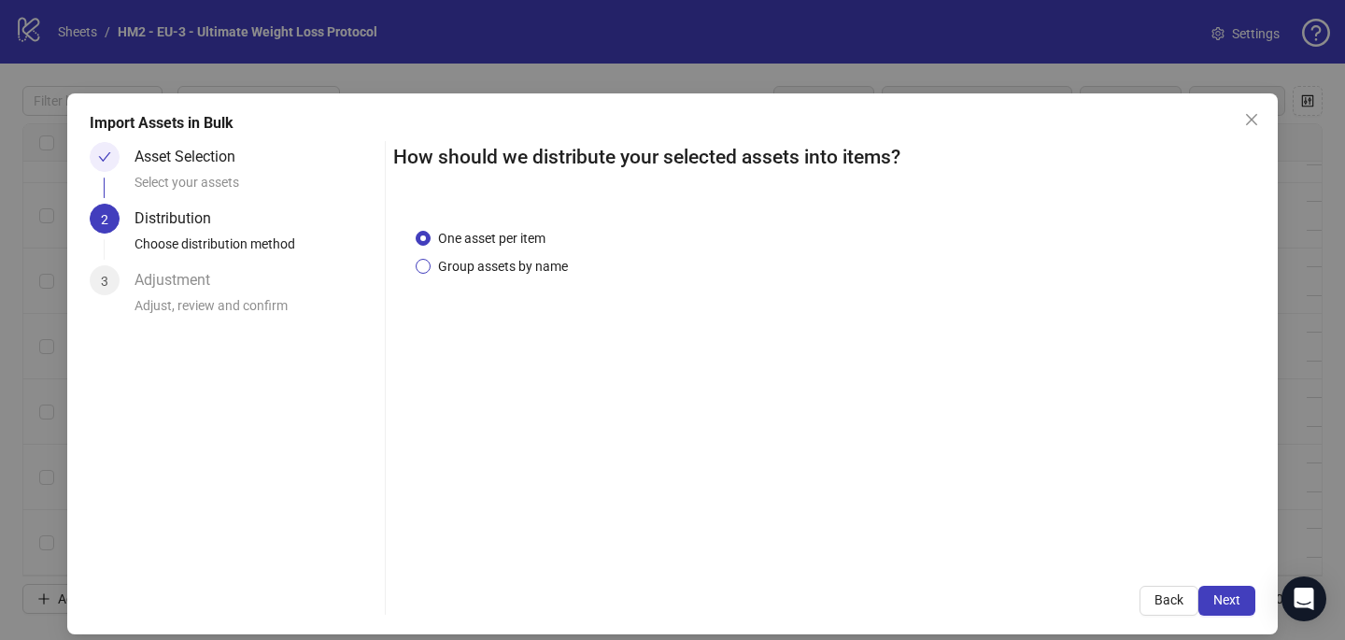
click at [450, 273] on span "Group assets by name" at bounding box center [503, 266] width 145 height 21
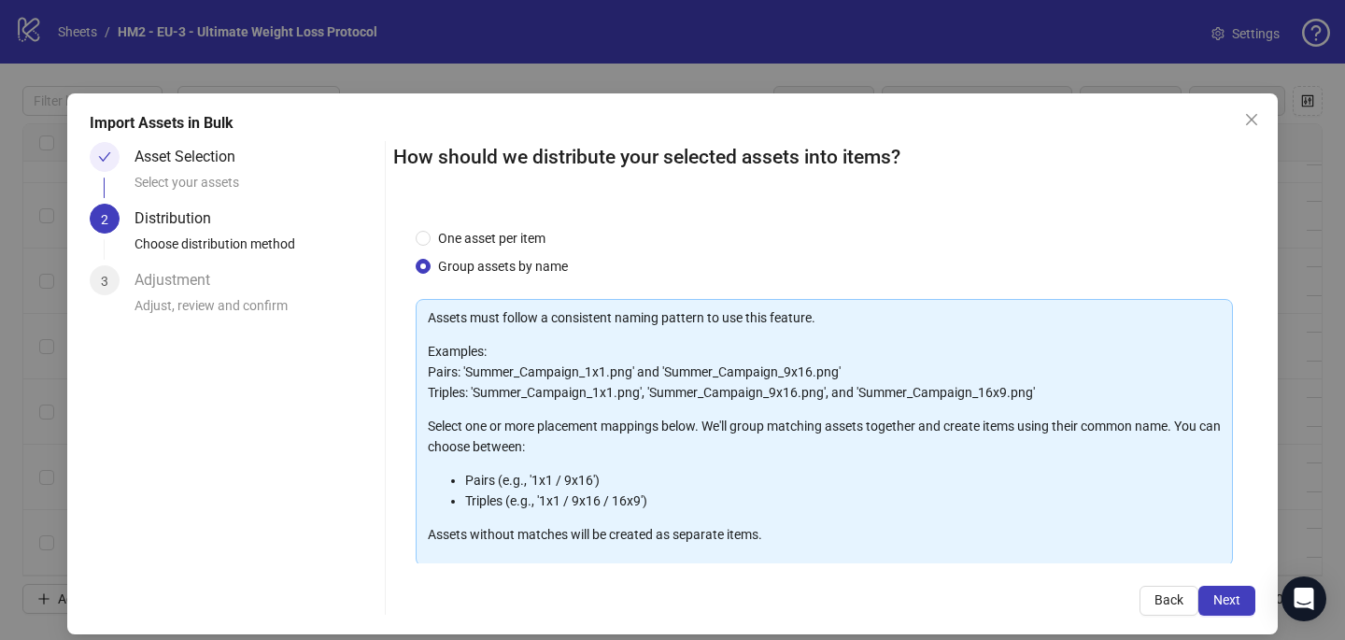
scroll to position [190, 0]
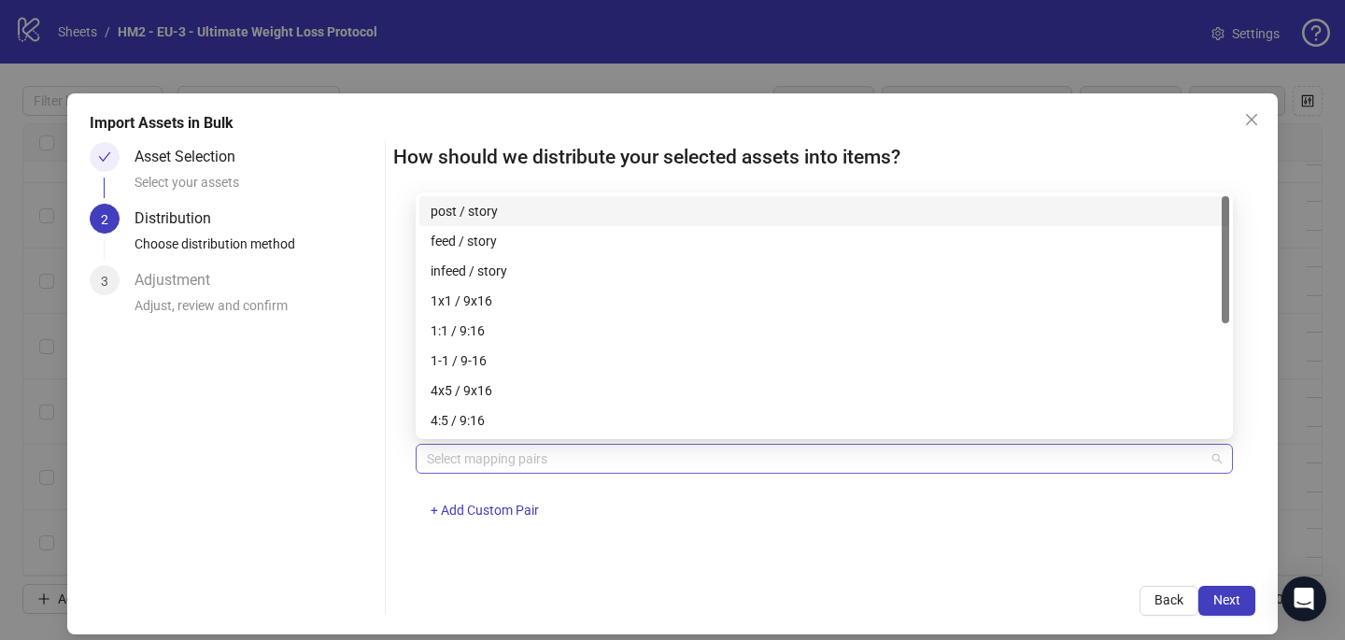
click at [447, 459] on div at bounding box center [814, 459] width 790 height 26
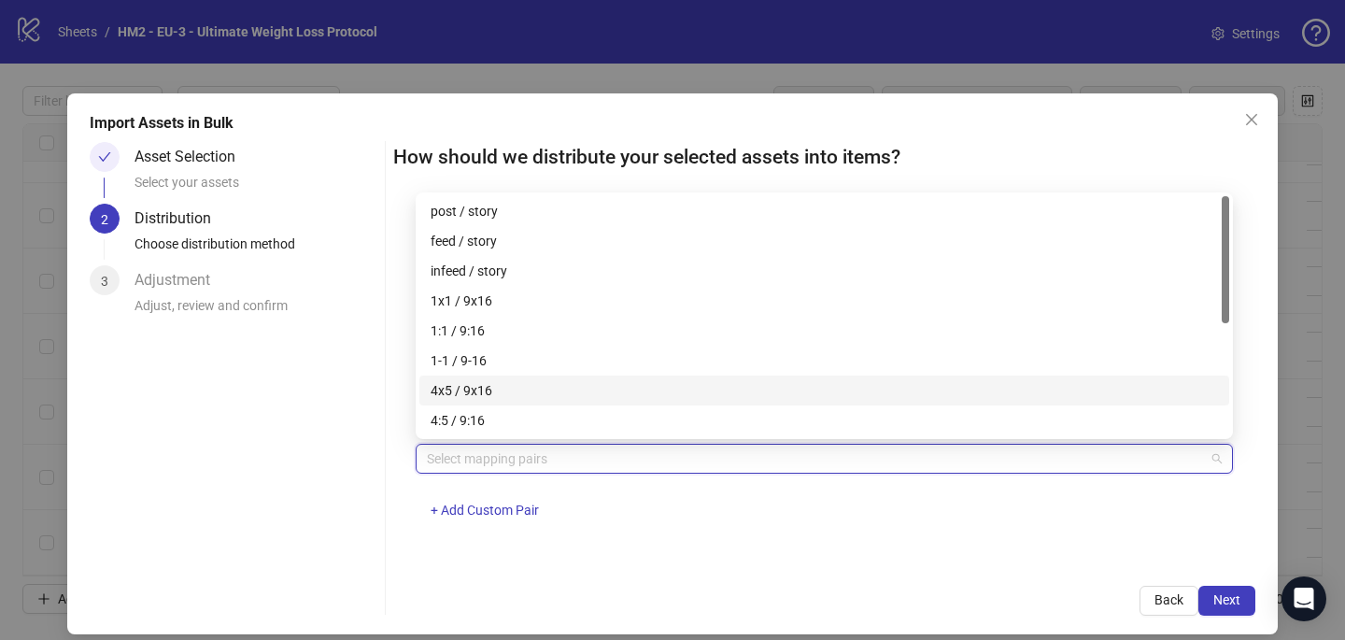
click at [461, 385] on div "4x5 / 9x16" at bounding box center [825, 390] width 788 height 21
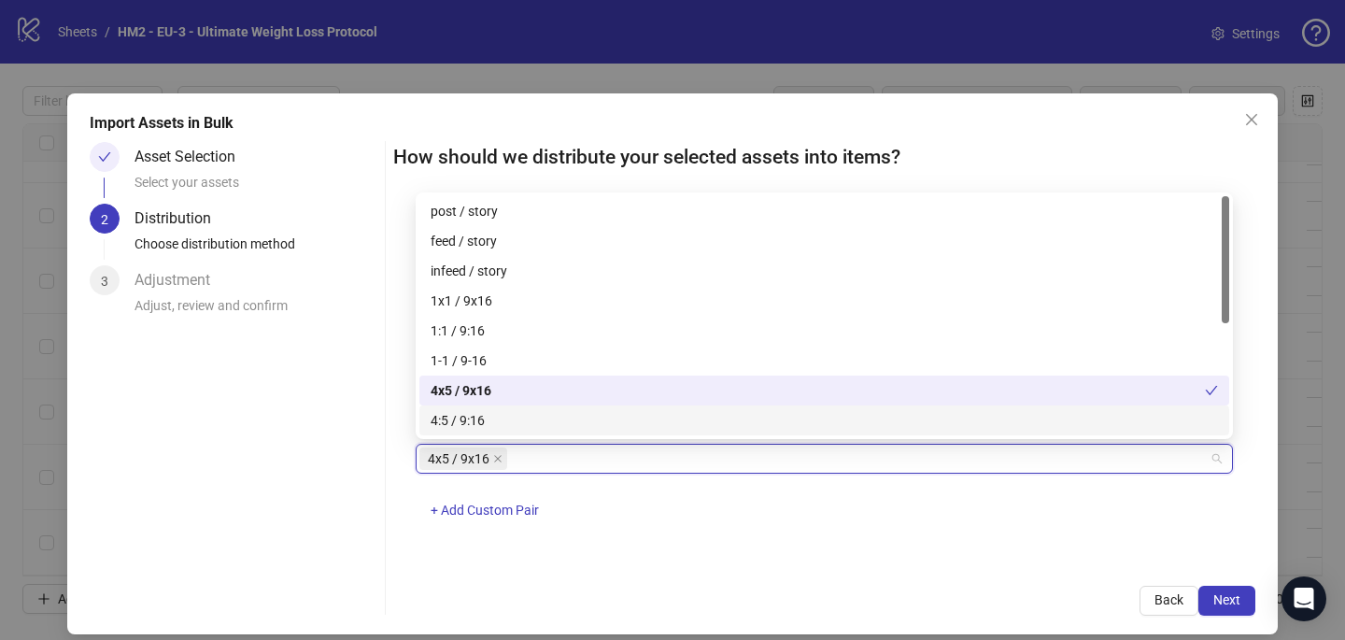
click at [763, 561] on div "One asset per item Group assets by name Assets must follow a consistent naming …" at bounding box center [824, 385] width 862 height 358
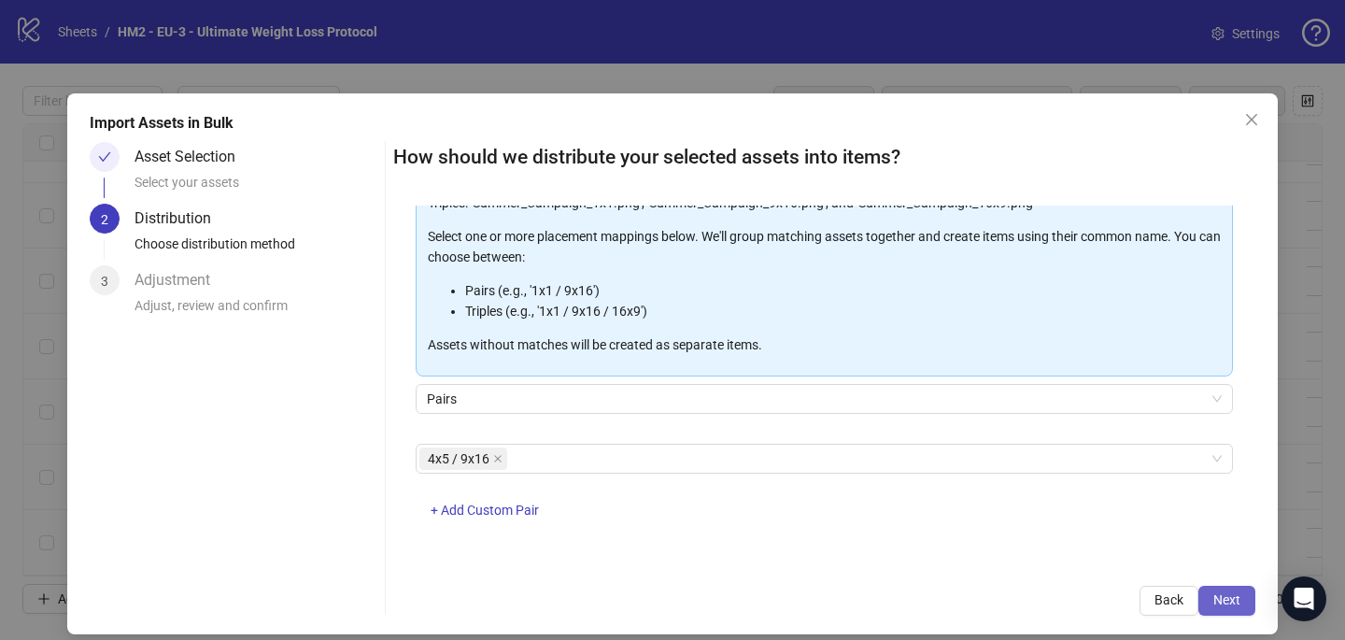
click at [1219, 599] on span "Next" at bounding box center [1227, 599] width 27 height 15
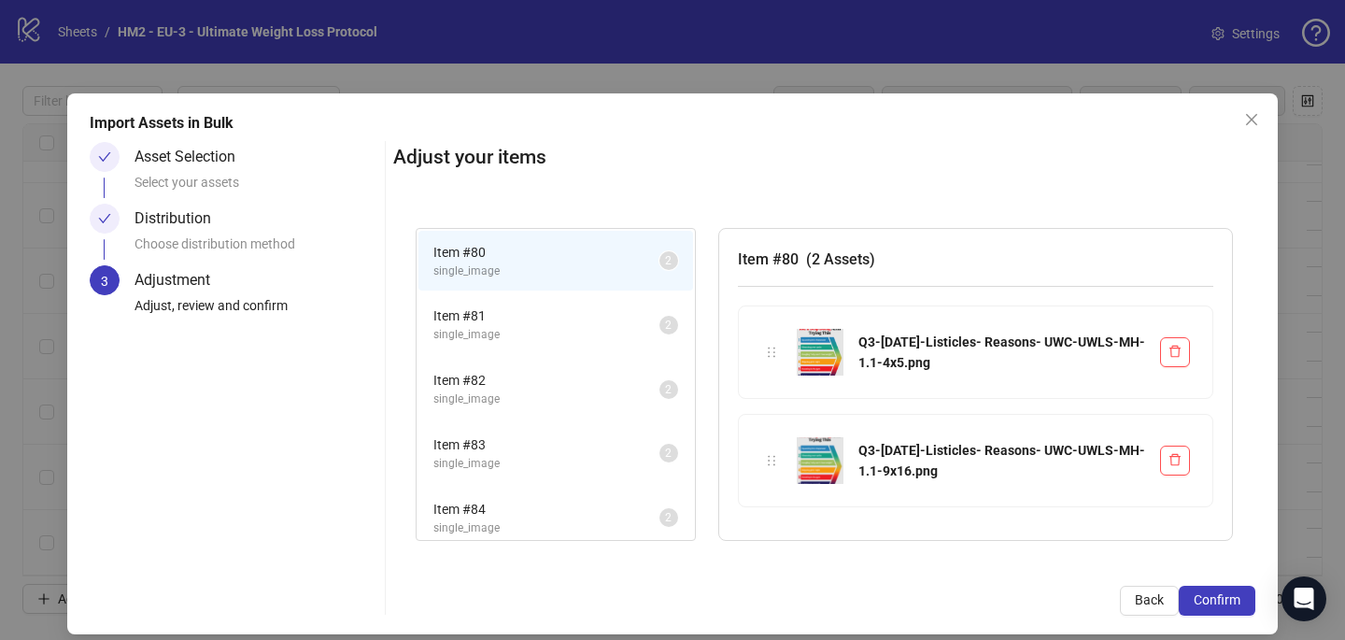
click at [1219, 600] on span "Confirm" at bounding box center [1217, 599] width 47 height 15
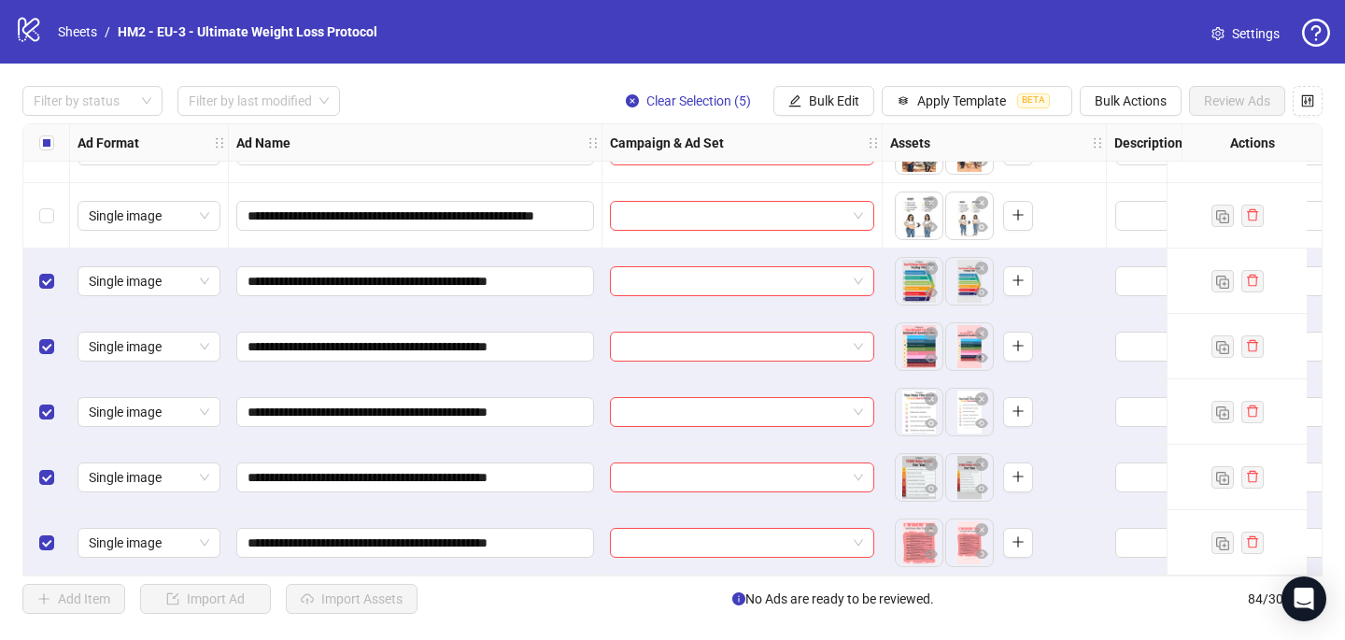
scroll to position [5087, 0]
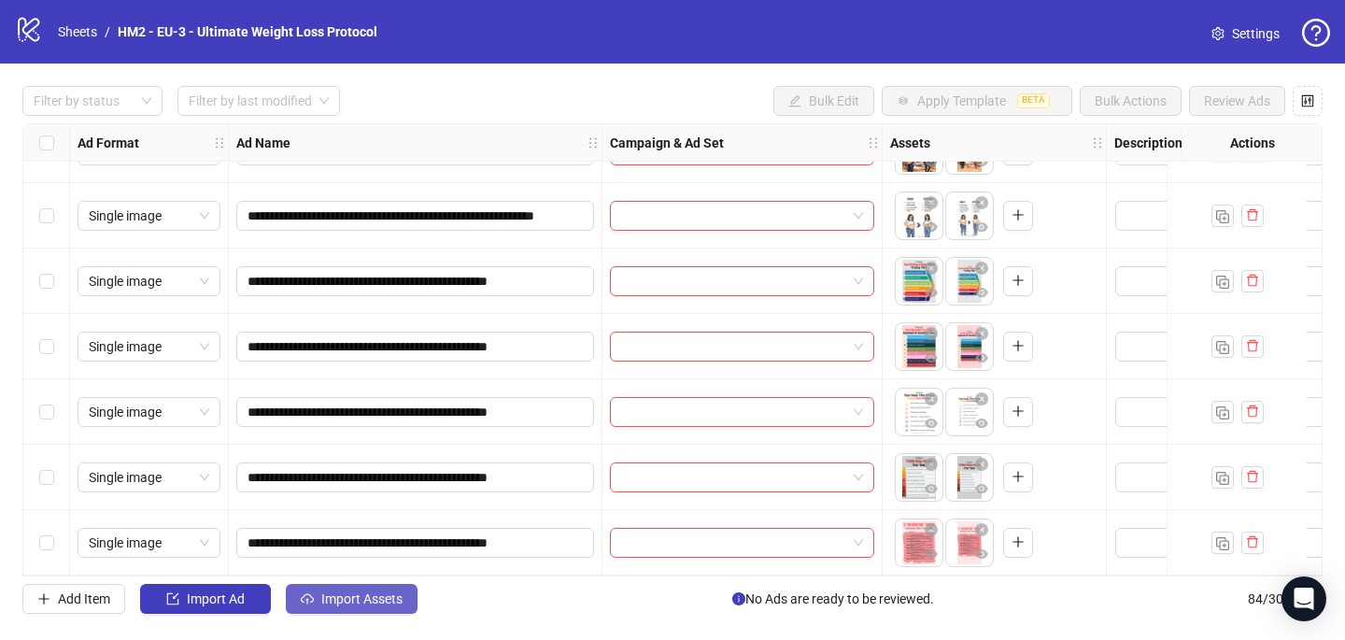
click at [379, 598] on span "Import Assets" at bounding box center [361, 598] width 81 height 15
